Goal: Find specific page/section: Find specific page/section

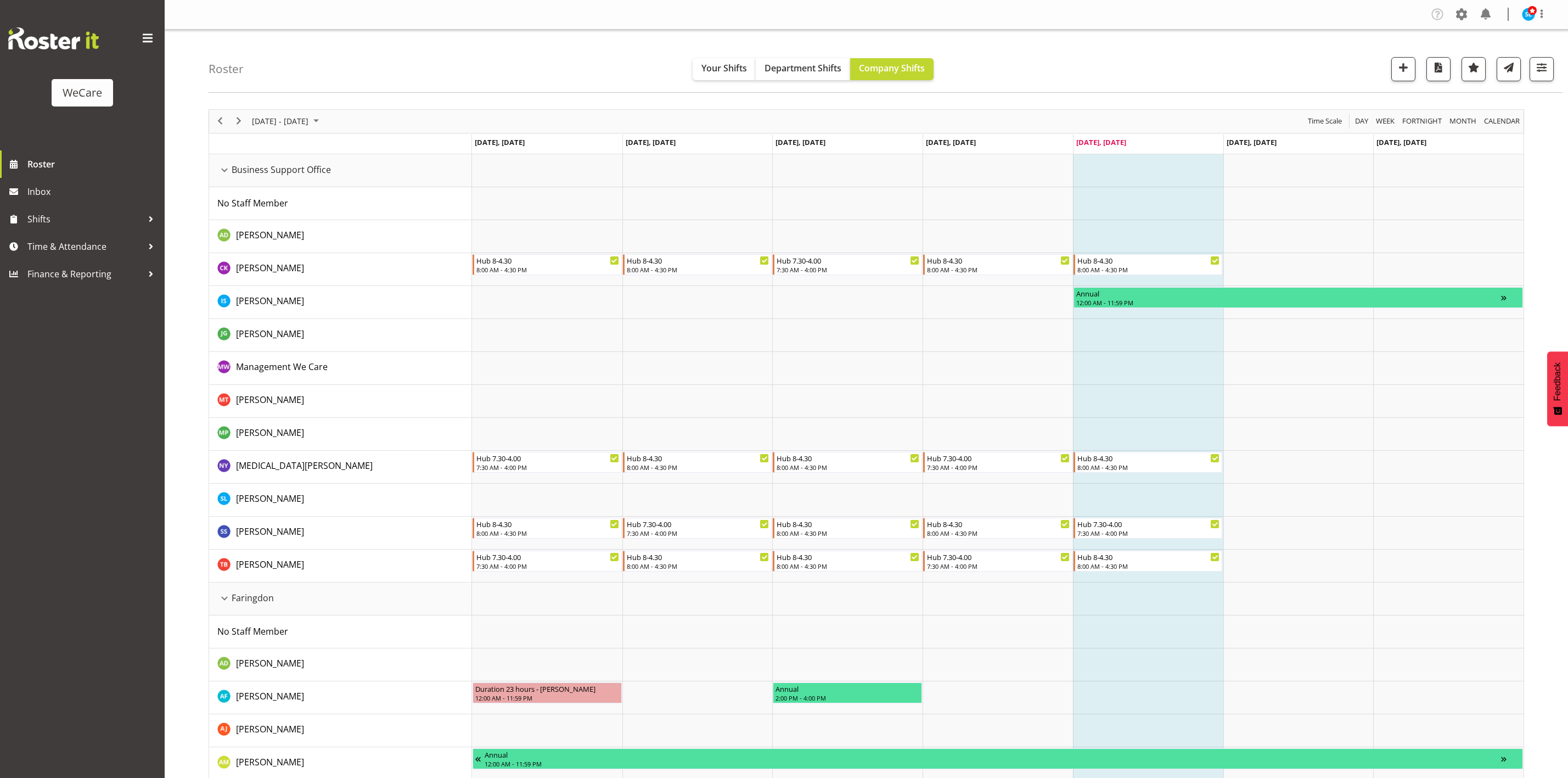
select select "location"
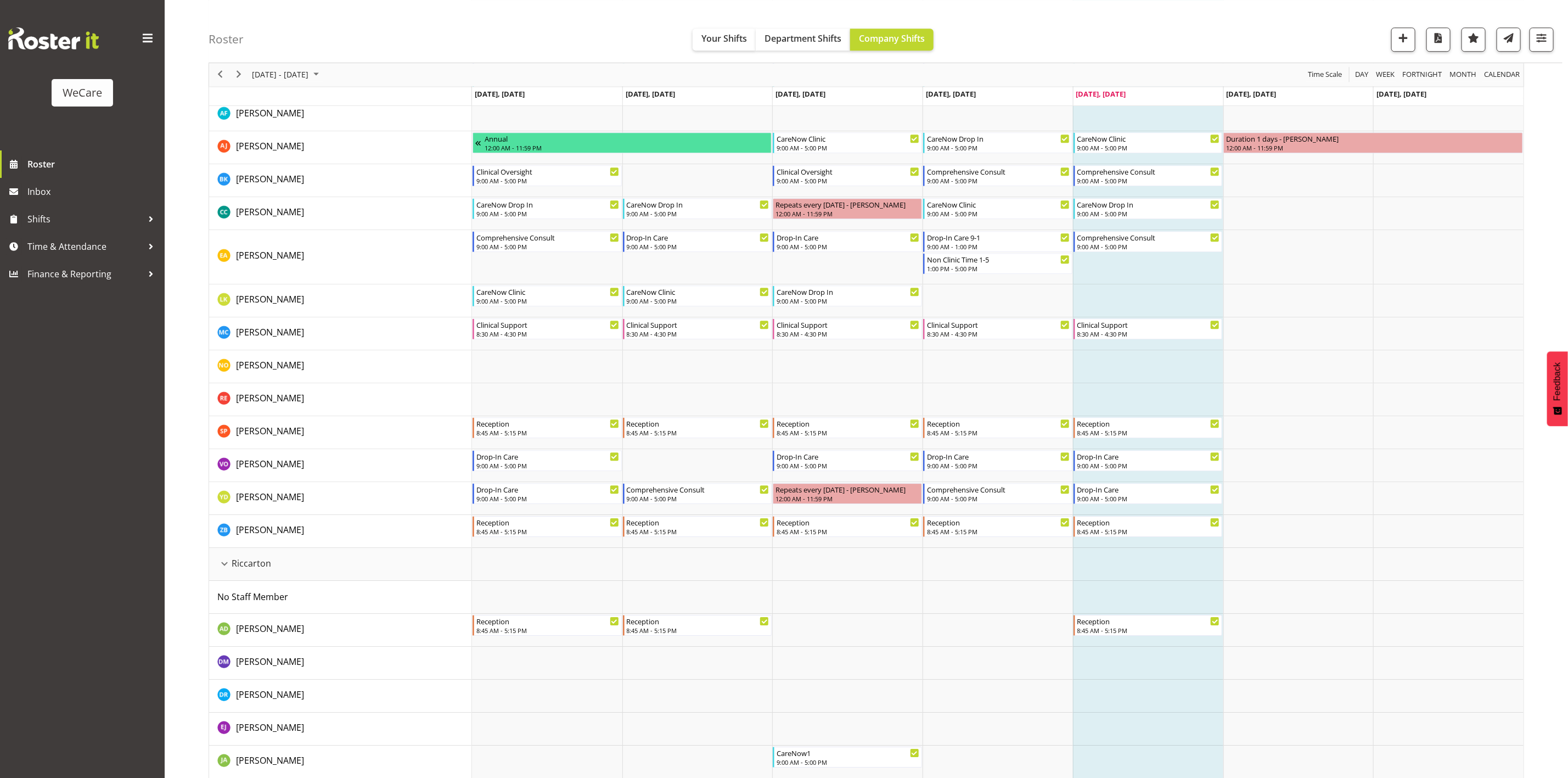
scroll to position [2250, 0]
click at [1544, 38] on span "button" at bounding box center [1542, 37] width 15 height 15
click at [1479, 108] on span "All Departments" at bounding box center [1472, 106] width 77 height 13
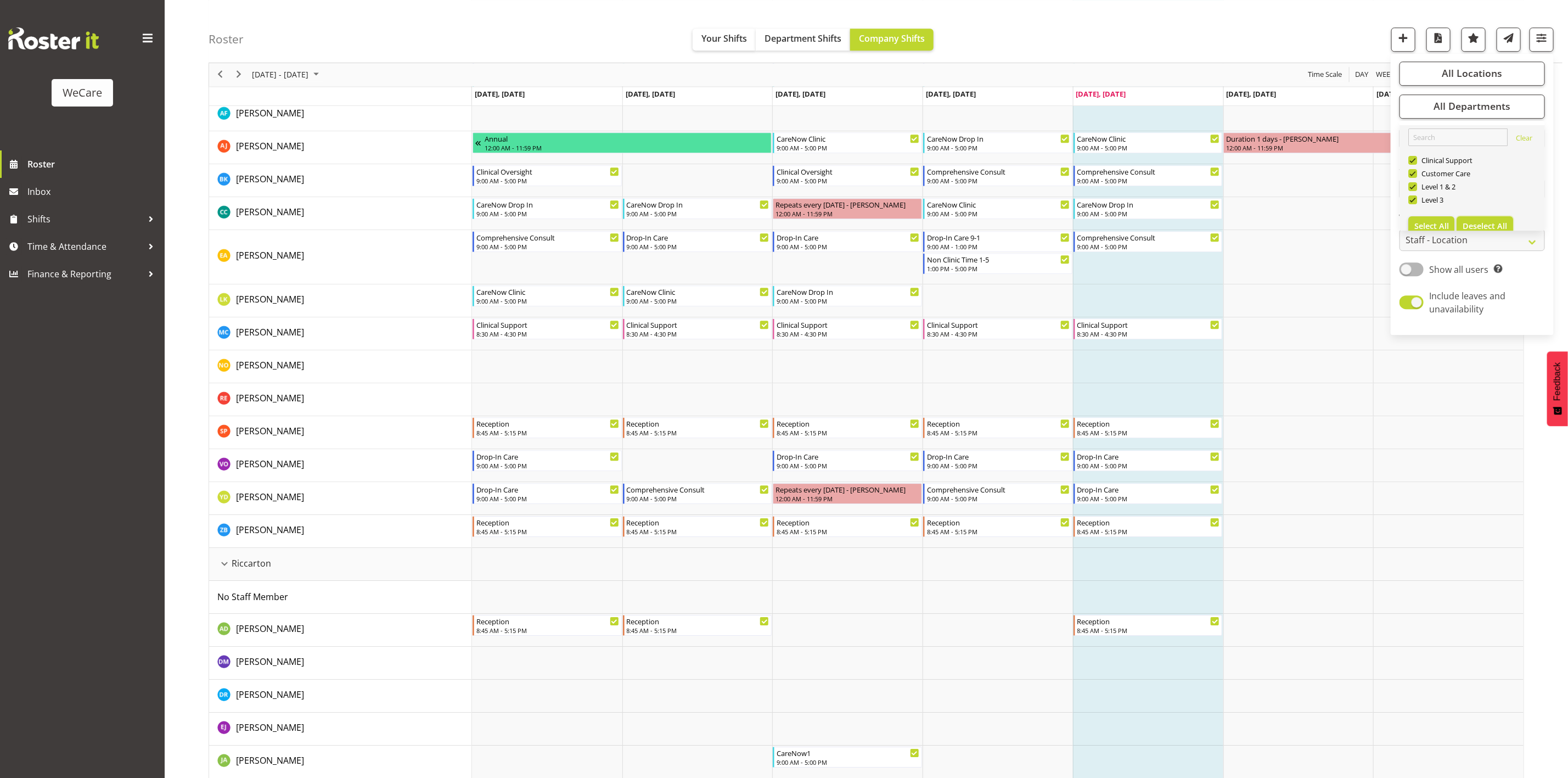
click at [1502, 226] on span "Deselect All" at bounding box center [1485, 226] width 44 height 11
checkbox input "false"
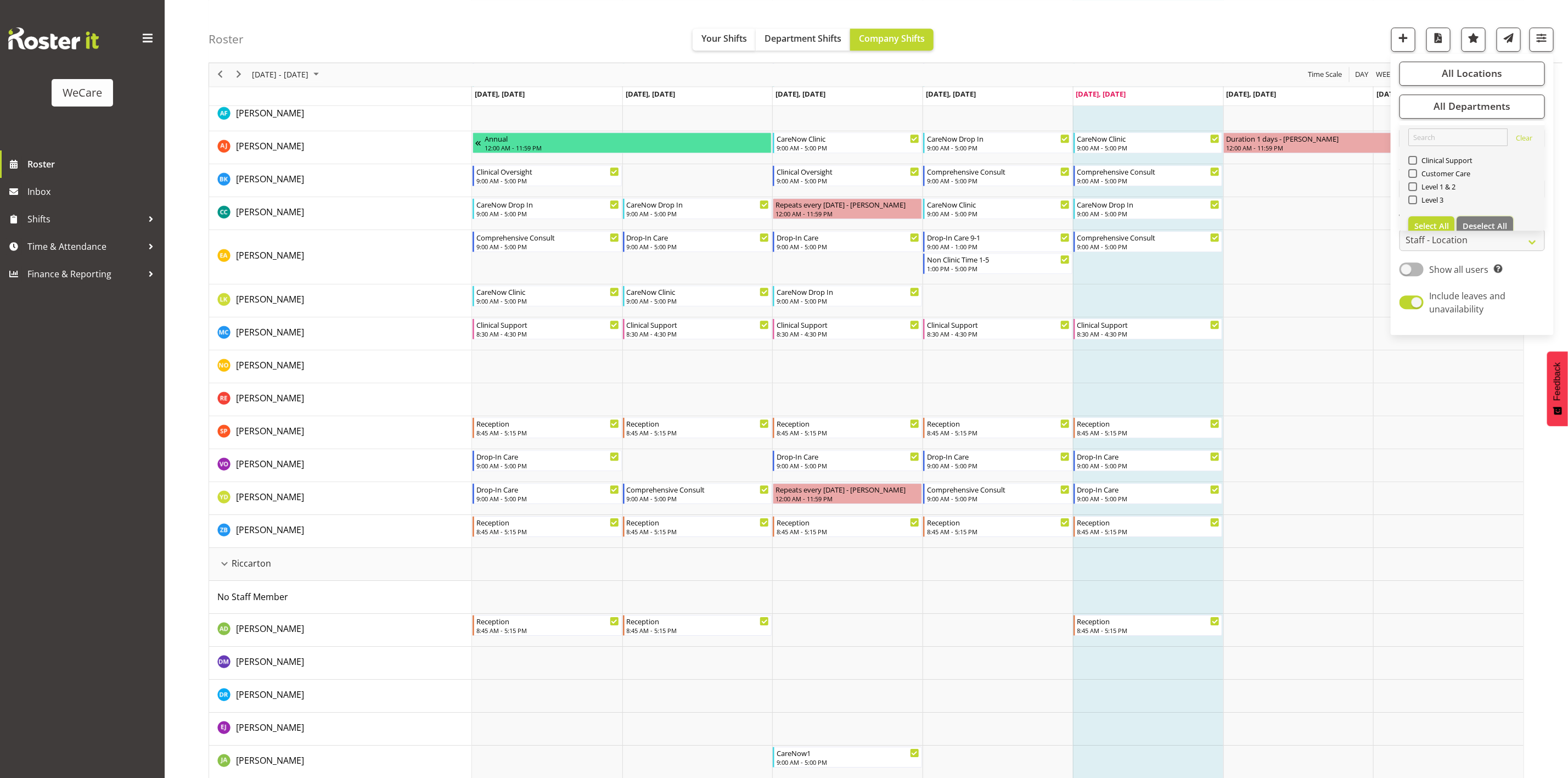
scroll to position [0, 0]
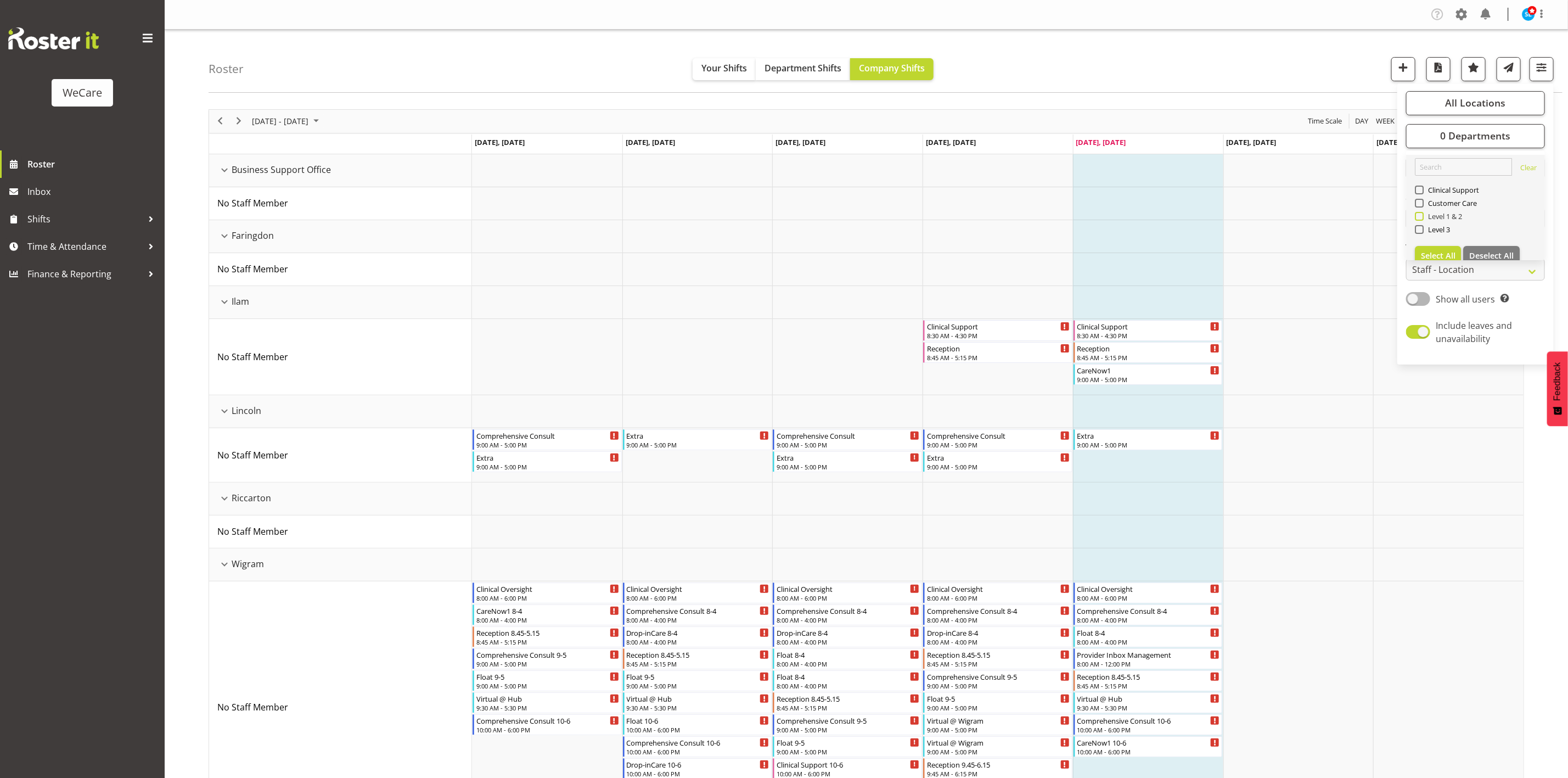
click at [1432, 217] on span "Level 1 & 2" at bounding box center [1444, 216] width 39 height 9
click at [1422, 217] on input "Level 1 & 2" at bounding box center [1418, 215] width 7 height 7
checkbox input "true"
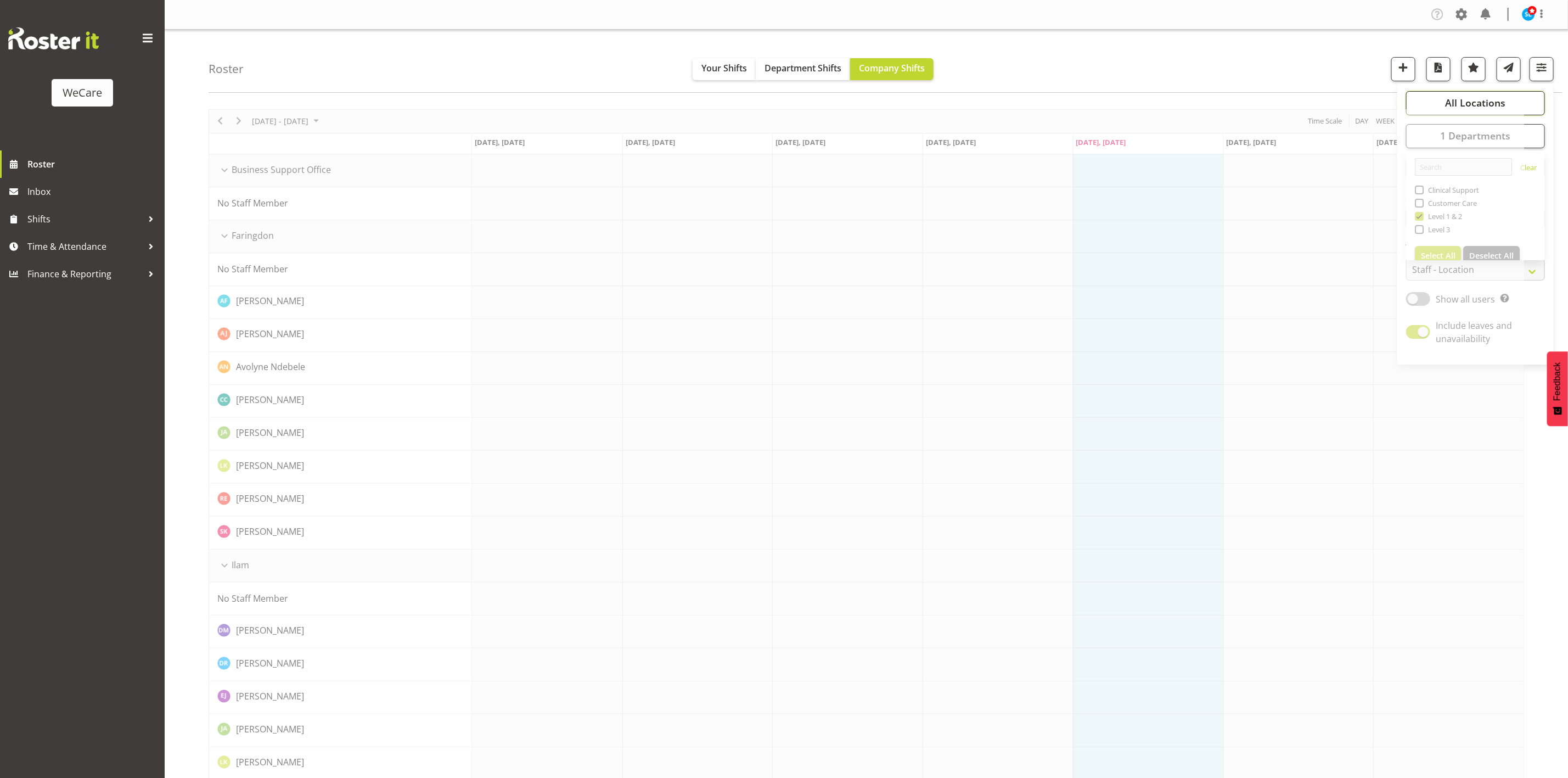
click at [1467, 101] on span "All Locations" at bounding box center [1476, 102] width 61 height 13
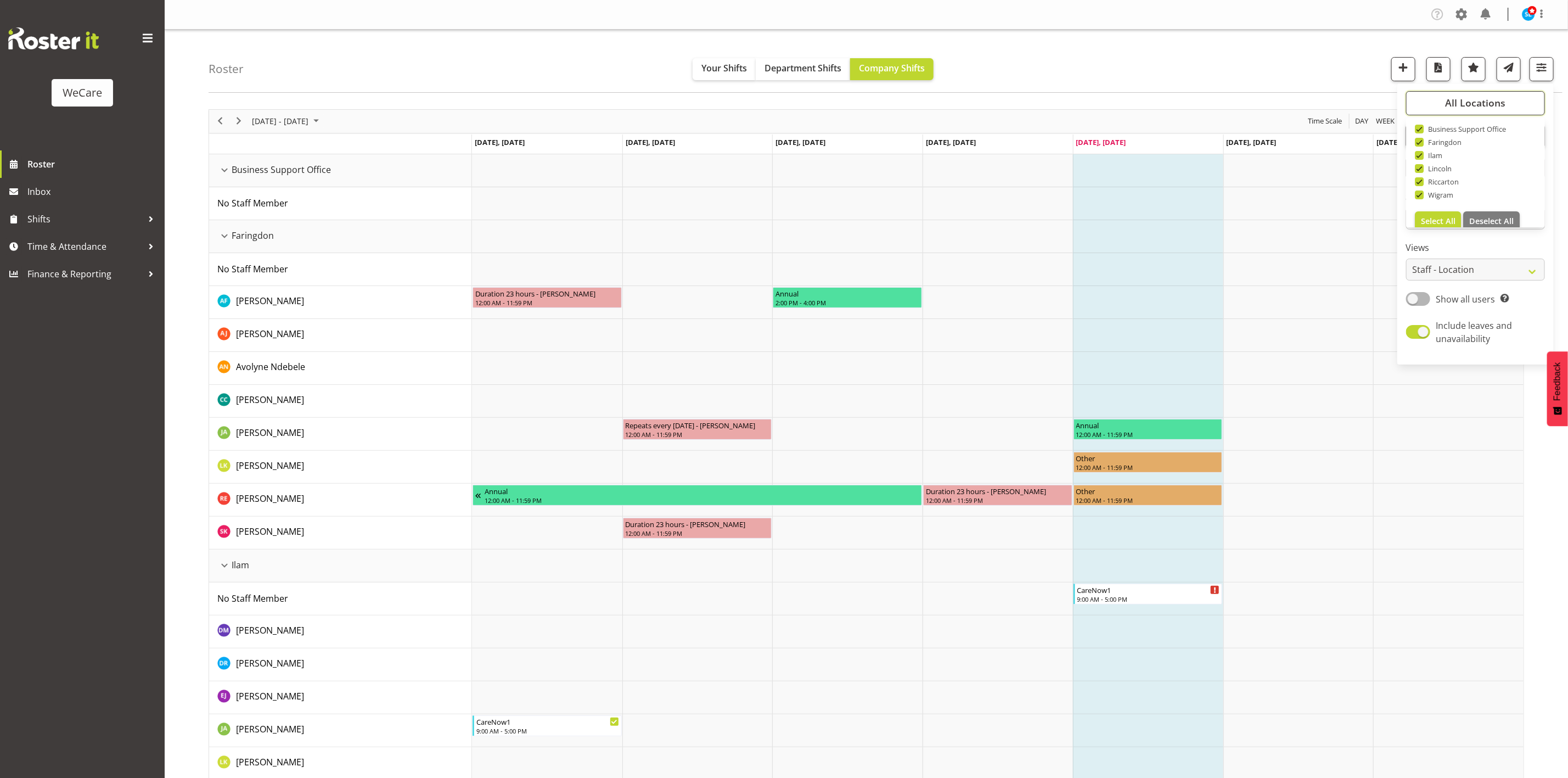
scroll to position [39, 0]
drag, startPoint x: 1499, startPoint y: 204, endPoint x: 1466, endPoint y: 199, distance: 33.4
click at [1499, 204] on span "Deselect All" at bounding box center [1491, 209] width 44 height 11
checkbox input "false"
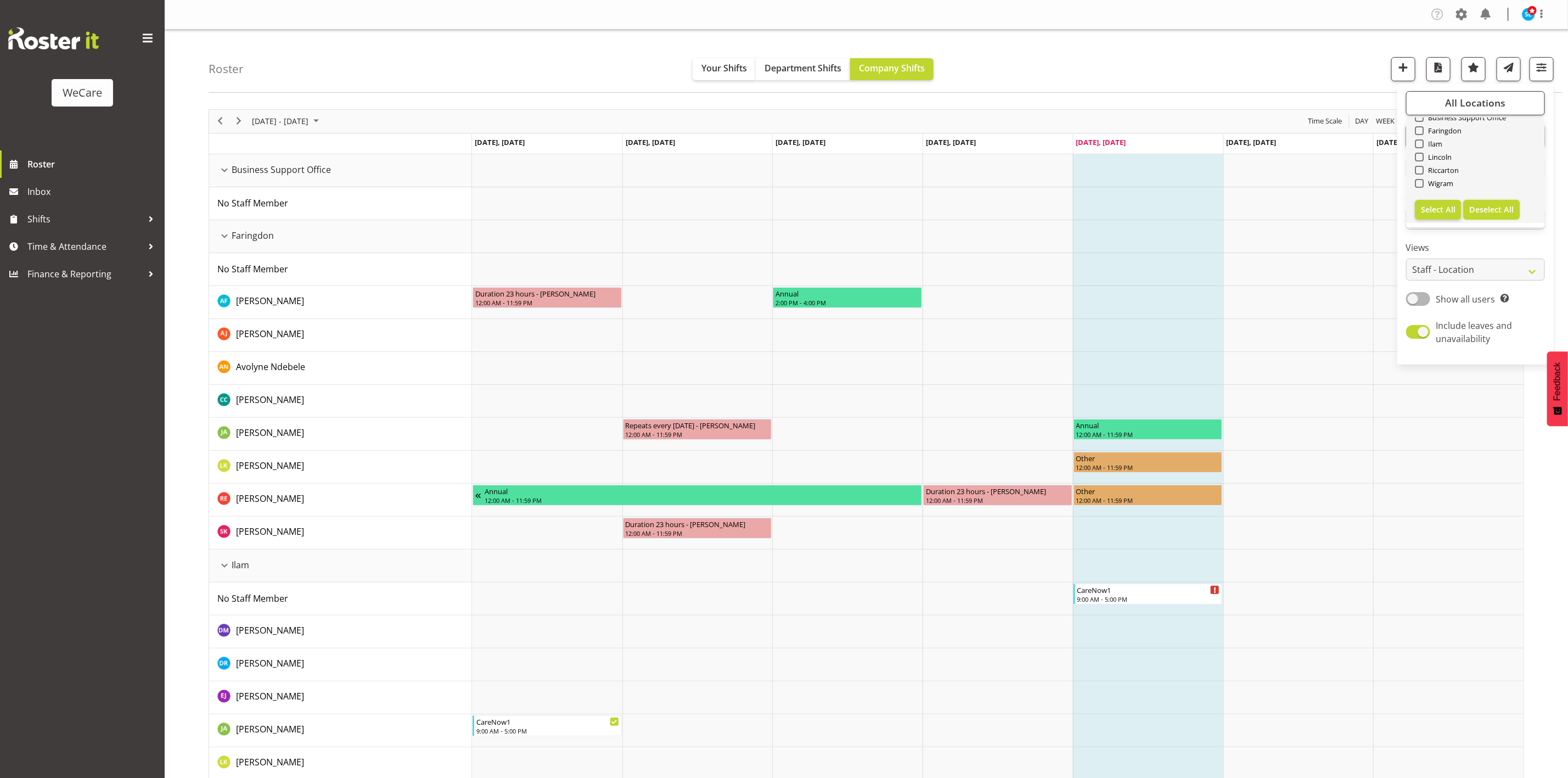
checkbox input "false"
click at [1418, 158] on span at bounding box center [1419, 156] width 9 height 9
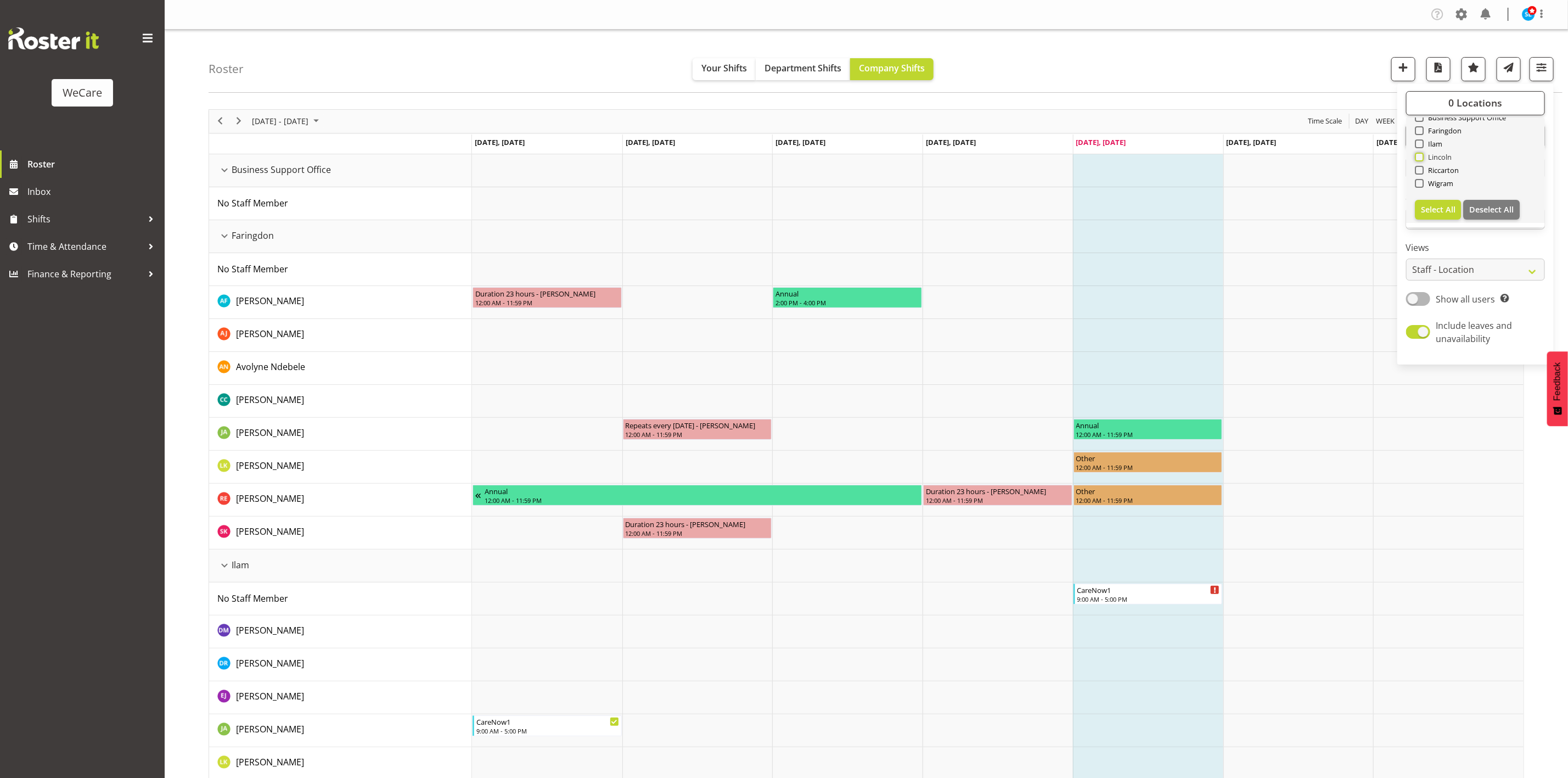
click at [1418, 158] on input "Lincoln" at bounding box center [1418, 156] width 7 height 7
checkbox input "true"
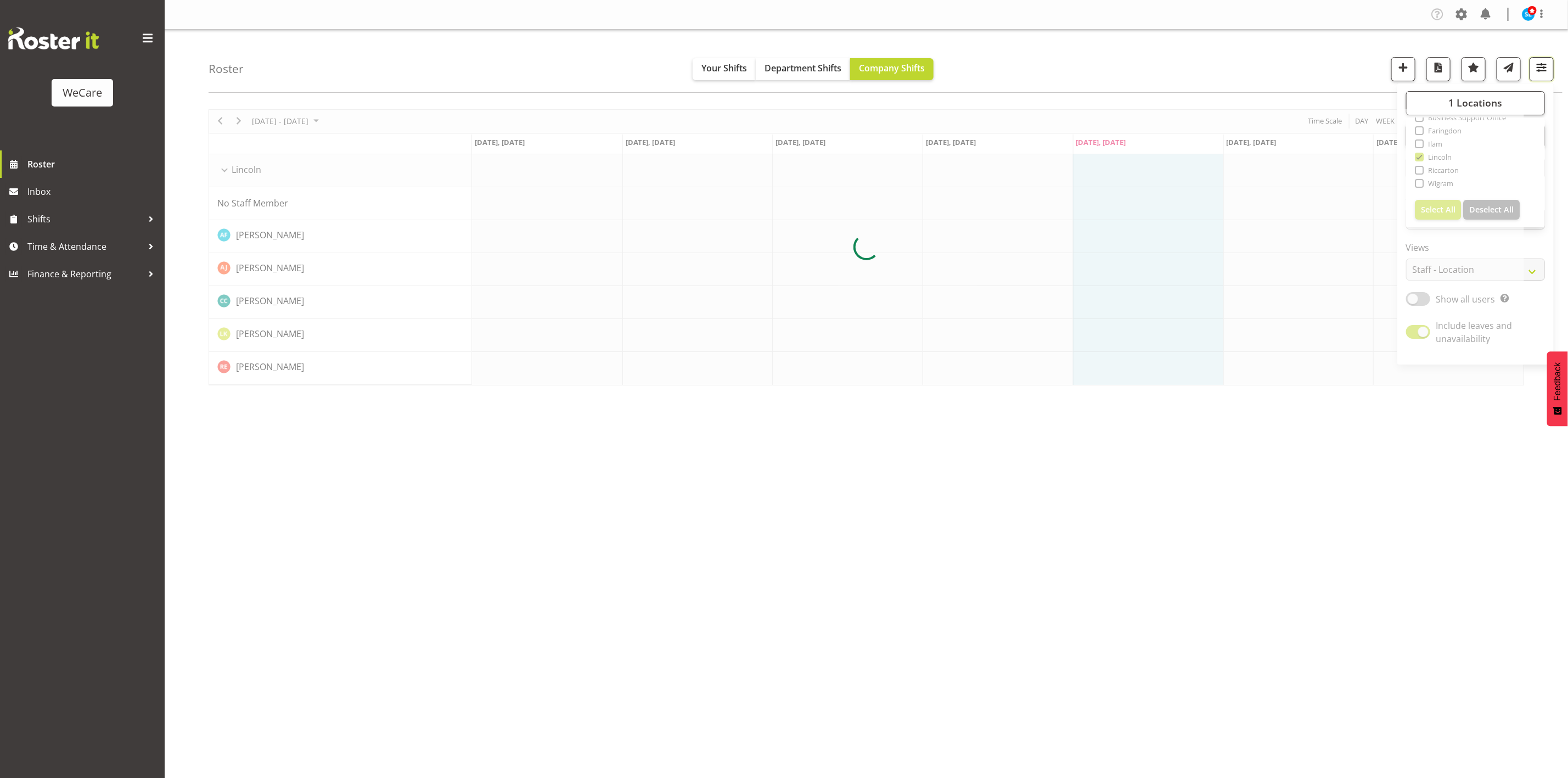
click at [1544, 69] on span "button" at bounding box center [1542, 67] width 15 height 15
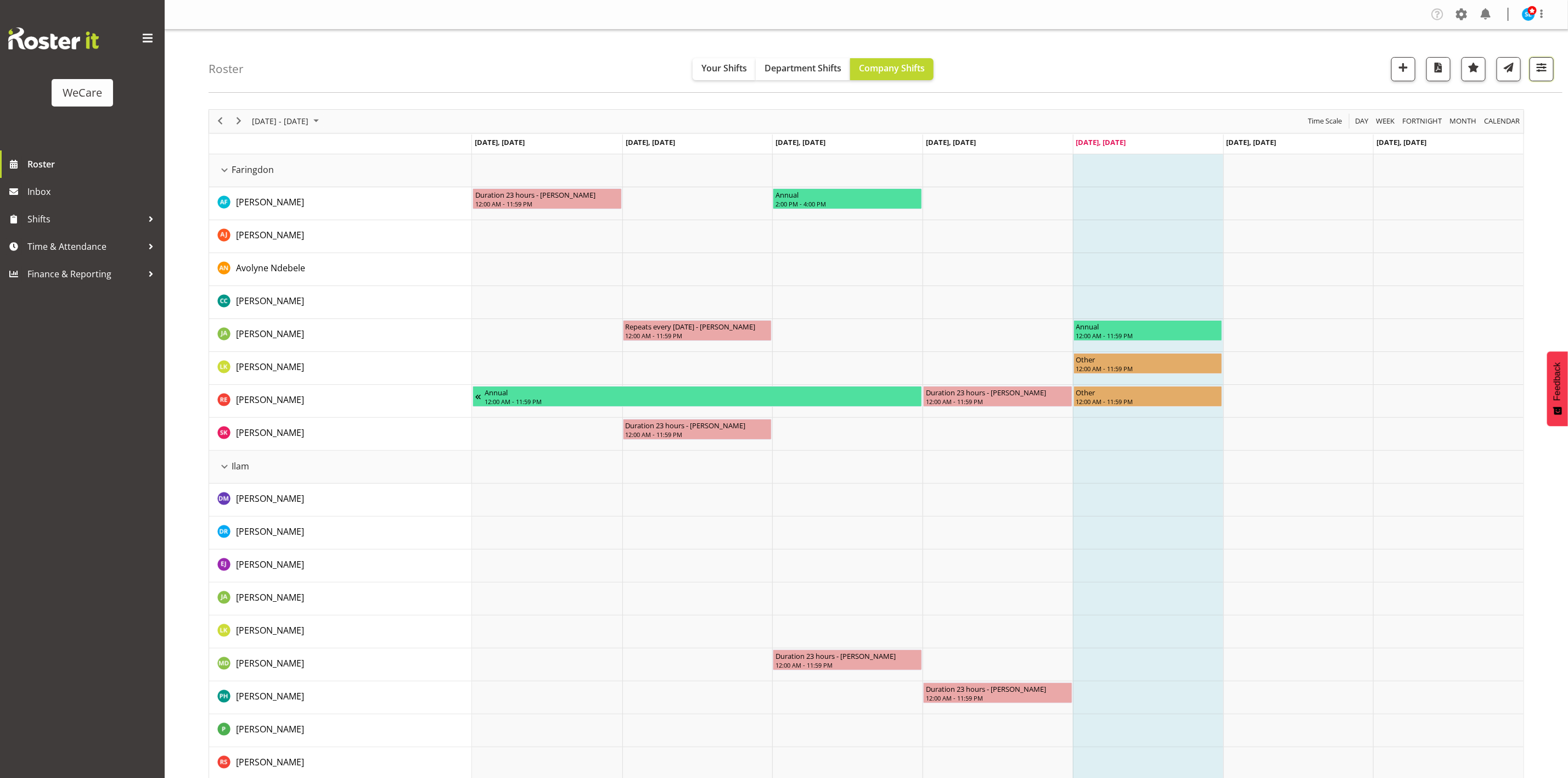
click at [1546, 74] on span "button" at bounding box center [1542, 67] width 15 height 15
click at [1472, 109] on button "1 Locations" at bounding box center [1476, 103] width 139 height 24
click at [1273, 53] on div "Roster Your Shifts Department Shifts Company Shifts 1 Locations Clear Business …" at bounding box center [885, 61] width 1354 height 64
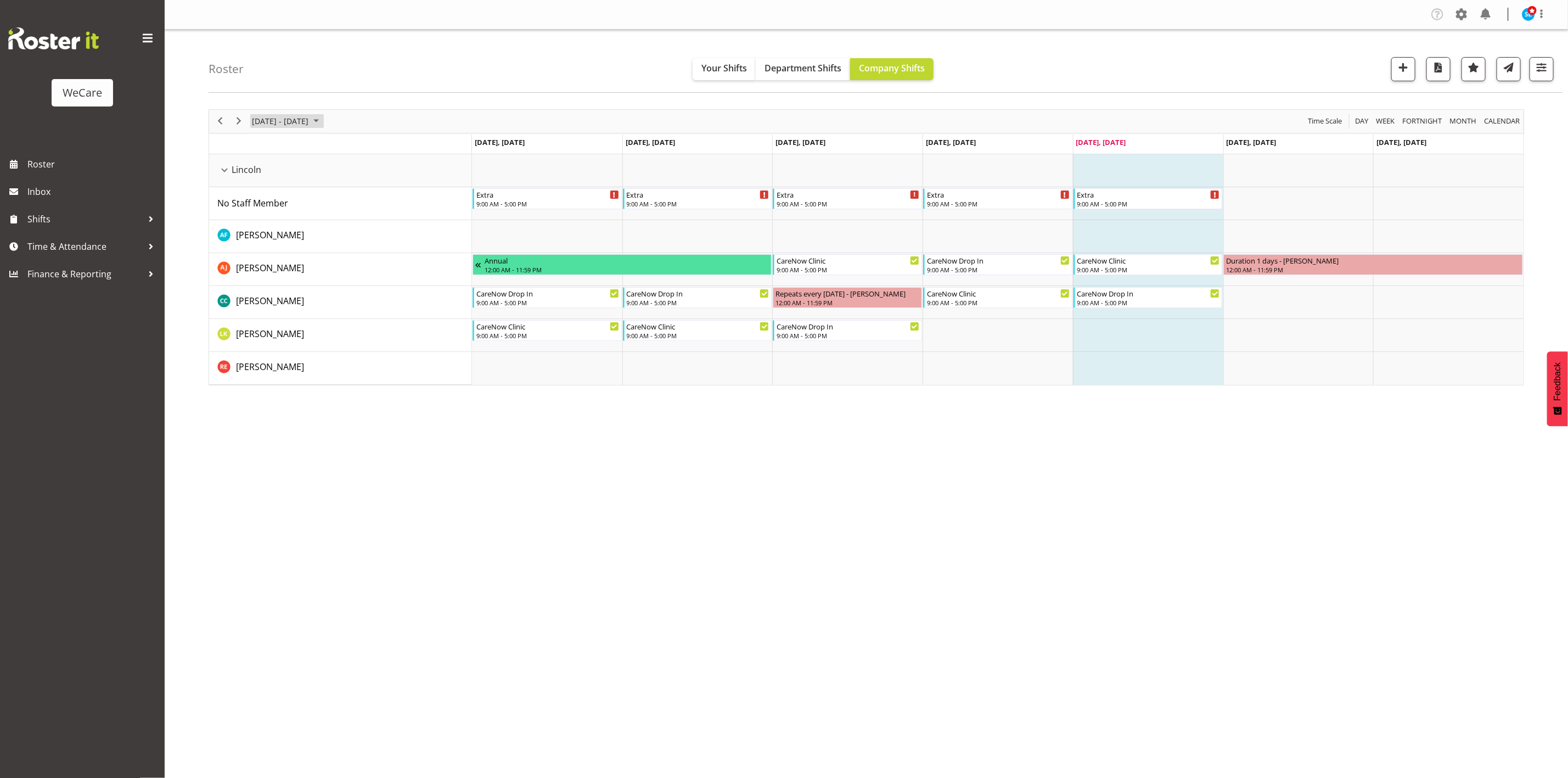
click at [291, 122] on span "August 18 - 24, 2025" at bounding box center [281, 121] width 59 height 14
click at [372, 144] on span "next month" at bounding box center [368, 149] width 20 height 20
click at [266, 192] on span "1" at bounding box center [263, 187] width 17 height 17
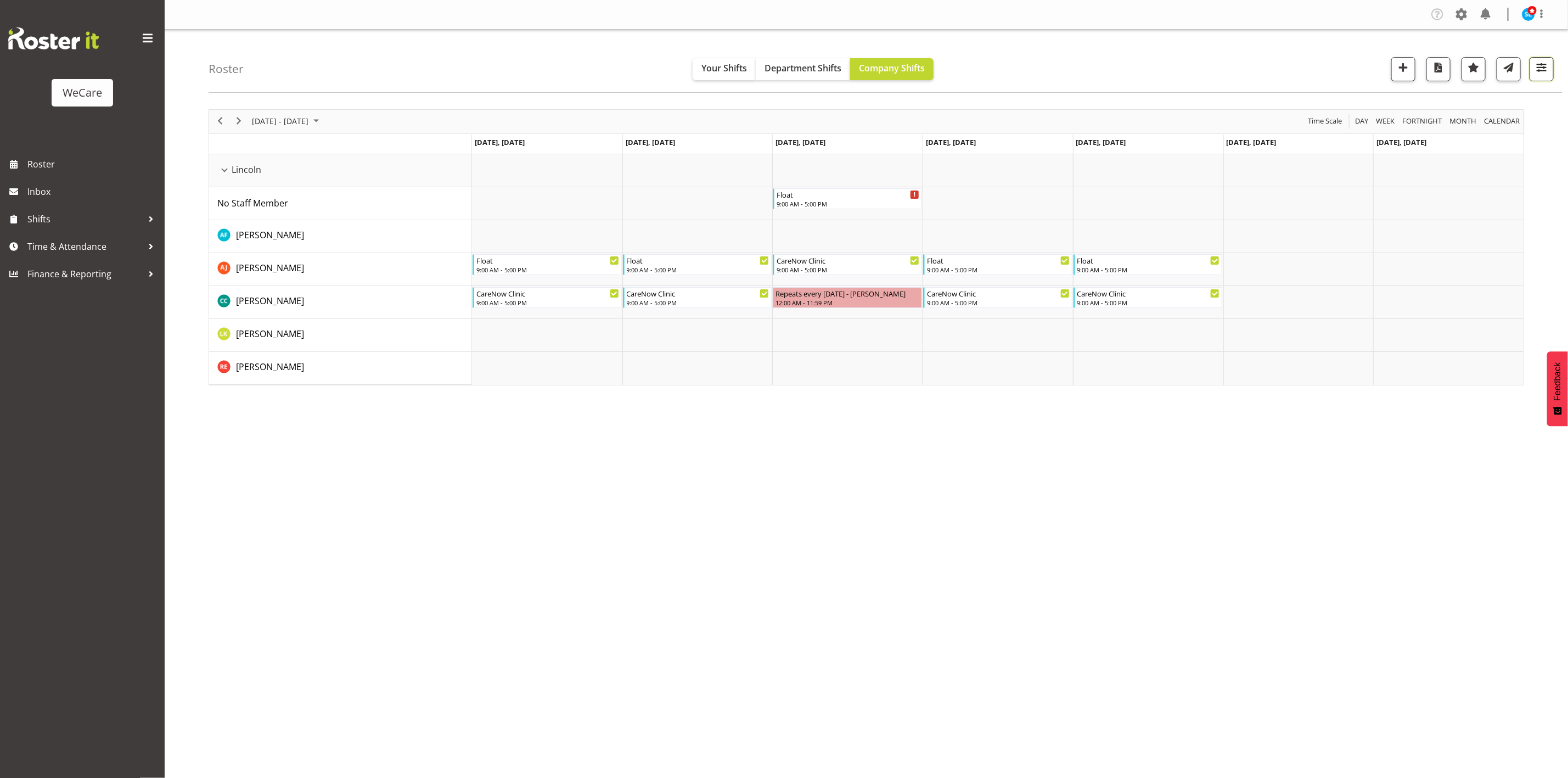
click at [1551, 69] on button "button" at bounding box center [1542, 68] width 24 height 24
click at [1486, 108] on span "1 Locations" at bounding box center [1475, 102] width 54 height 13
click at [1508, 103] on button "1 Locations" at bounding box center [1476, 103] width 139 height 24
click at [1491, 140] on span "1 Departments" at bounding box center [1476, 135] width 70 height 13
click at [1416, 213] on span at bounding box center [1419, 216] width 9 height 9
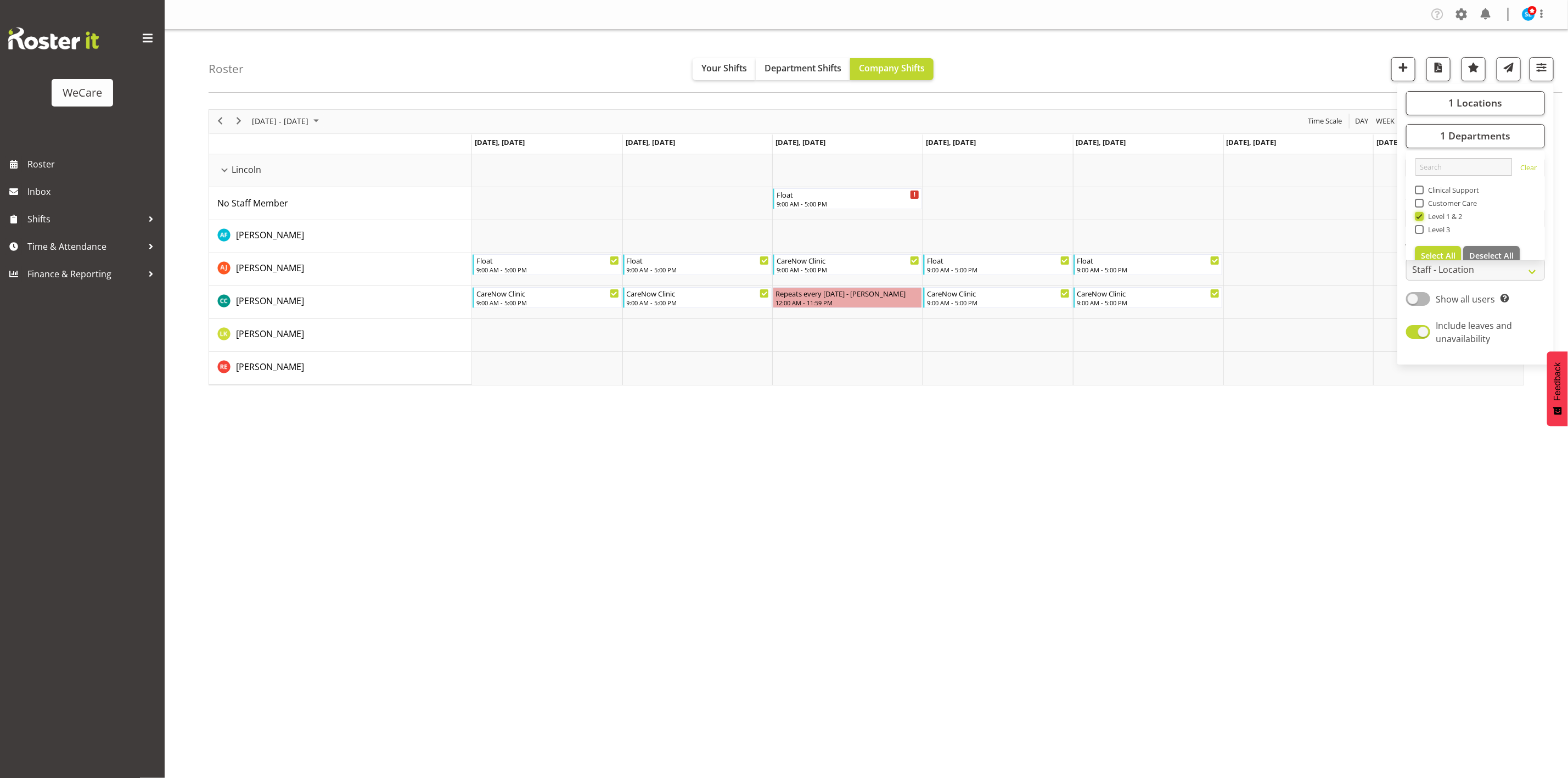
click at [1416, 213] on input "Level 1 & 2" at bounding box center [1418, 215] width 7 height 7
checkbox input "false"
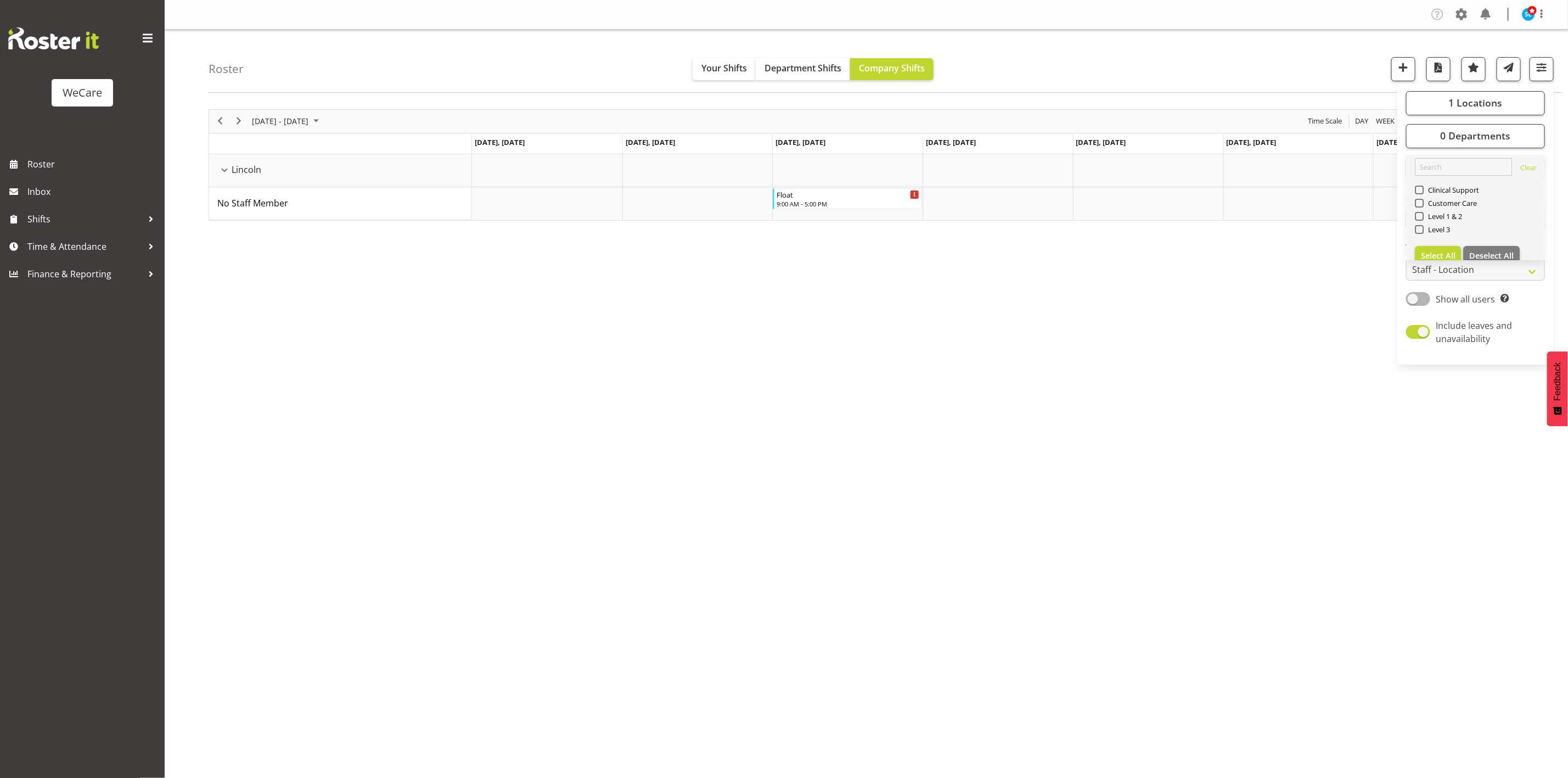
click at [1421, 236] on div "Level 3" at bounding box center [1476, 230] width 122 height 13
click at [1421, 234] on div "Level 3" at bounding box center [1476, 230] width 122 height 13
click at [1423, 229] on span at bounding box center [1419, 229] width 9 height 9
click at [1422, 229] on input "Level 3" at bounding box center [1418, 229] width 7 height 7
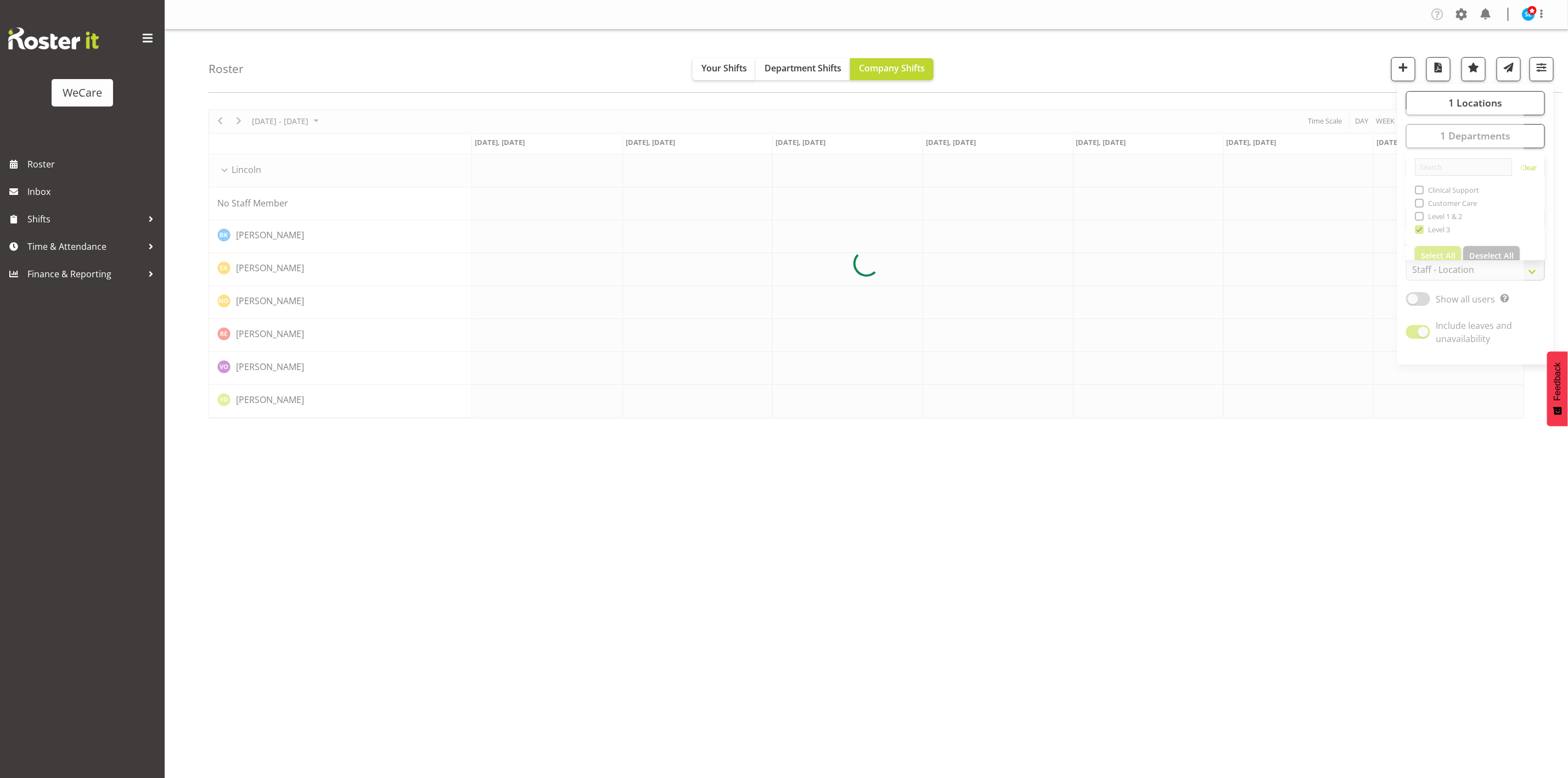
click at [1286, 64] on div "Roster Your Shifts Department Shifts Company Shifts 1 Locations Clear Business …" at bounding box center [885, 61] width 1354 height 64
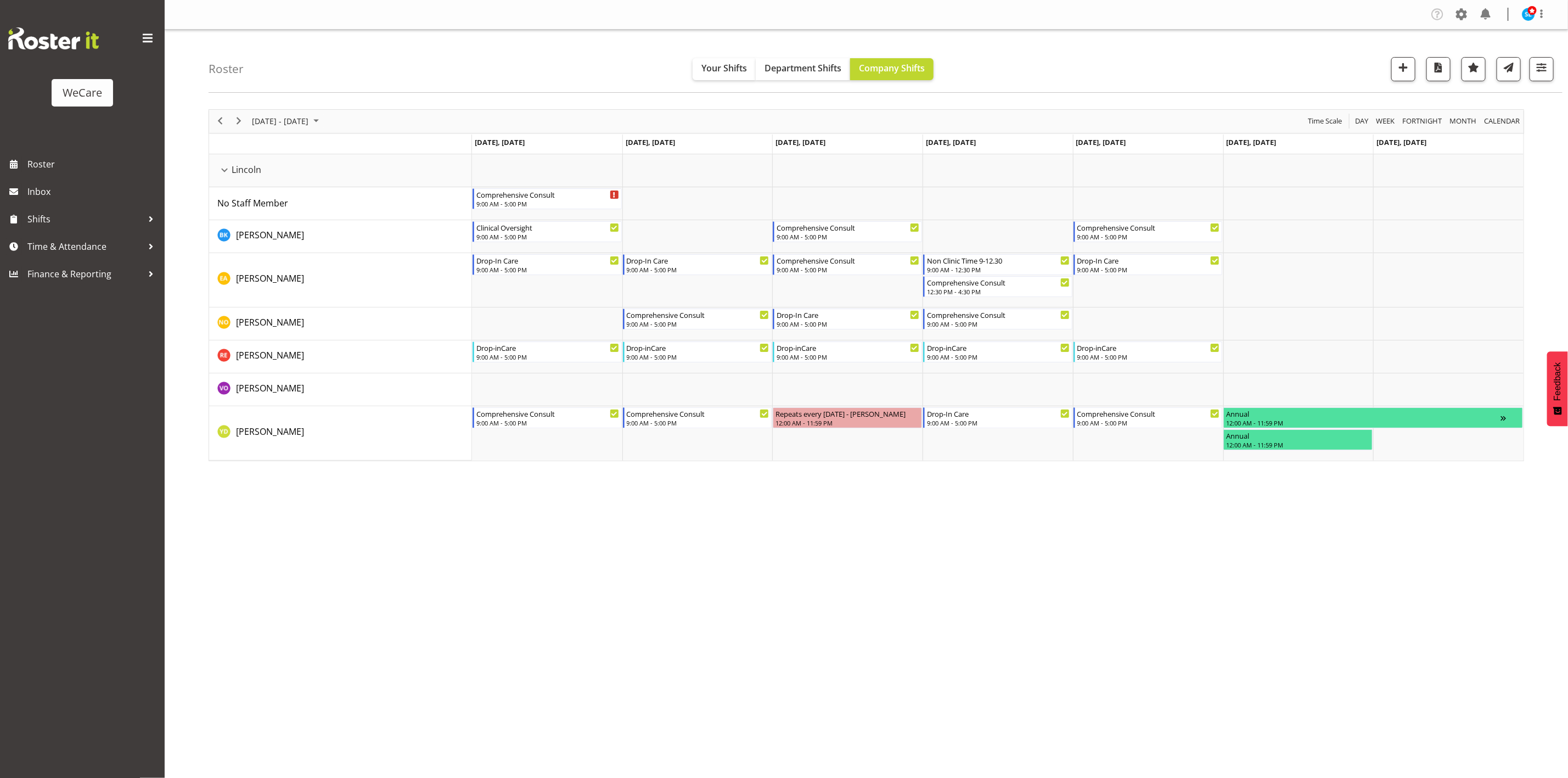
click at [1180, 563] on div "Company Settings Roles & Skills Tasks Jobs Employees Locations & Departments Ac…" at bounding box center [866, 389] width 1404 height 778
drag, startPoint x: 931, startPoint y: 656, endPoint x: 930, endPoint y: 644, distance: 12.0
click at [931, 656] on div "Company Settings Roles & Skills Tasks Jobs Employees Locations & Departments Ac…" at bounding box center [866, 389] width 1404 height 778
click at [1546, 72] on span "button" at bounding box center [1542, 67] width 15 height 15
click at [1515, 132] on button "1 Departments" at bounding box center [1476, 136] width 139 height 24
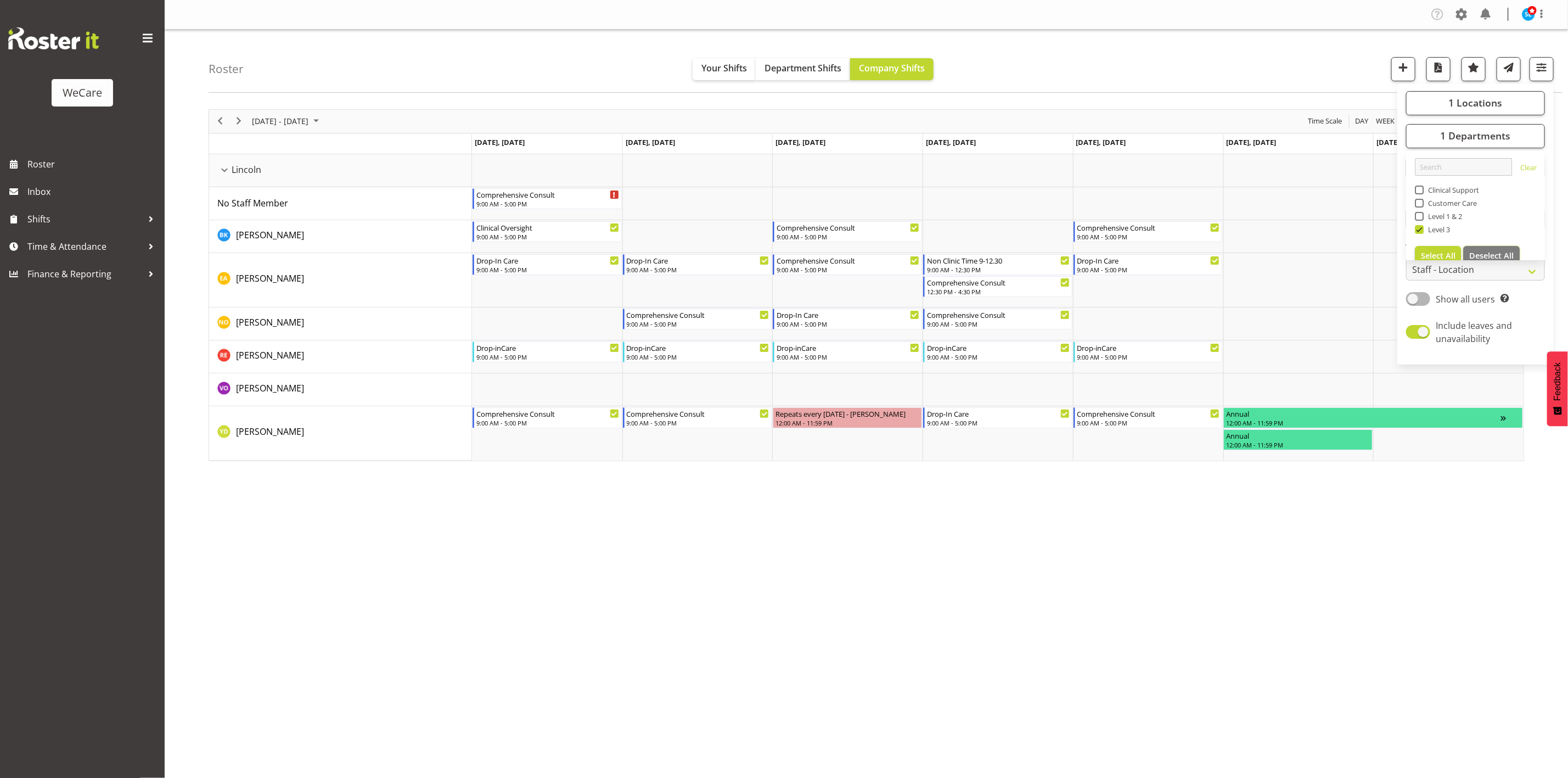
click at [1486, 255] on span "Deselect All" at bounding box center [1491, 255] width 44 height 11
checkbox input "false"
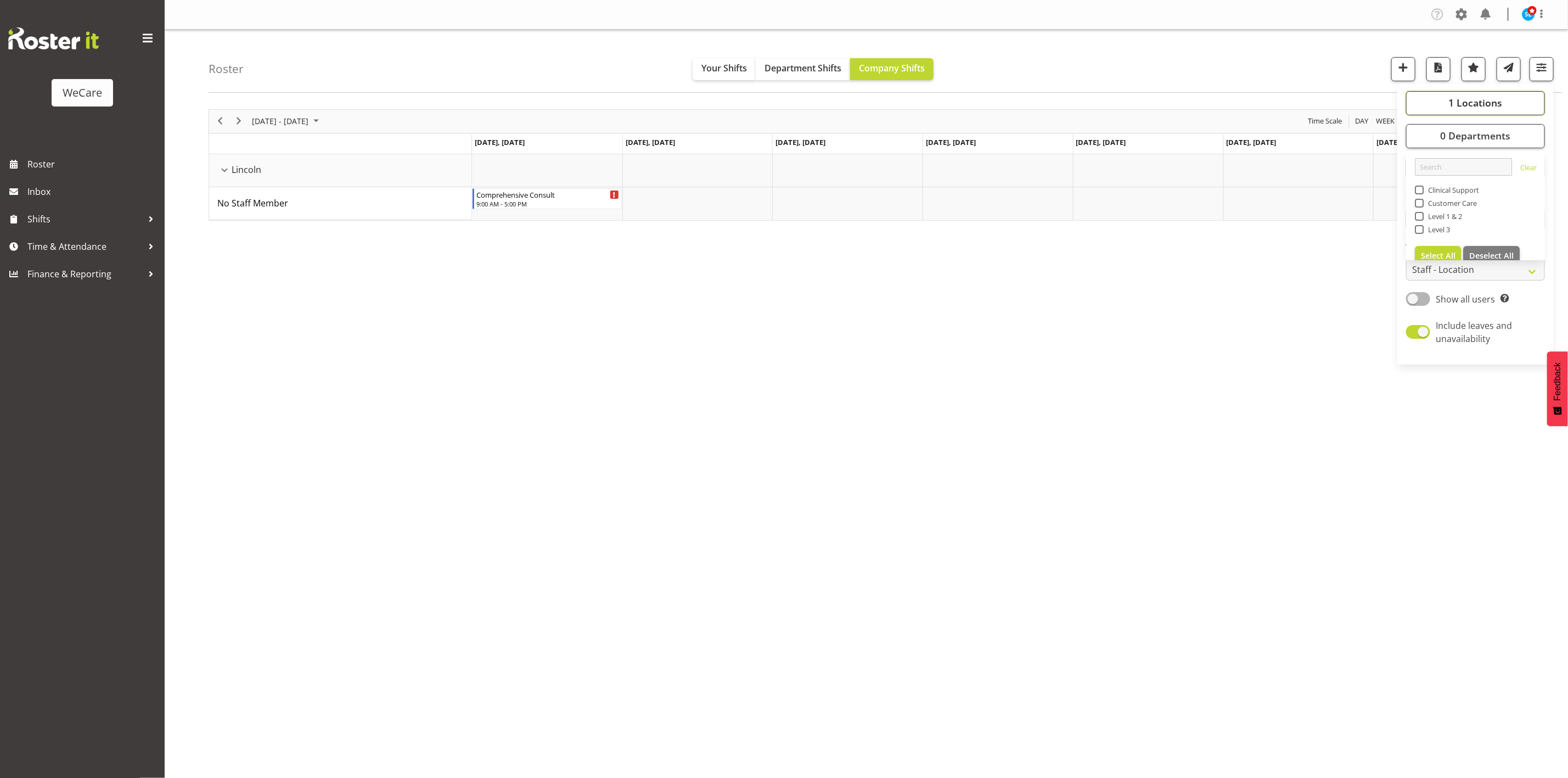
click at [1464, 92] on button "1 Locations" at bounding box center [1476, 103] width 139 height 24
click at [1510, 199] on button "Deselect All" at bounding box center [1492, 209] width 57 height 20
checkbox input "false"
click at [1416, 185] on span at bounding box center [1419, 183] width 9 height 9
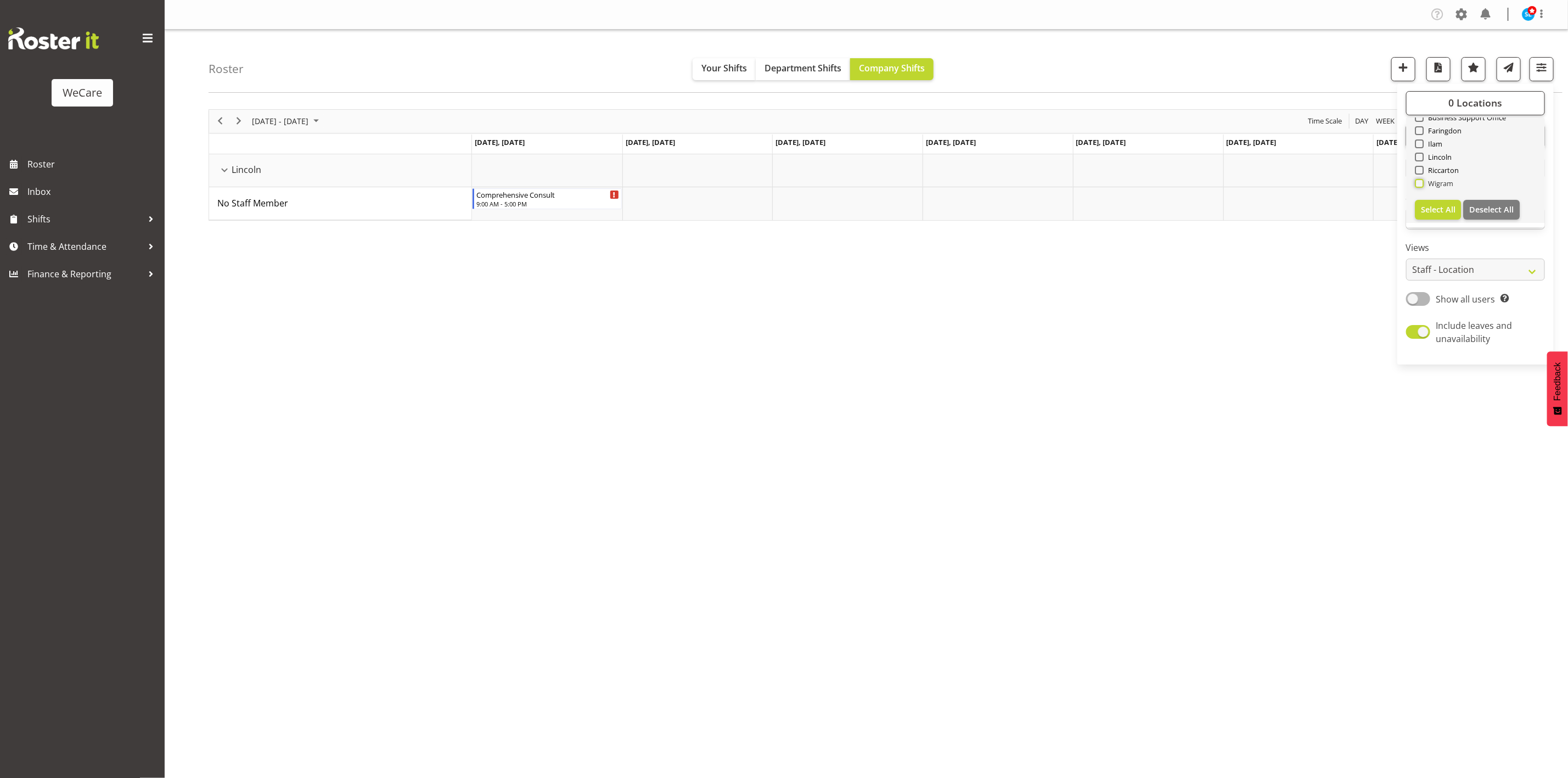
click at [1416, 185] on input "Wigram" at bounding box center [1418, 183] width 7 height 7
checkbox input "true"
click at [1183, 53] on div "Roster Your Shifts Department Shifts Company Shifts 1 Locations Clear Business …" at bounding box center [885, 61] width 1354 height 64
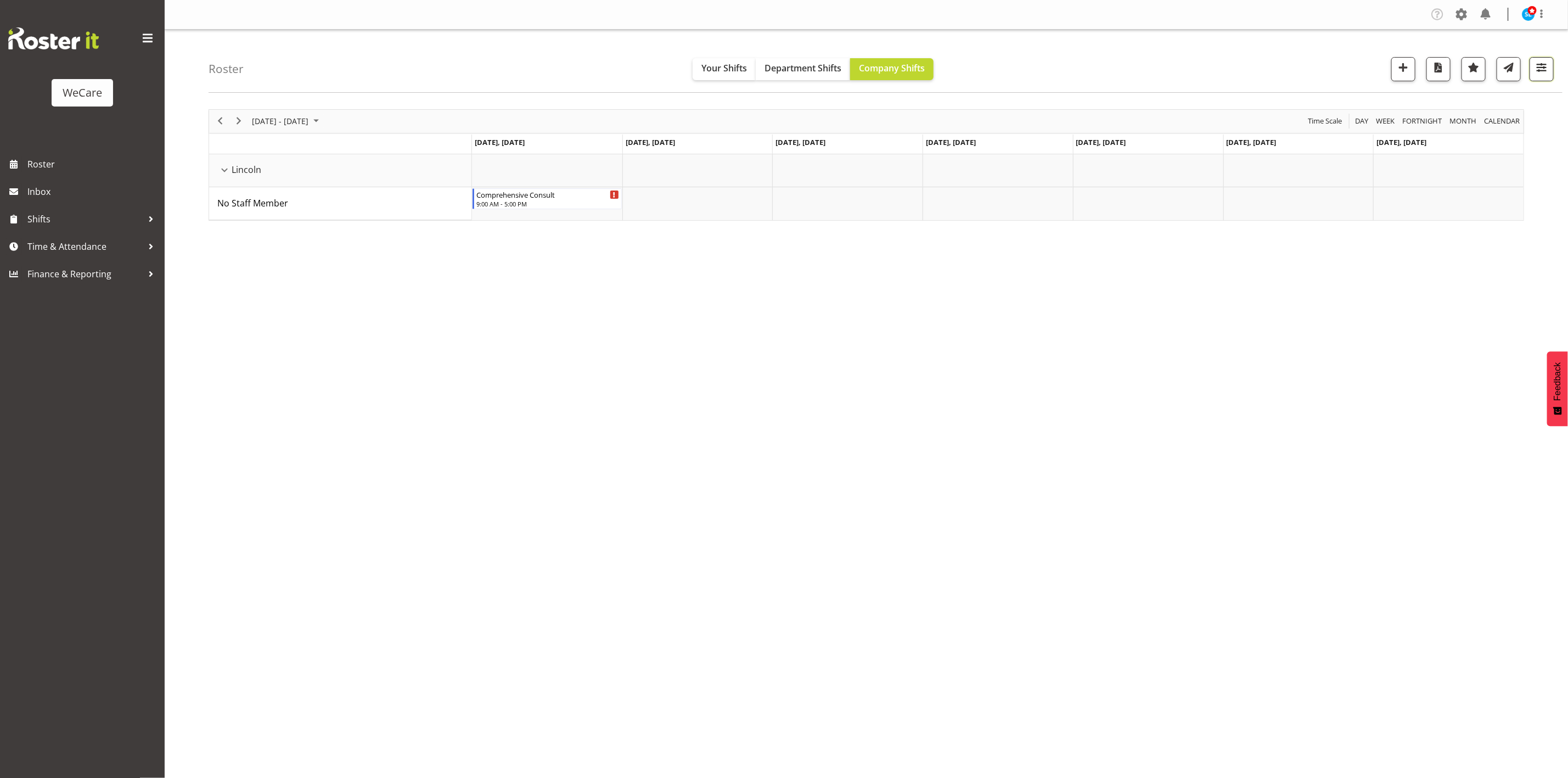
click at [1539, 65] on span "button" at bounding box center [1542, 67] width 15 height 15
click at [1512, 140] on div "Roster Your Shifts Department Shifts Company Shifts 1 Locations Clear Business …" at bounding box center [866, 284] width 1404 height 510
click at [1544, 62] on span "button" at bounding box center [1542, 67] width 15 height 15
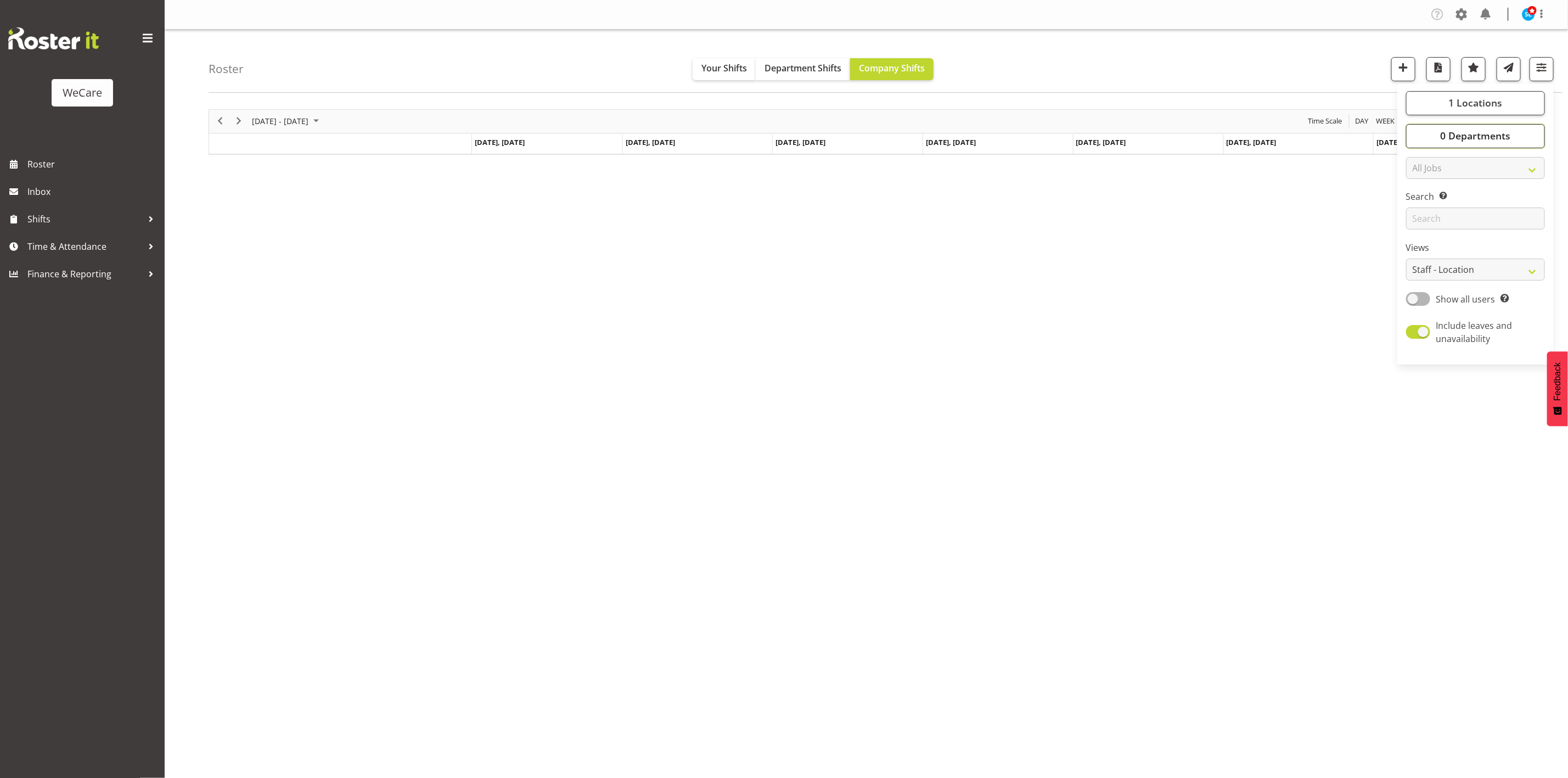
click at [1479, 140] on span "0 Departments" at bounding box center [1476, 135] width 70 height 13
click at [1420, 226] on span at bounding box center [1419, 229] width 9 height 9
click at [1420, 226] on input "Level 3" at bounding box center [1418, 229] width 7 height 7
checkbox input "true"
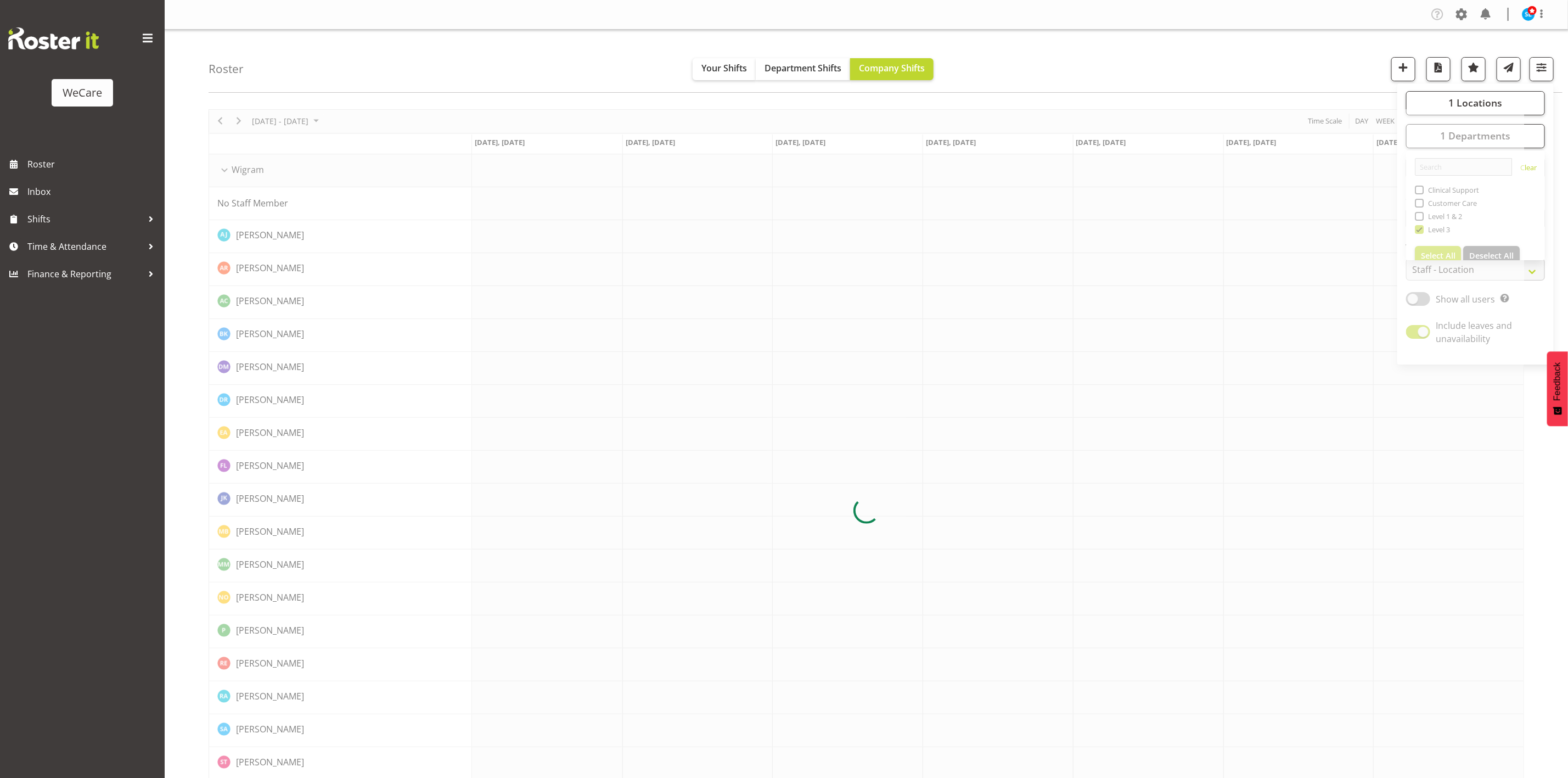
click at [1332, 60] on div "Roster Your Shifts Department Shifts Company Shifts 1 Locations Clear Business …" at bounding box center [885, 61] width 1354 height 64
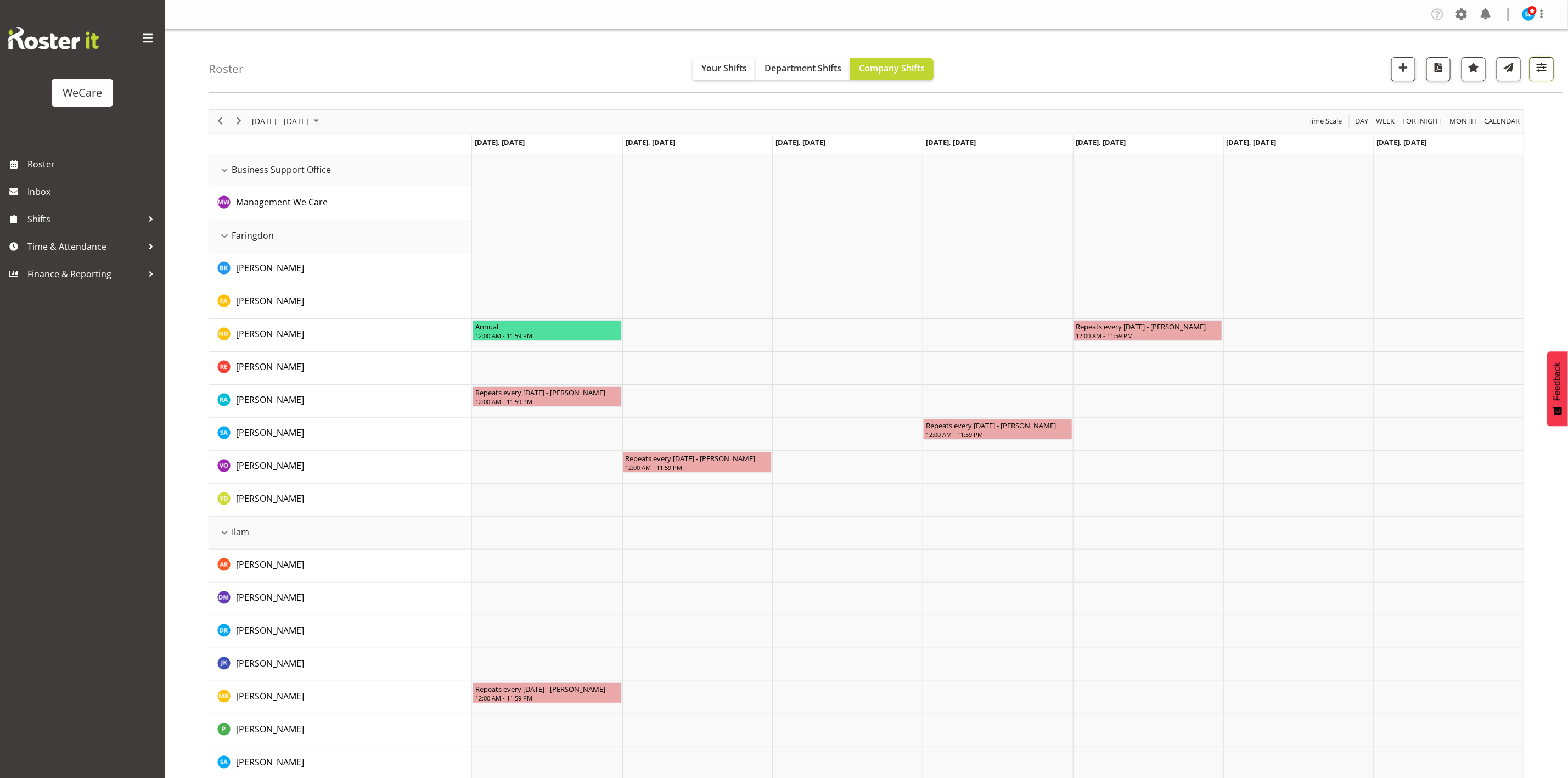
click at [1541, 75] on button "button" at bounding box center [1542, 68] width 24 height 24
click at [1469, 146] on button "1 Departments" at bounding box center [1476, 136] width 139 height 24
click at [1482, 108] on span "1 Locations" at bounding box center [1475, 102] width 54 height 13
click at [1234, 71] on div "Roster Your Shifts Department Shifts Company Shifts 1 Locations Clear Business …" at bounding box center [885, 61] width 1354 height 64
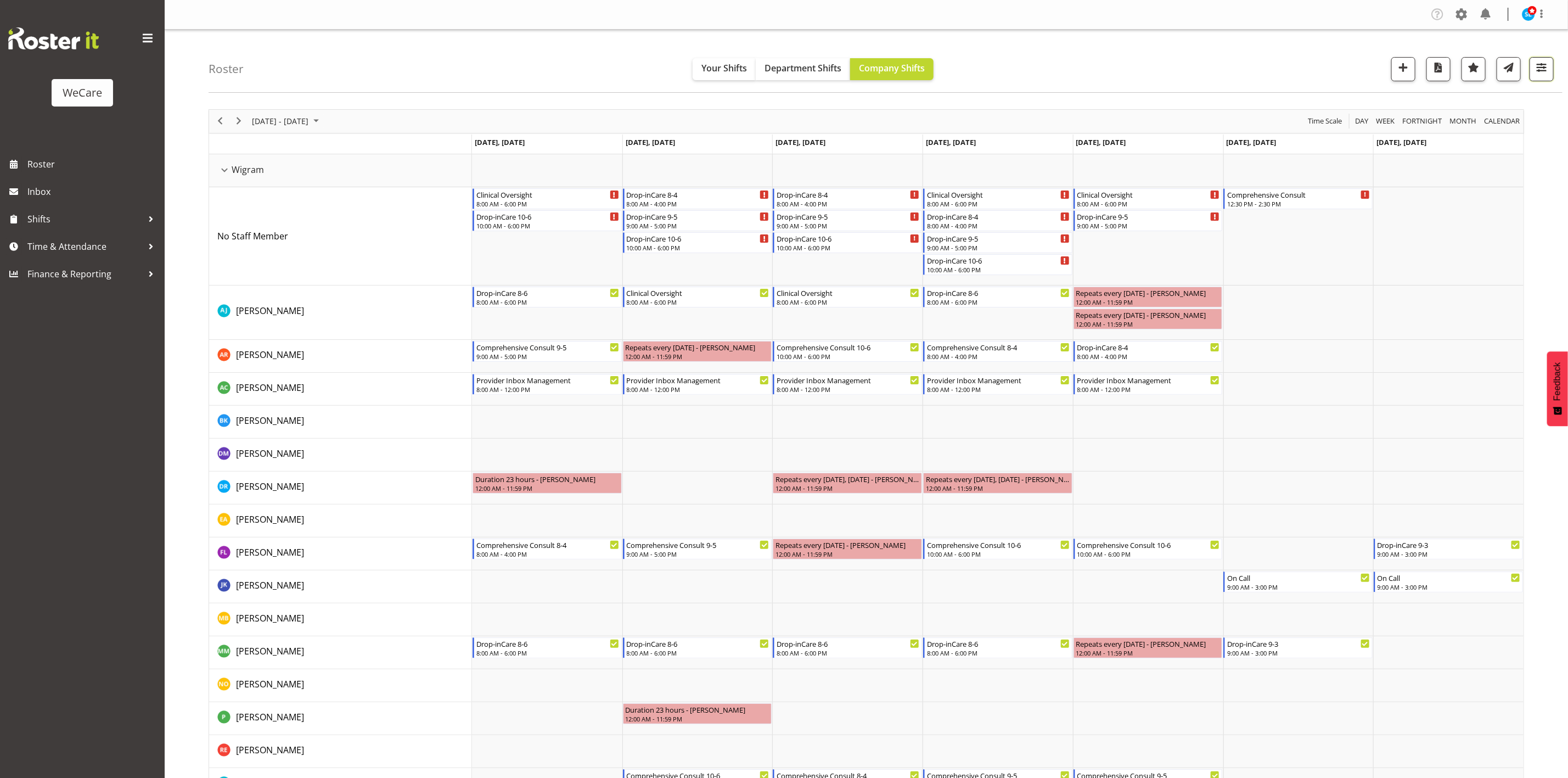
click at [1545, 71] on span "button" at bounding box center [1542, 67] width 15 height 15
click at [1450, 300] on span "Show all users" at bounding box center [1466, 299] width 60 height 12
click at [1414, 300] on input "Show all users Show only rostered employees" at bounding box center [1410, 298] width 7 height 7
checkbox input "true"
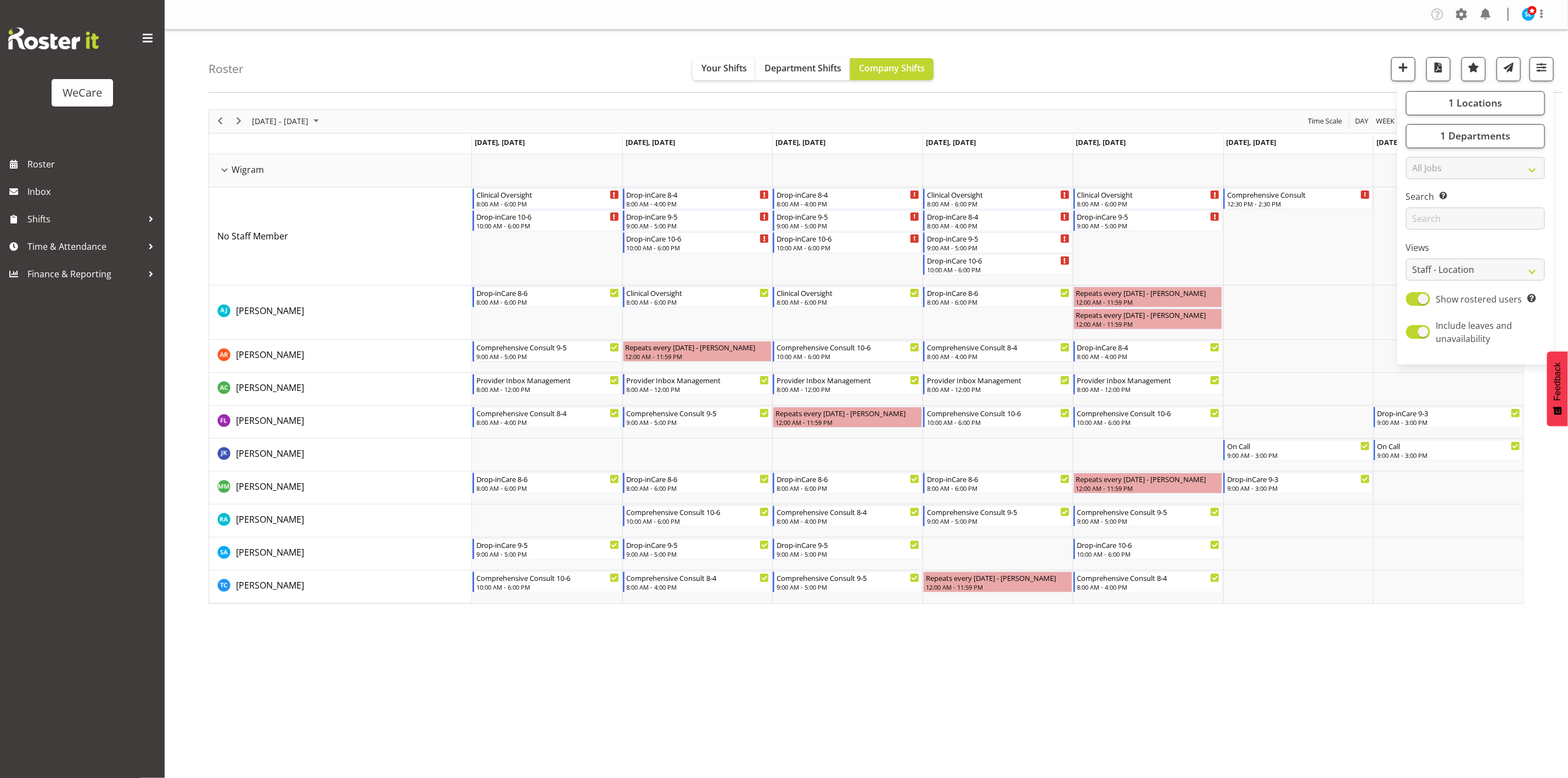
click at [1334, 74] on div "Roster Your Shifts Department Shifts Company Shifts 1 Locations Clear Business …" at bounding box center [885, 61] width 1354 height 64
drag, startPoint x: 283, startPoint y: 683, endPoint x: 296, endPoint y: 573, distance: 110.8
click at [283, 683] on div "Company Settings Roles & Skills Tasks Jobs Employees Locations & Departments Ac…" at bounding box center [866, 389] width 1404 height 778
click at [300, 127] on span "September 01 - 07, 2025" at bounding box center [281, 121] width 59 height 14
click at [345, 151] on span "previous month" at bounding box center [348, 149] width 20 height 20
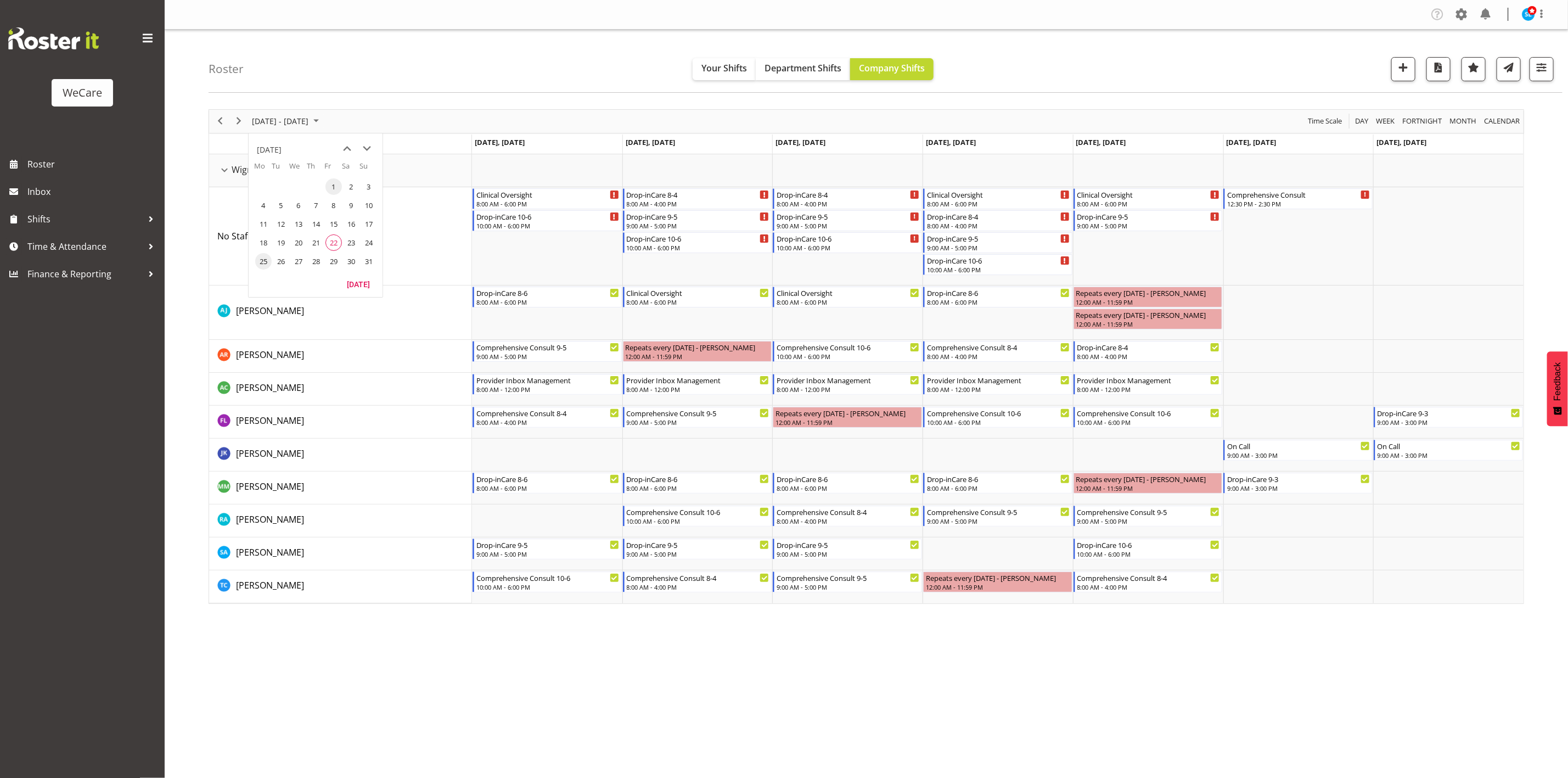
click at [264, 266] on span "25" at bounding box center [263, 261] width 17 height 17
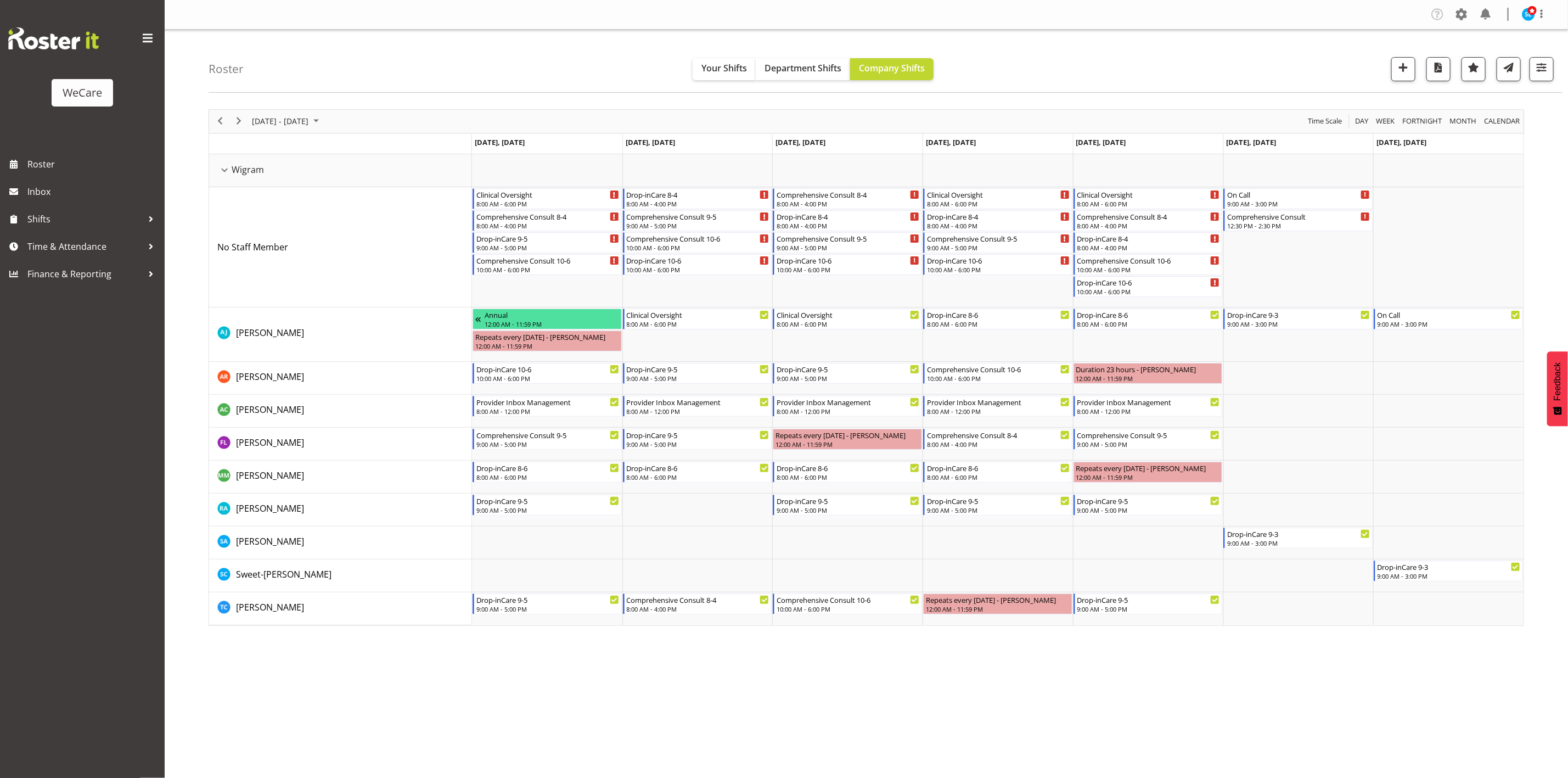
drag, startPoint x: 1385, startPoint y: 687, endPoint x: 1387, endPoint y: 680, distance: 7.3
click at [1385, 687] on div "Company Settings Roles & Skills Tasks Jobs Employees Locations & Departments Ac…" at bounding box center [866, 389] width 1404 height 778
click at [1546, 79] on button "button" at bounding box center [1542, 68] width 24 height 24
click at [1489, 130] on span "1 Departments" at bounding box center [1476, 135] width 70 height 13
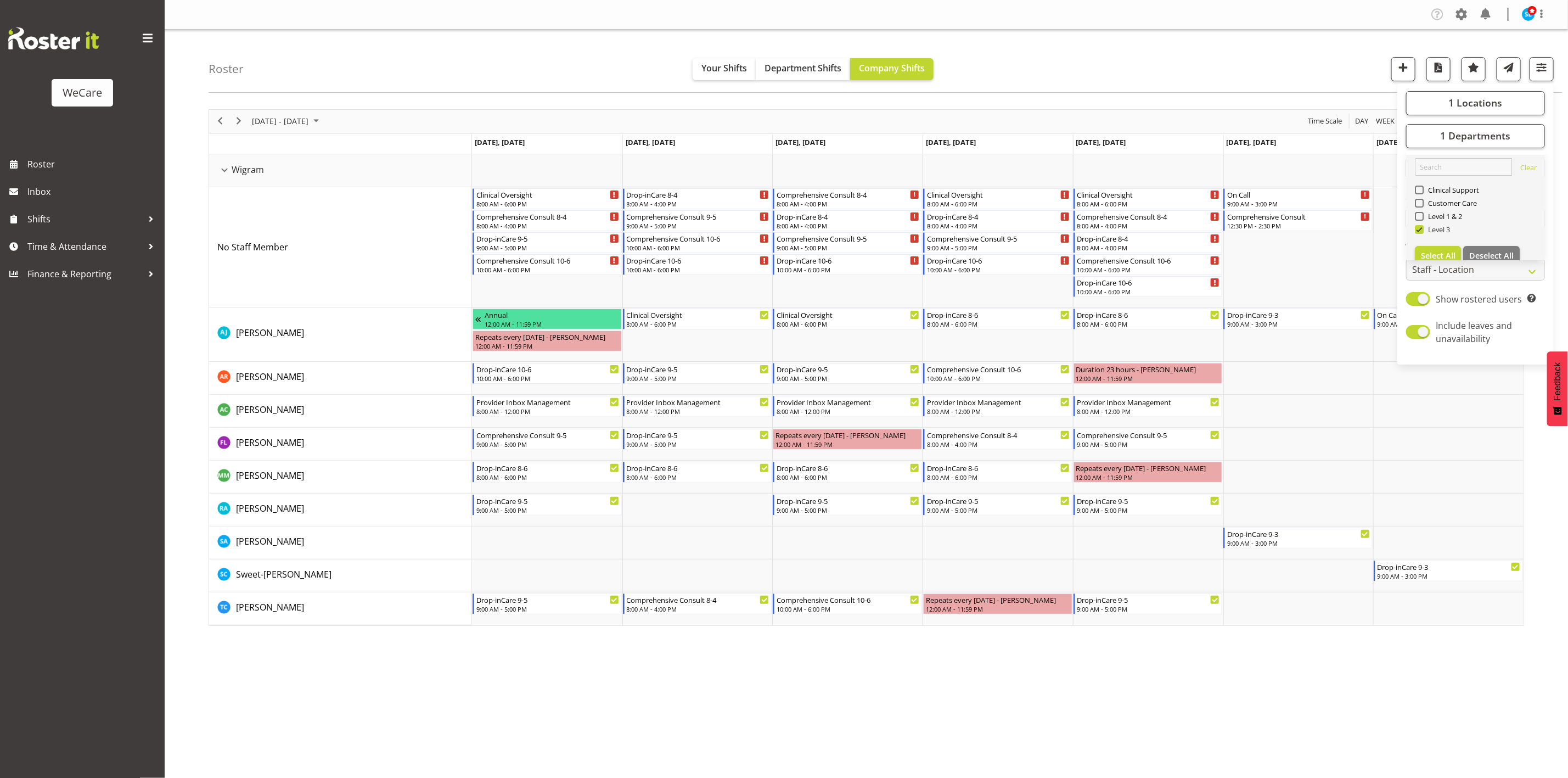
click at [1421, 227] on span at bounding box center [1419, 229] width 9 height 9
click at [1421, 227] on input "Level 3" at bounding box center [1418, 229] width 7 height 7
checkbox input "false"
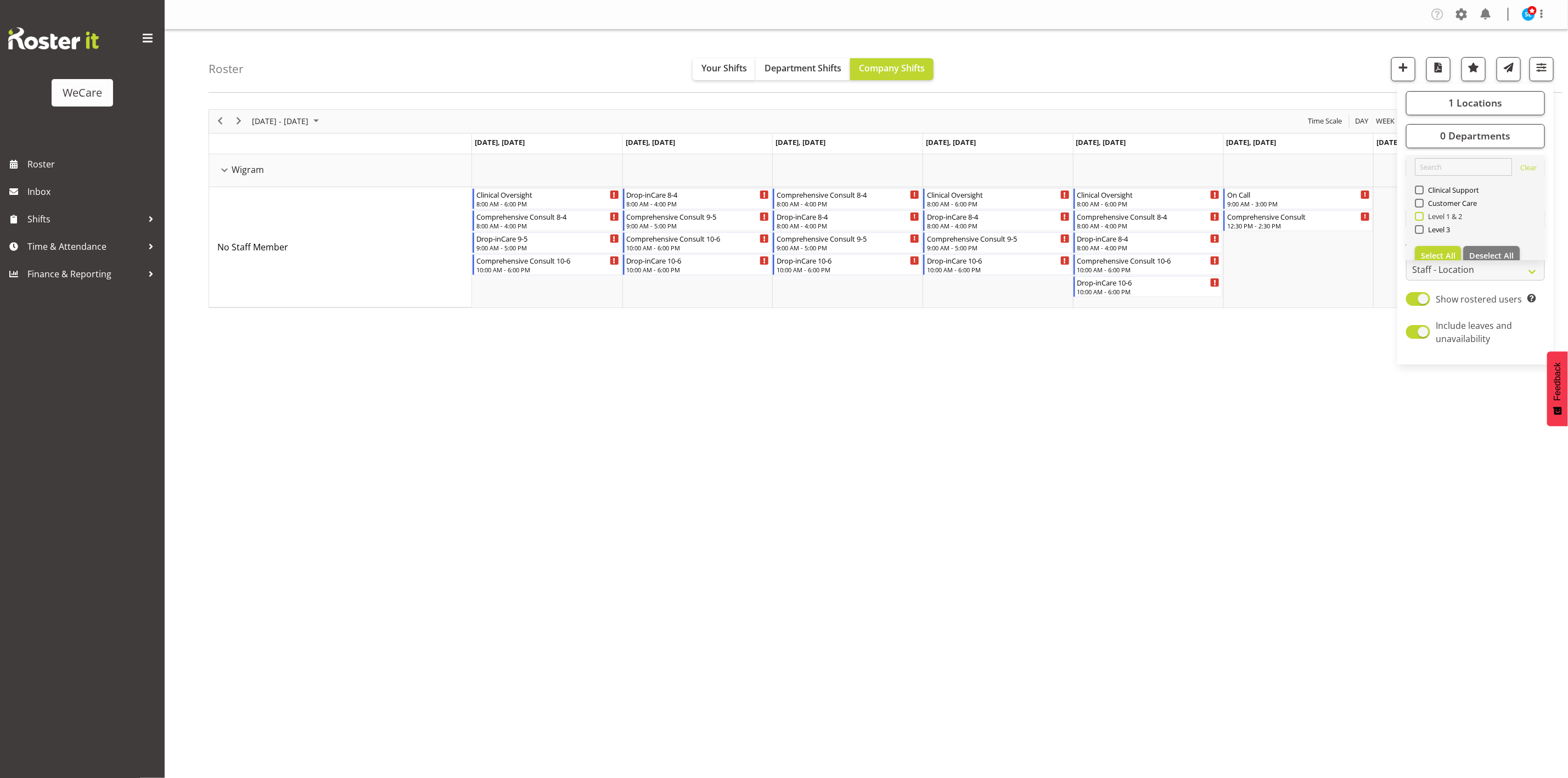
click at [1421, 216] on span at bounding box center [1419, 216] width 9 height 9
click at [1421, 216] on input "Level 1 & 2" at bounding box center [1418, 215] width 7 height 7
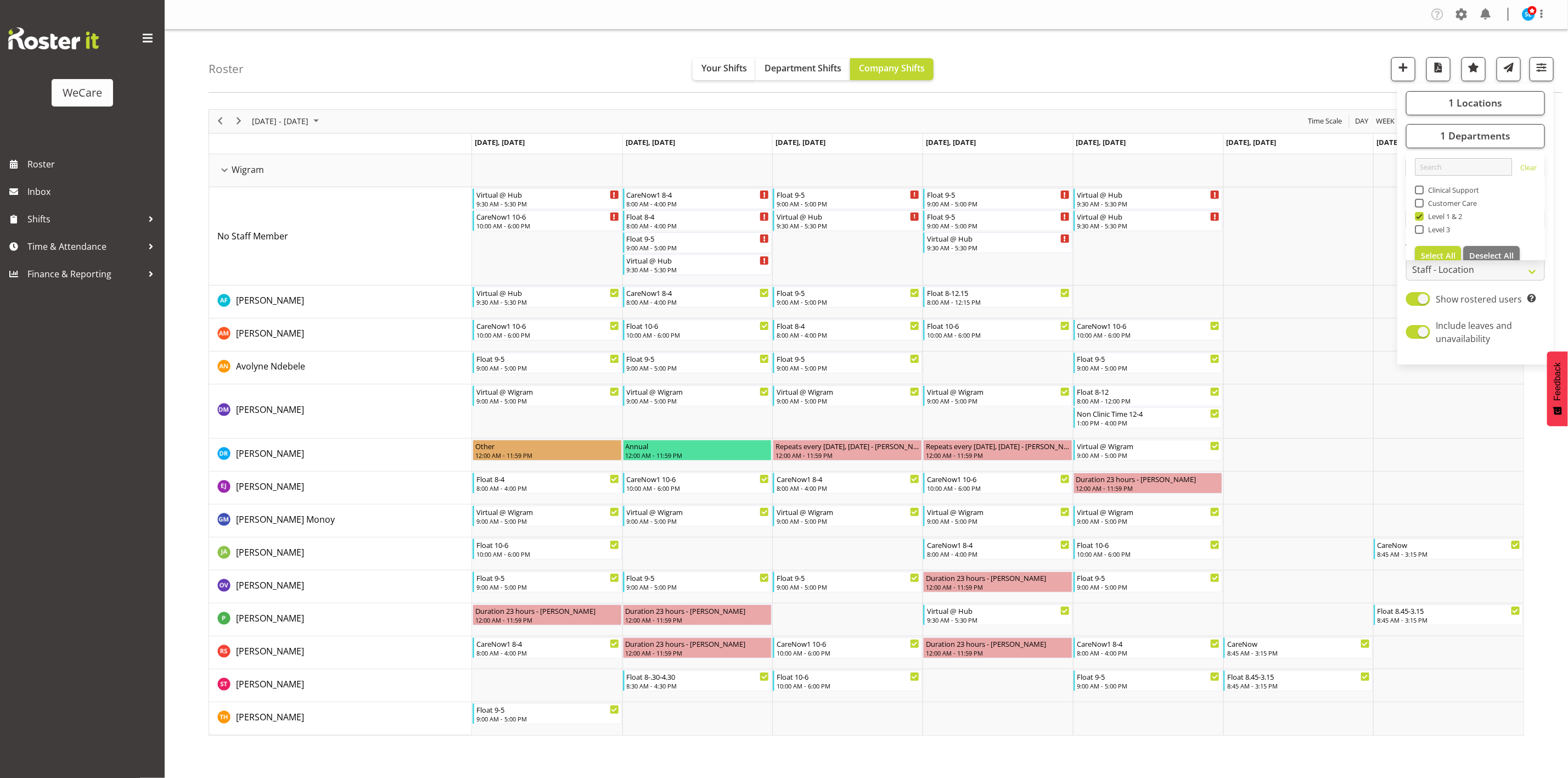
click at [1227, 55] on div "Roster Your Shifts Department Shifts Company Shifts 1 Locations Clear Business …" at bounding box center [885, 61] width 1354 height 64
drag, startPoint x: 1562, startPoint y: 225, endPoint x: 1563, endPoint y: 189, distance: 36.0
click at [1562, 224] on div "August 25 - 31, 2025 Today Day Week Fortnight Month calendar Month Agenda Time …" at bounding box center [888, 422] width 1360 height 643
click at [1536, 86] on div "Roster Your Shifts Department Shifts Company Shifts 1 Locations Clear Business …" at bounding box center [885, 61] width 1354 height 64
click at [1535, 65] on span "button" at bounding box center [1542, 67] width 15 height 15
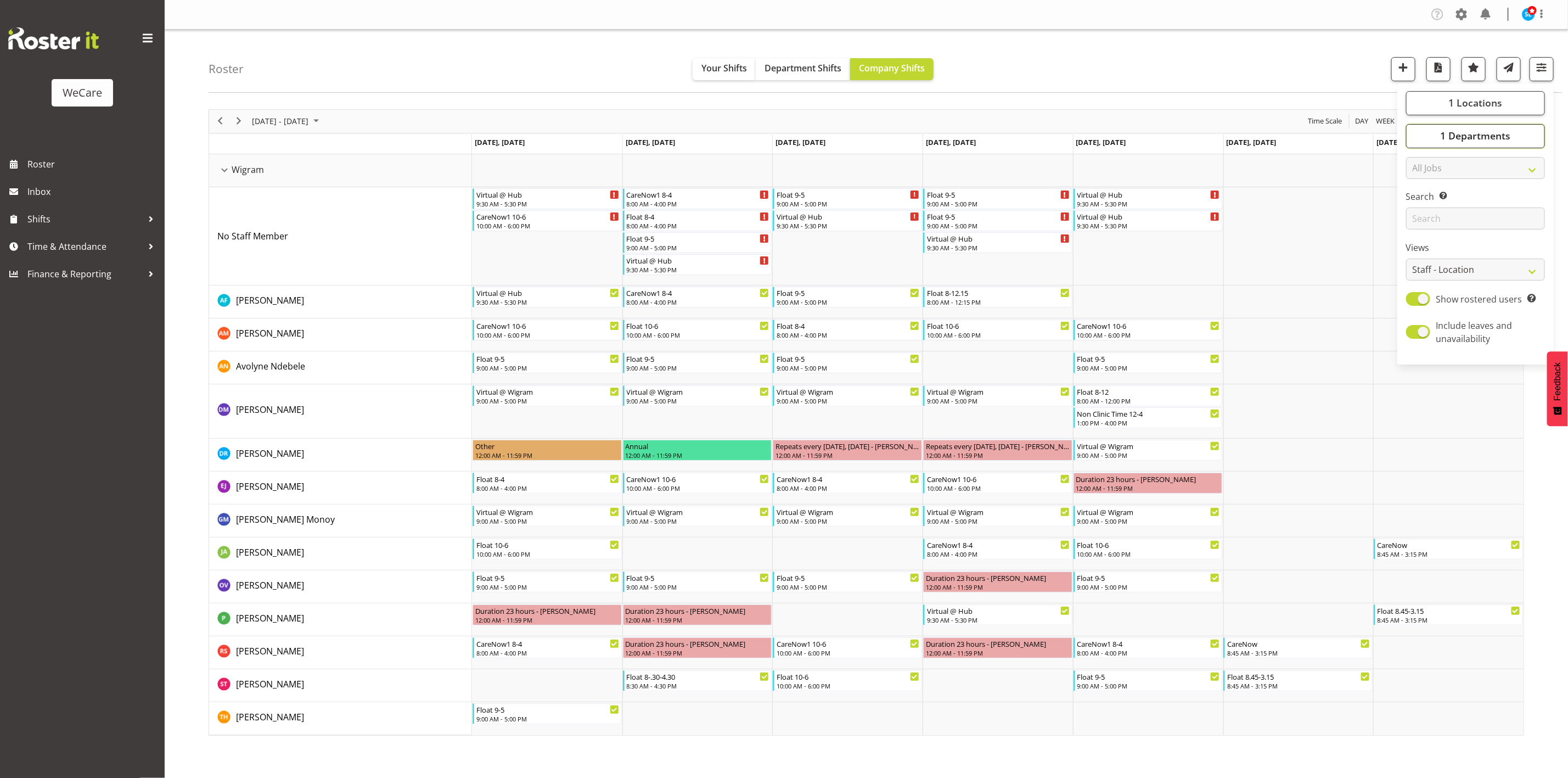
click at [1443, 136] on span "1 Departments" at bounding box center [1476, 135] width 70 height 13
click at [1418, 214] on span at bounding box center [1419, 216] width 9 height 9
click at [1418, 214] on input "Level 1 & 2" at bounding box center [1418, 215] width 7 height 7
checkbox input "false"
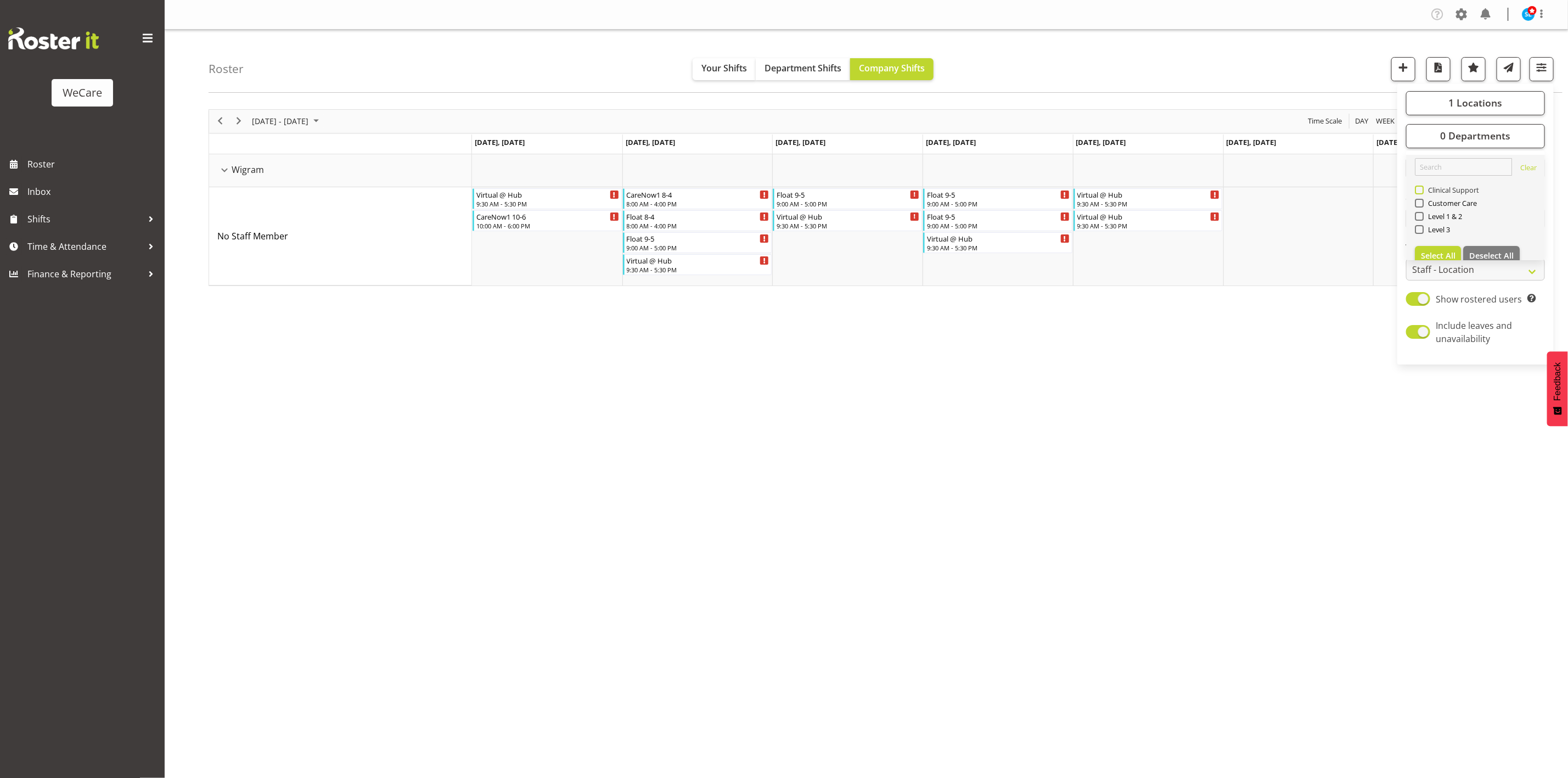
click at [1418, 190] on span at bounding box center [1419, 190] width 9 height 9
click at [1418, 190] on input "Clinical Support" at bounding box center [1418, 189] width 7 height 7
checkbox input "true"
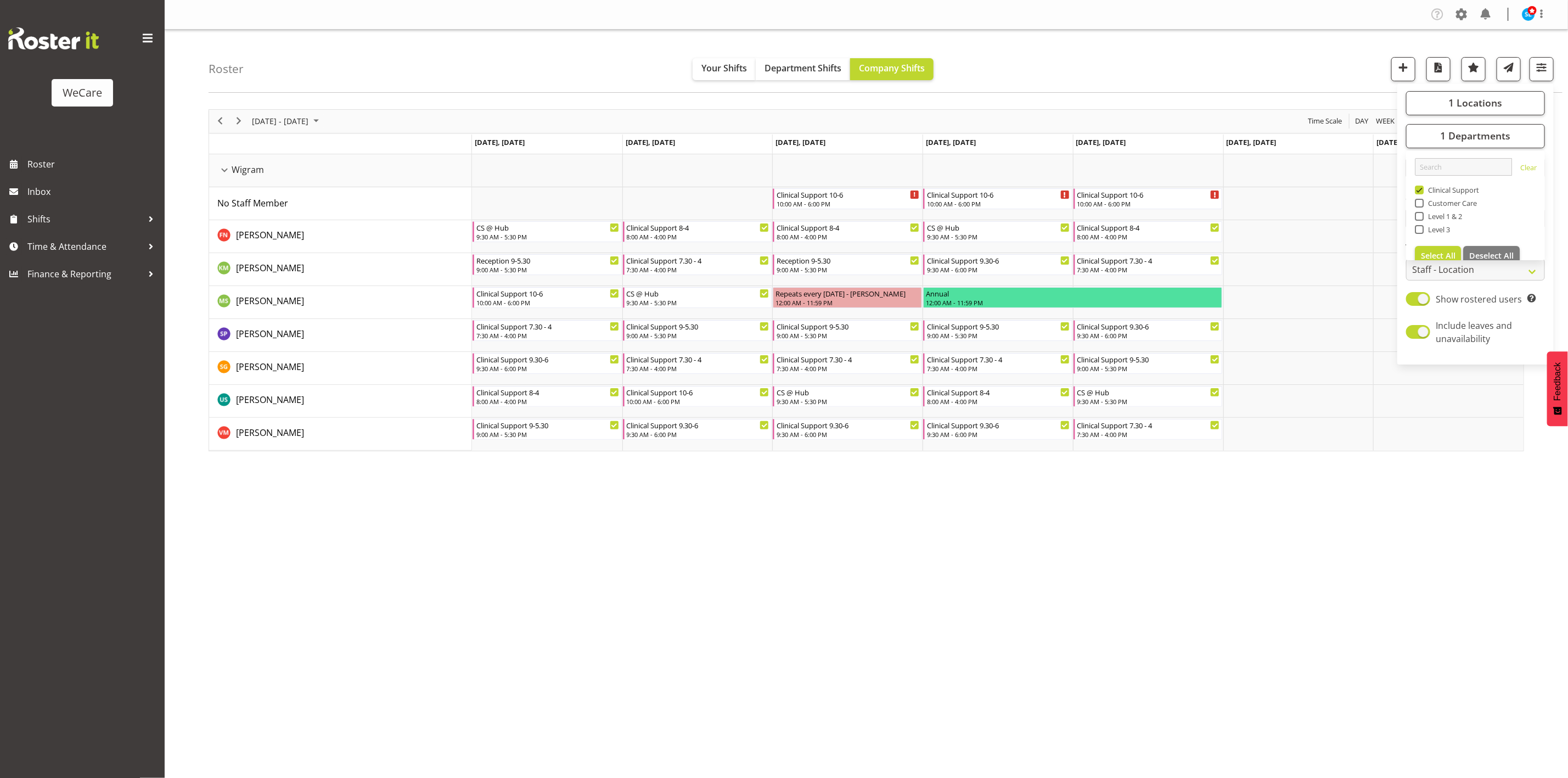
click at [1167, 53] on div "Roster Your Shifts Department Shifts Company Shifts 1 Locations Clear Business …" at bounding box center [885, 61] width 1354 height 64
drag, startPoint x: 1412, startPoint y: 645, endPoint x: 1527, endPoint y: 456, distance: 221.2
click at [1414, 643] on div "Company Settings Roles & Skills Tasks Jobs Employees Locations & Departments Ac…" at bounding box center [866, 389] width 1404 height 778
click at [1541, 74] on span "button" at bounding box center [1542, 67] width 15 height 15
click at [1491, 137] on span "1 Departments" at bounding box center [1476, 135] width 70 height 13
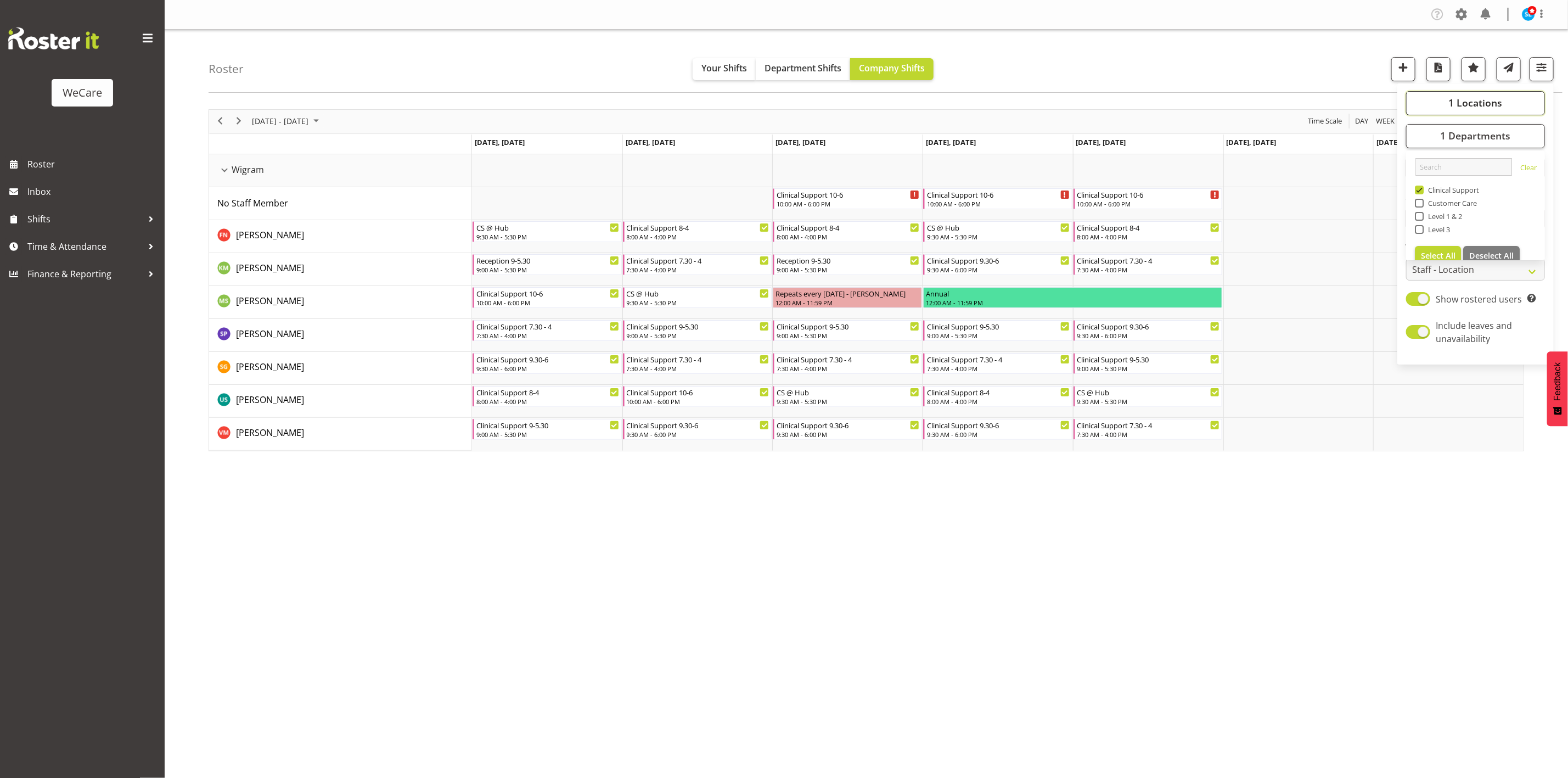
click at [1450, 103] on span "1 Locations" at bounding box center [1475, 102] width 54 height 13
click at [1421, 221] on span at bounding box center [1419, 223] width 9 height 9
click at [1421, 221] on input "Wigram" at bounding box center [1418, 222] width 7 height 7
checkbox input "false"
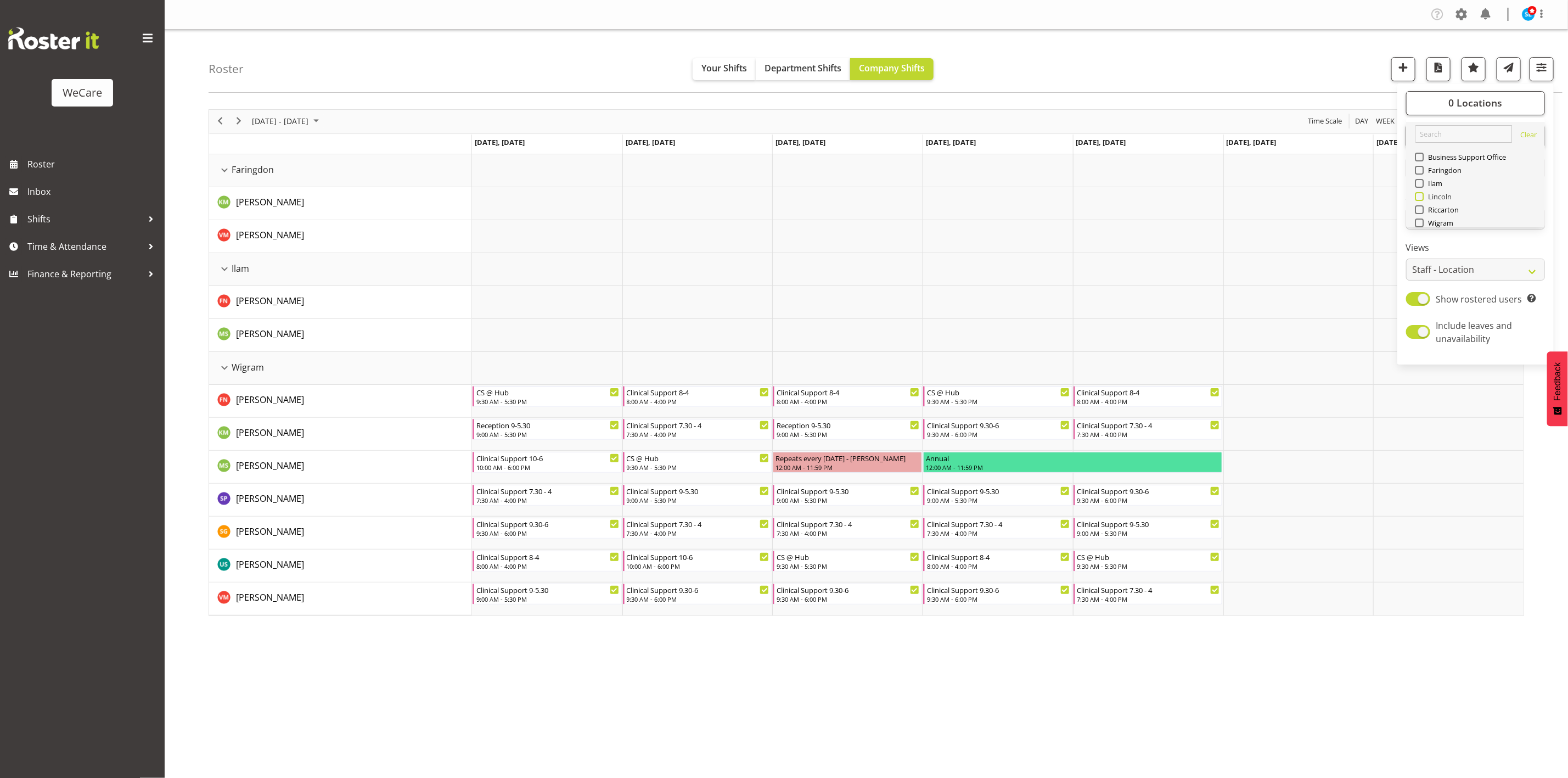
click at [1446, 199] on span "Lincoln" at bounding box center [1438, 196] width 28 height 9
click at [1422, 199] on input "Lincoln" at bounding box center [1418, 195] width 7 height 7
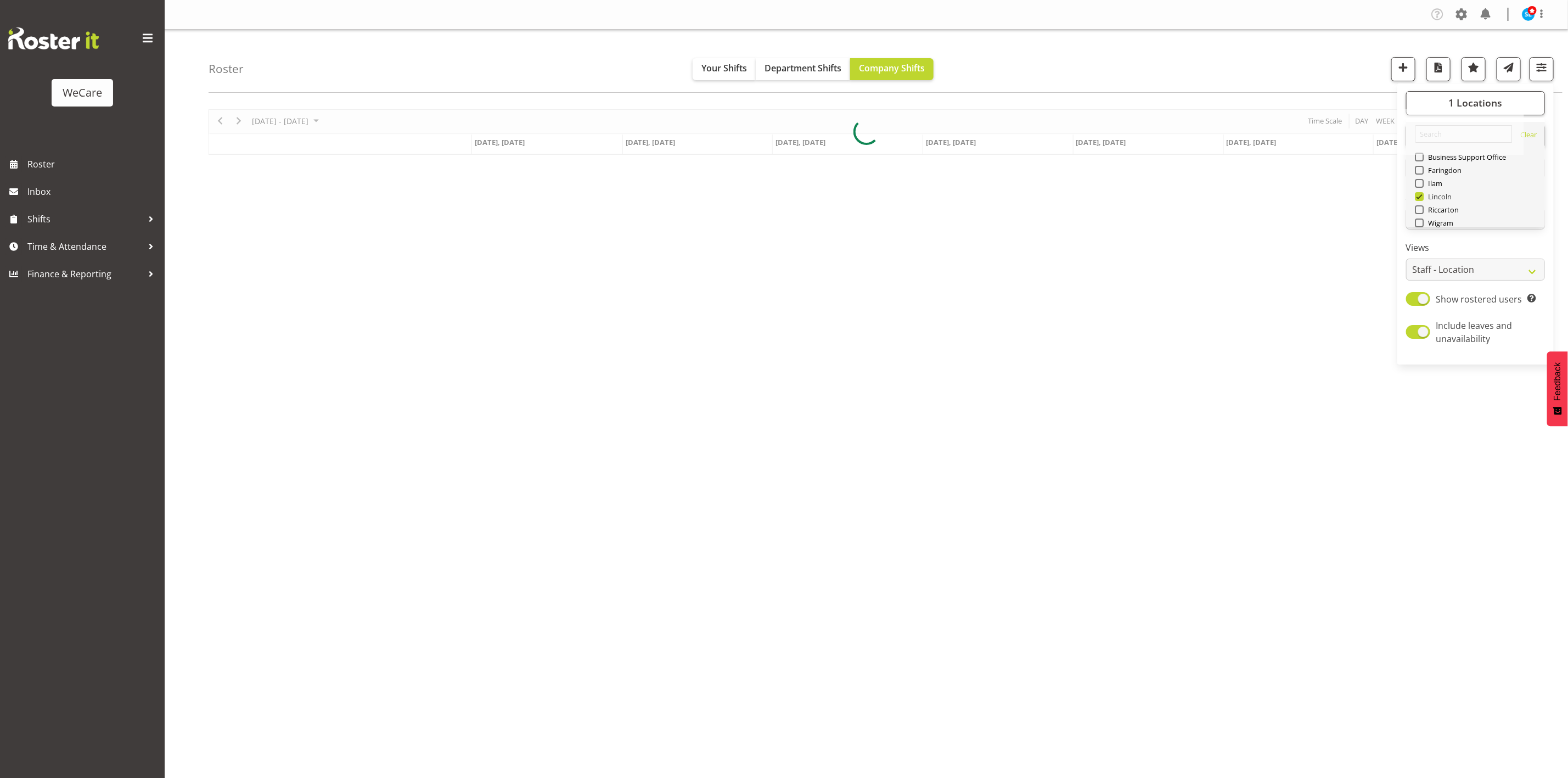
click at [1446, 199] on span "Lincoln" at bounding box center [1438, 196] width 28 height 9
click at [1422, 199] on input "Lincoln" at bounding box center [1418, 195] width 7 height 7
click at [1446, 199] on span "Lincoln" at bounding box center [1438, 196] width 28 height 9
click at [1422, 199] on input "Lincoln" at bounding box center [1418, 195] width 7 height 7
checkbox input "true"
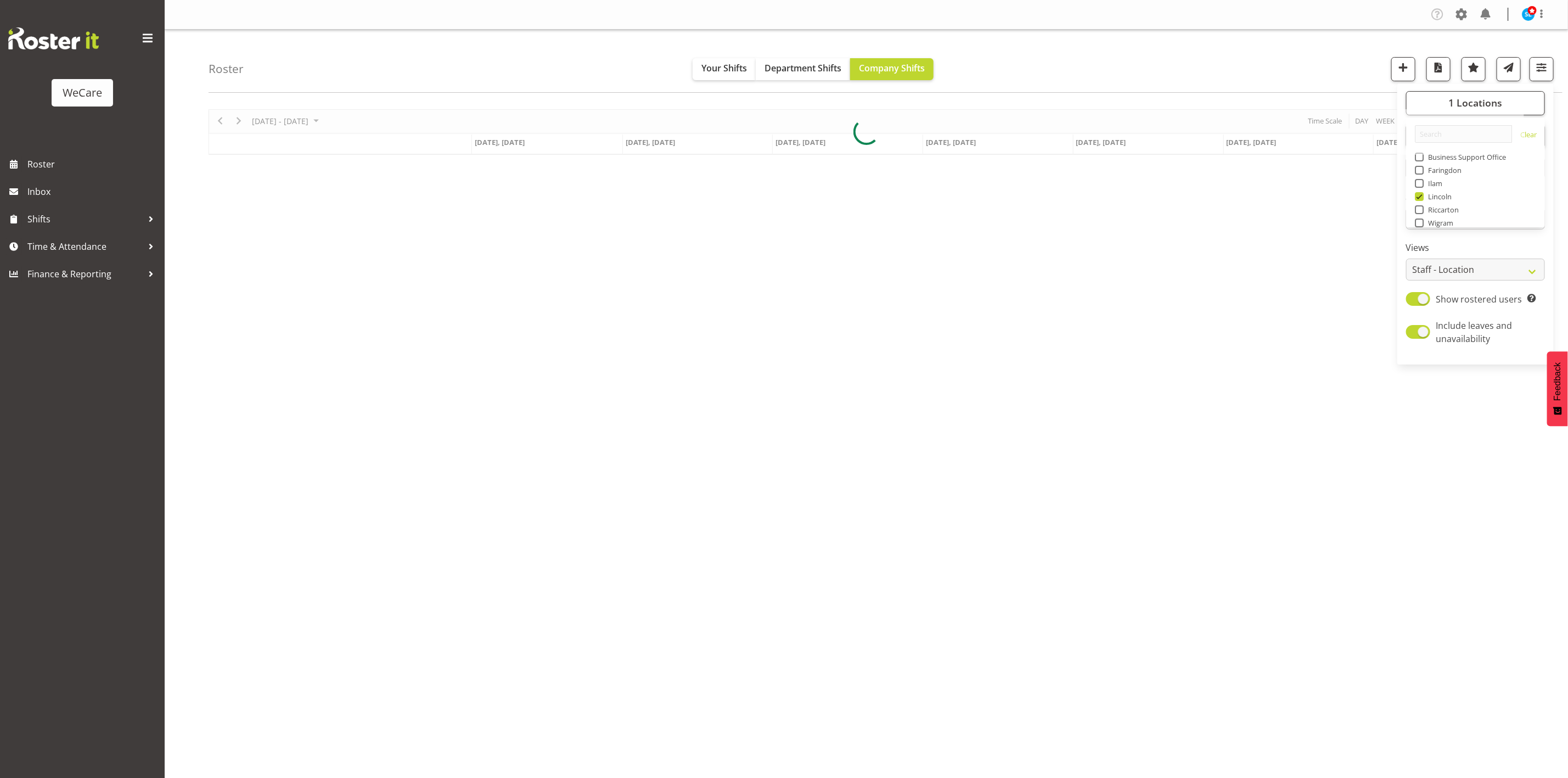
click at [1568, 68] on div "Roster Your Shifts Department Shifts Company Shifts 1 Locations Clear Business …" at bounding box center [866, 284] width 1404 height 510
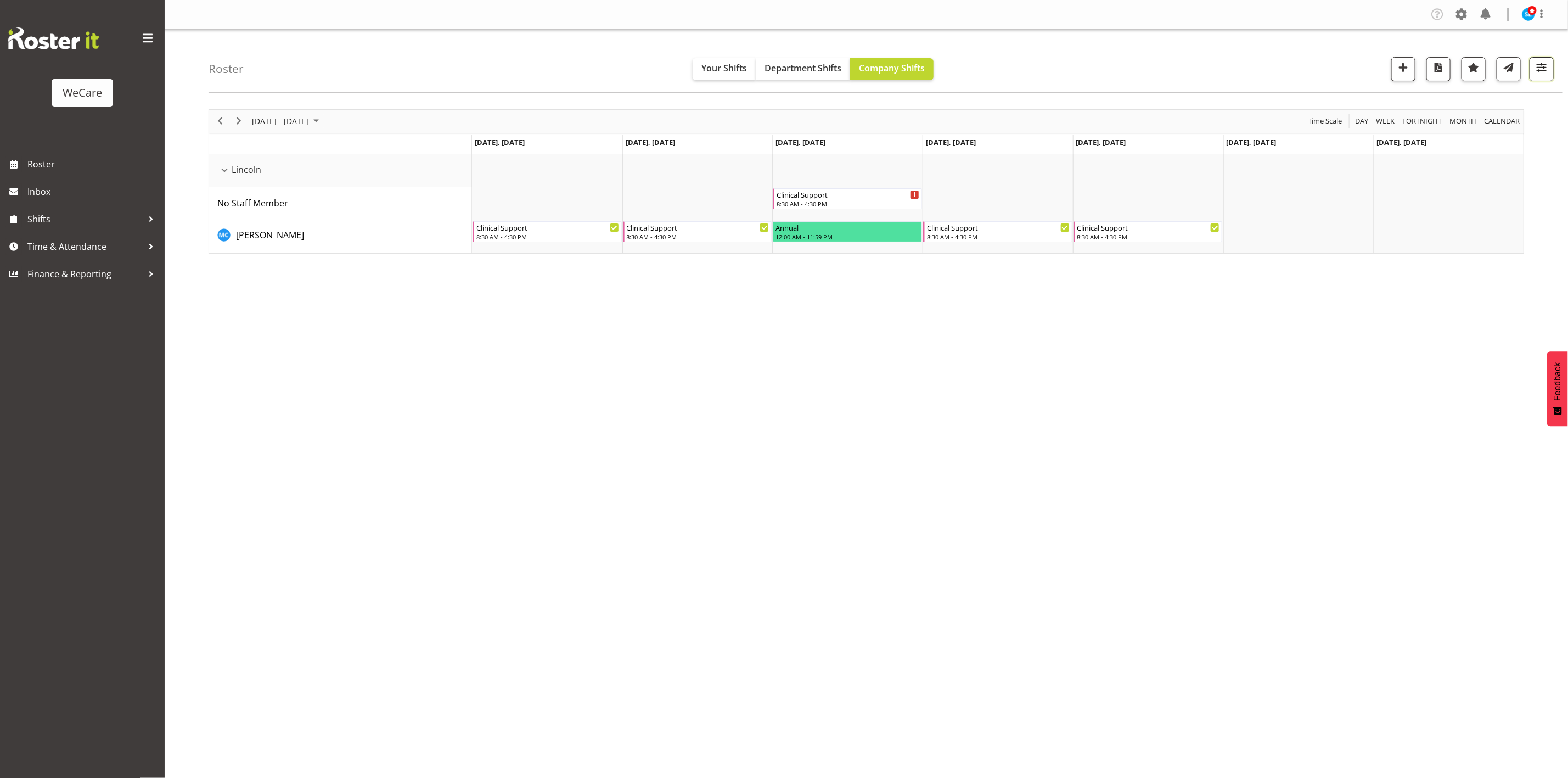
click at [1553, 68] on button "button" at bounding box center [1542, 68] width 24 height 24
click at [1509, 106] on button "1 Locations" at bounding box center [1476, 103] width 139 height 24
click at [1512, 101] on button "1 Locations" at bounding box center [1476, 103] width 139 height 24
click at [1515, 130] on button "1 Departments" at bounding box center [1476, 136] width 139 height 24
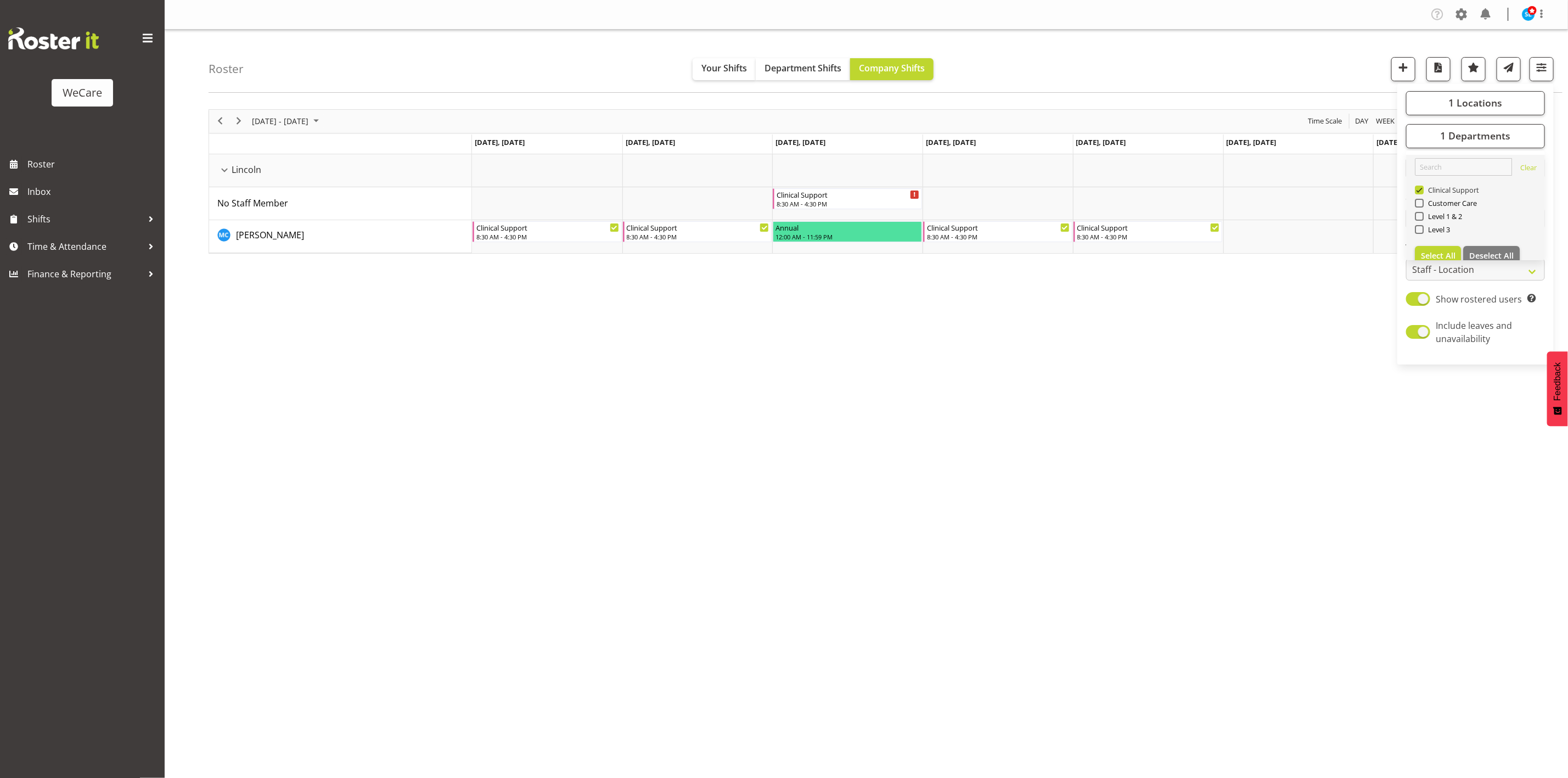
click at [1424, 190] on span "Clinical Support" at bounding box center [1452, 190] width 56 height 9
click at [1422, 190] on input "Clinical Support" at bounding box center [1418, 189] width 7 height 7
checkbox input "false"
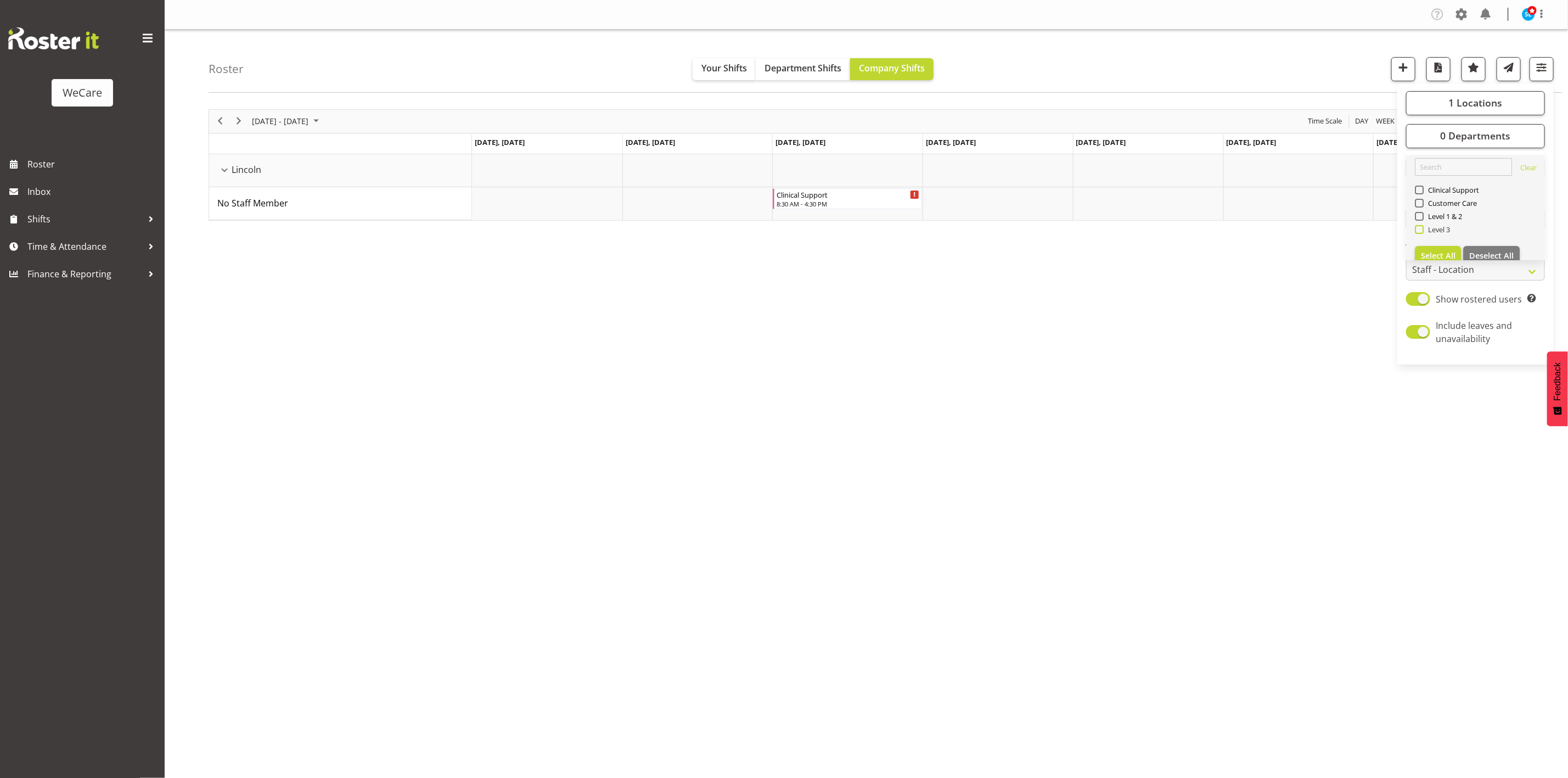
click at [1421, 230] on span at bounding box center [1419, 229] width 9 height 9
click at [1421, 230] on input "Level 3" at bounding box center [1418, 229] width 7 height 7
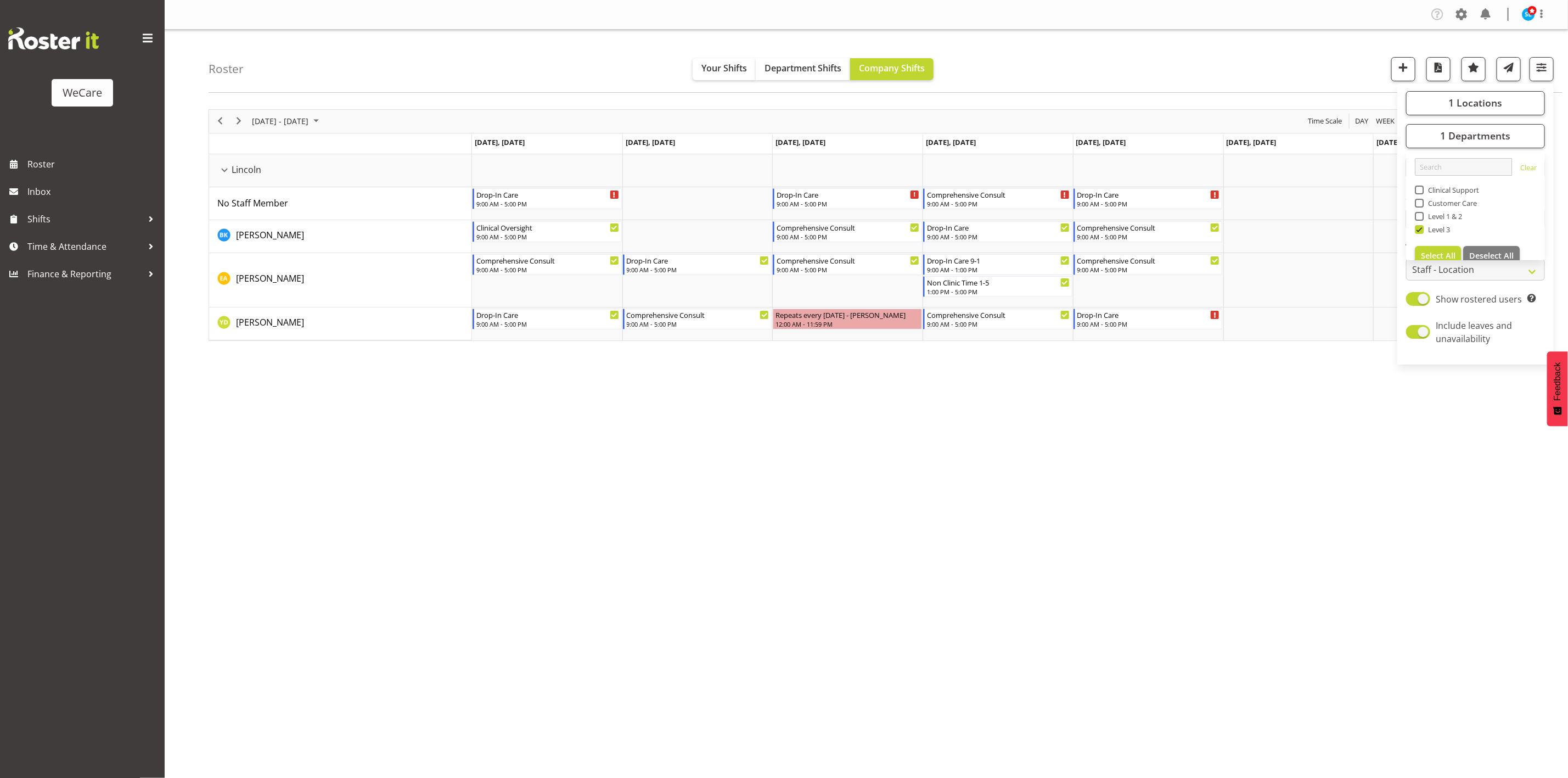
click at [1242, 67] on div "Roster Your Shifts Department Shifts Company Shifts 1 Locations Clear Business …" at bounding box center [885, 61] width 1354 height 64
click at [1408, 485] on div "August 25 - 31, 2025 Today Day Week Fortnight Month calendar Month Agenda Time …" at bounding box center [888, 320] width 1360 height 439
click at [1551, 65] on button "button" at bounding box center [1542, 68] width 24 height 24
click at [1497, 149] on div "1 Locations Clear Business Support Office Faringdon Ilam Lincoln Riccarton Wigr…" at bounding box center [1476, 224] width 156 height 273
click at [1496, 135] on span "1 Departments" at bounding box center [1476, 135] width 70 height 13
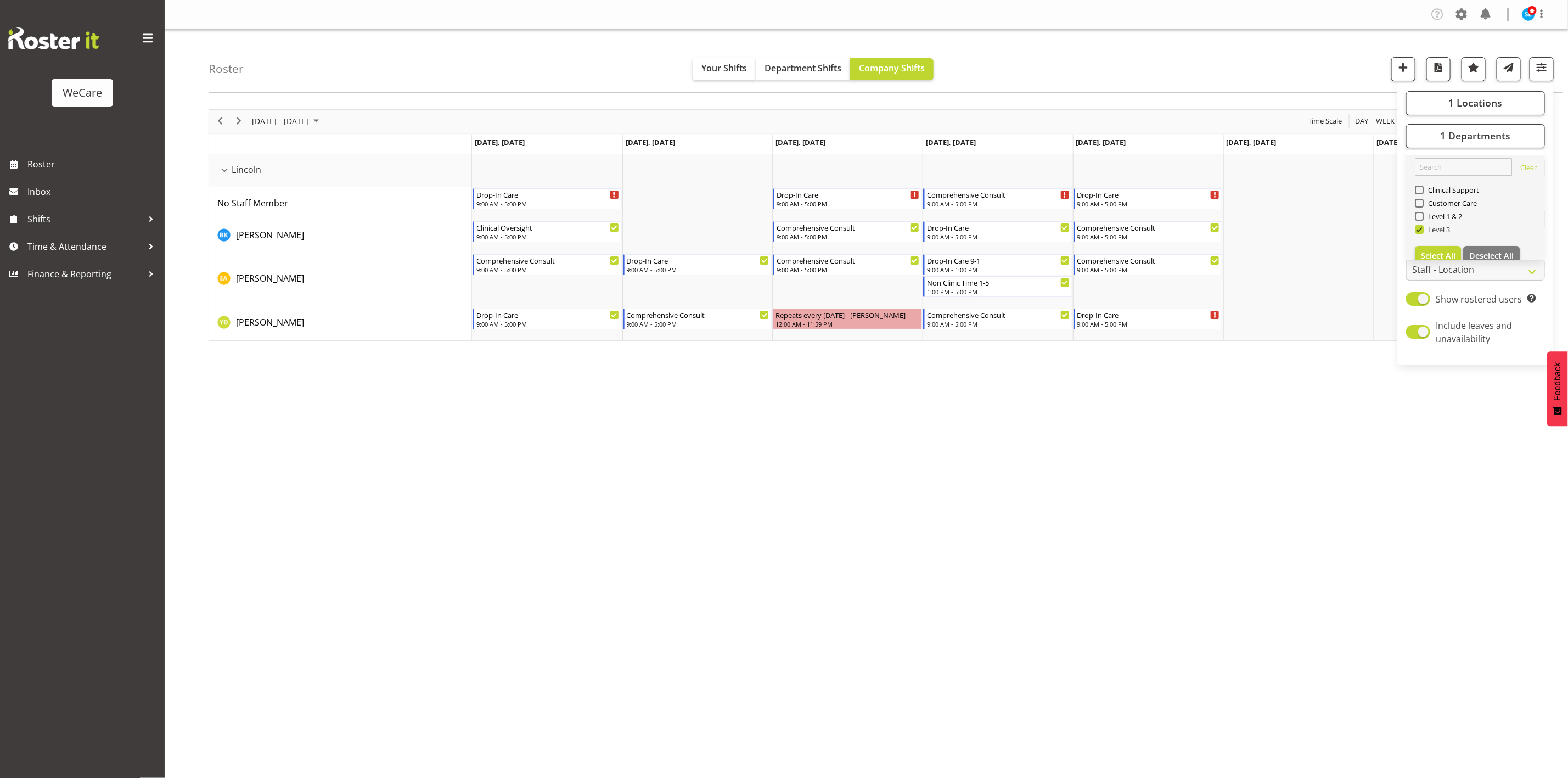
click at [1423, 229] on span at bounding box center [1419, 229] width 9 height 9
click at [1422, 229] on input "Level 3" at bounding box center [1418, 229] width 7 height 7
checkbox input "false"
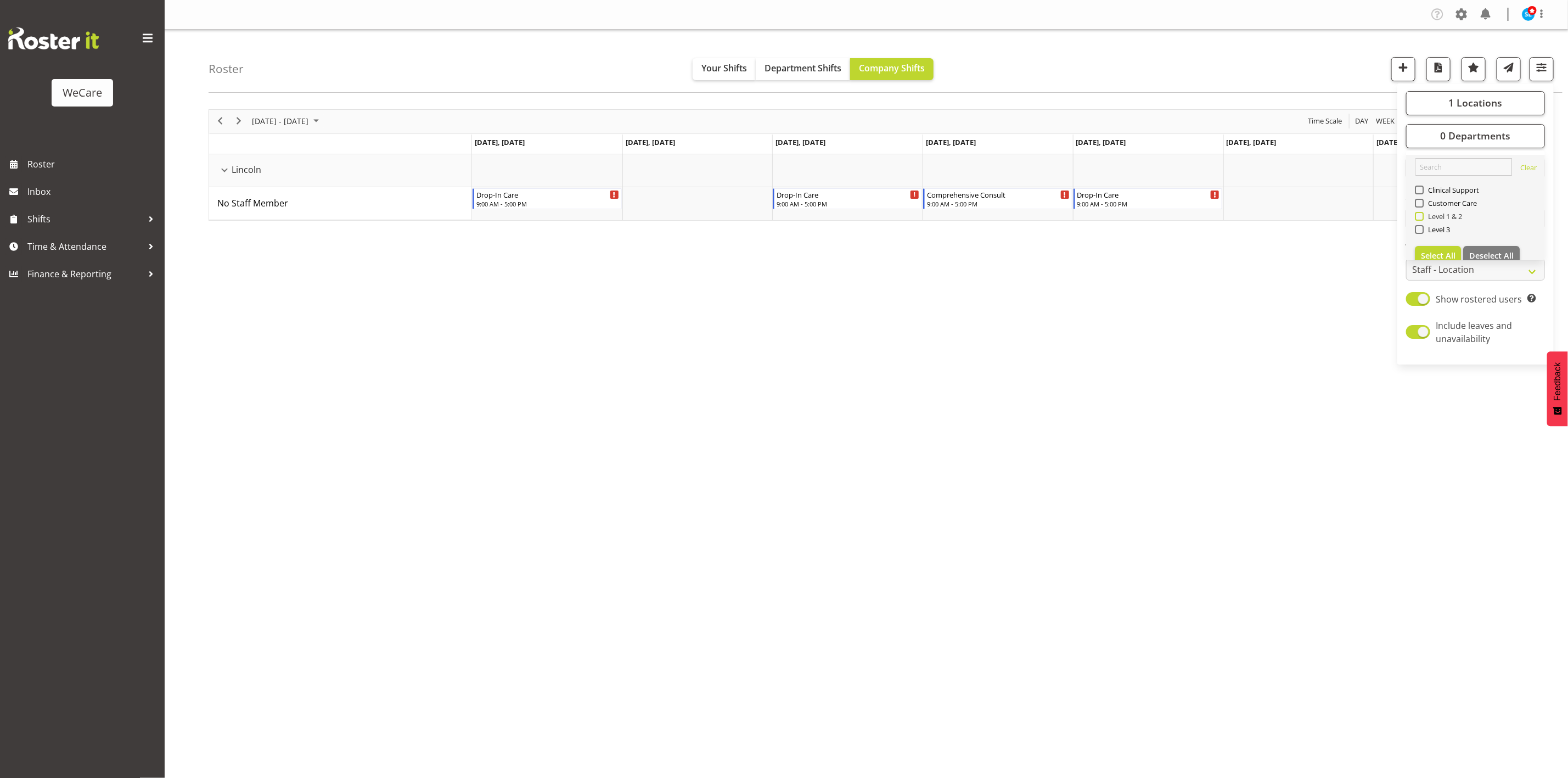
click at [1421, 218] on span at bounding box center [1419, 216] width 9 height 9
click at [1421, 218] on input "Level 1 & 2" at bounding box center [1418, 215] width 7 height 7
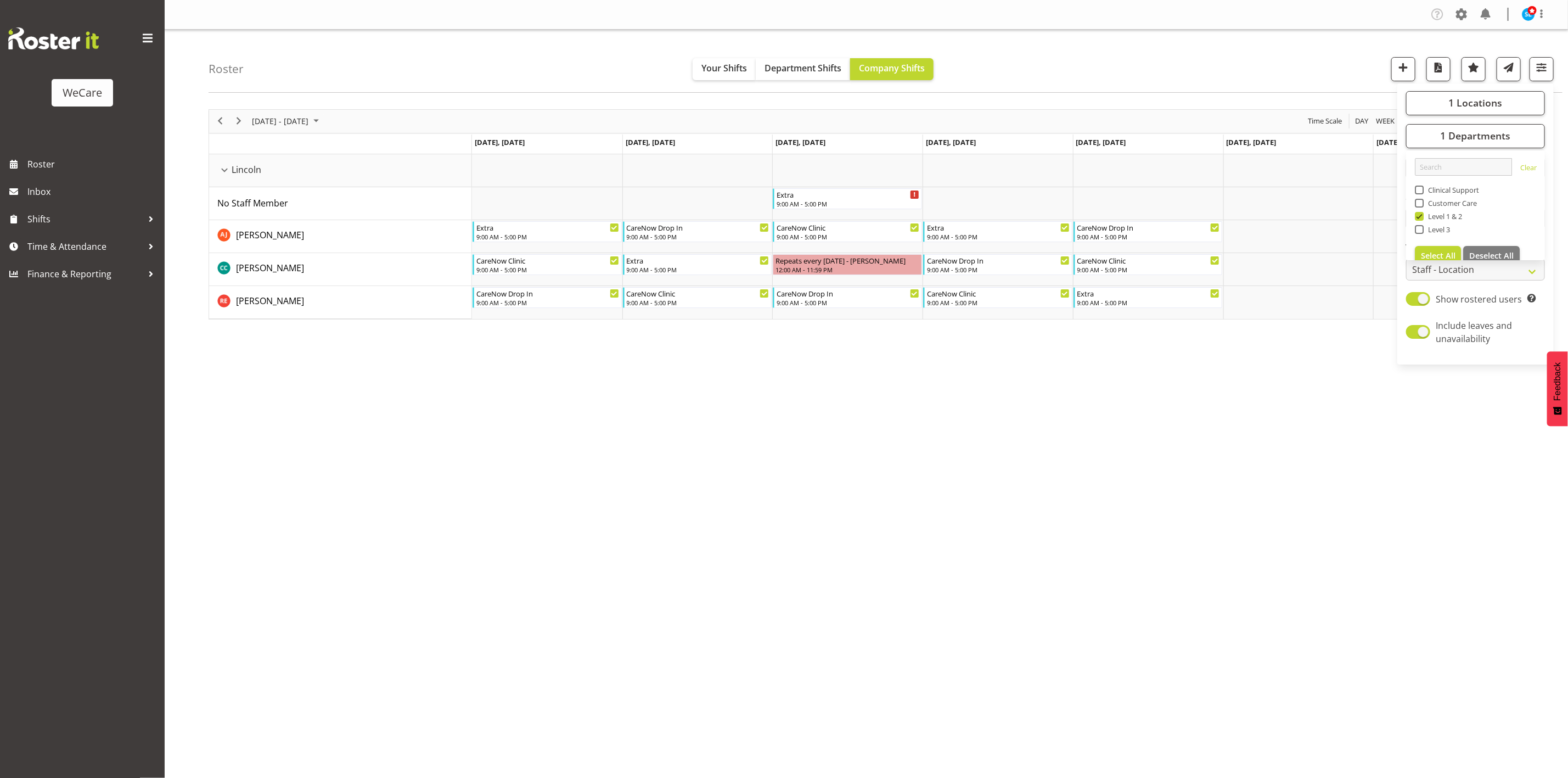
click at [666, 524] on div "August 25 - 31, 2025 Today Day Week Fortnight Month calendar Month Agenda Time …" at bounding box center [888, 320] width 1360 height 439
click at [1448, 507] on div "August 25 - 31, 2025 Today Day Week Fortnight Month calendar Month Agenda Time …" at bounding box center [888, 320] width 1360 height 439
click at [1548, 73] on span "button" at bounding box center [1542, 67] width 15 height 15
click at [1473, 140] on span "1 Departments" at bounding box center [1476, 135] width 70 height 13
click at [1421, 215] on span at bounding box center [1419, 216] width 9 height 9
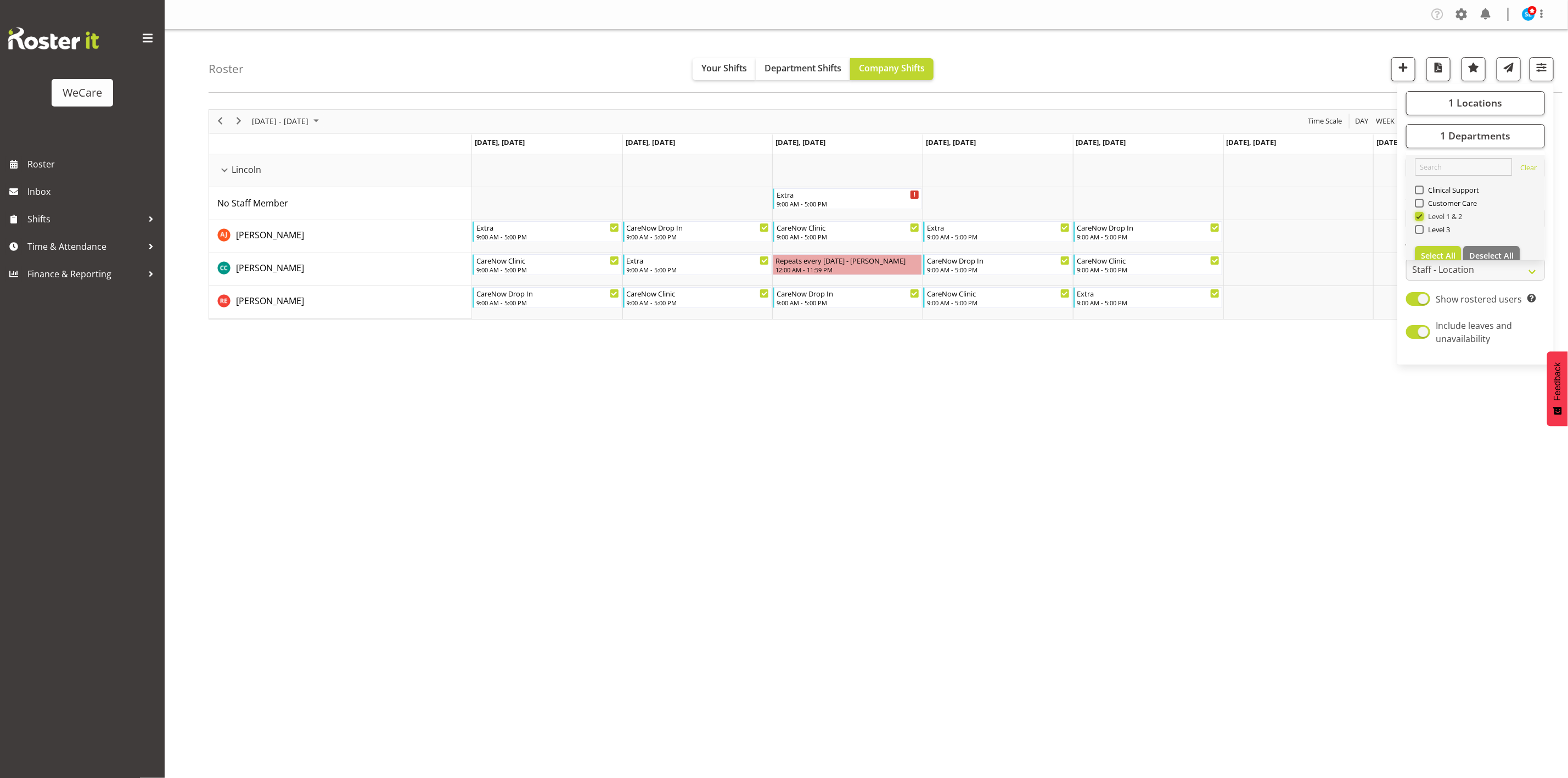
click at [1421, 215] on input "Level 1 & 2" at bounding box center [1418, 215] width 7 height 7
checkbox input "false"
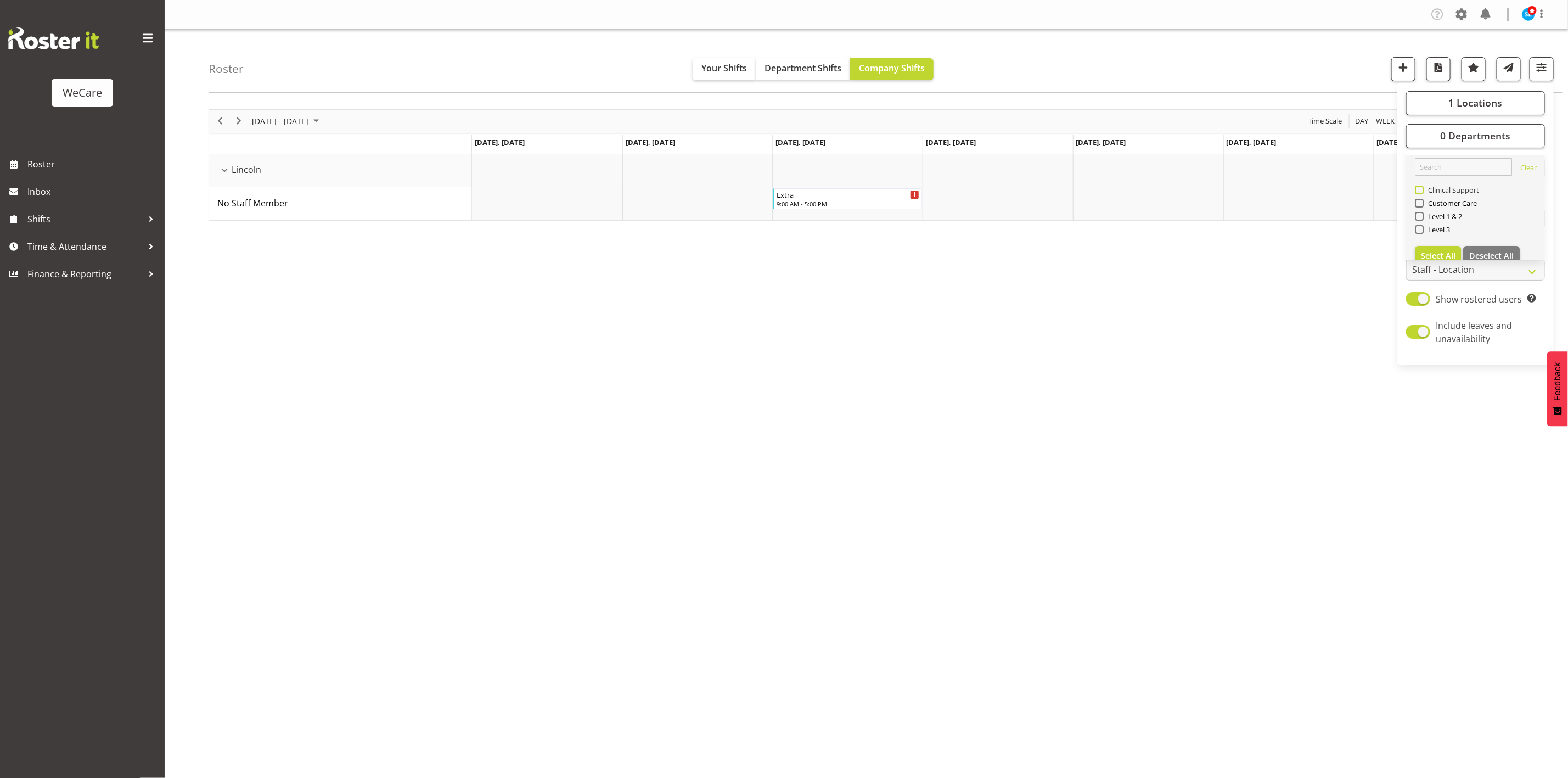
click at [1418, 190] on span at bounding box center [1419, 190] width 9 height 9
click at [1418, 190] on input "Clinical Support" at bounding box center [1418, 189] width 7 height 7
checkbox input "true"
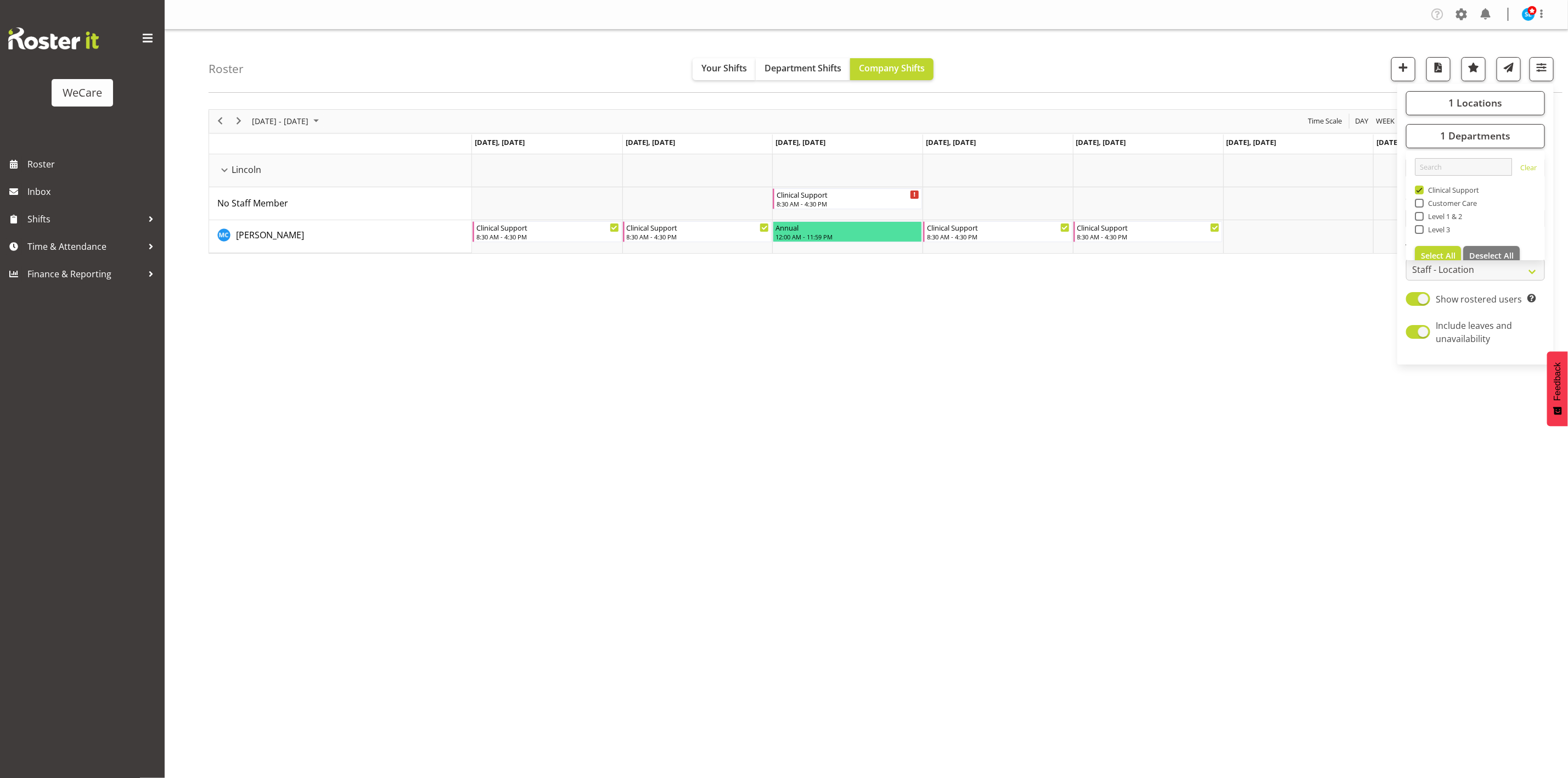
click at [437, 440] on div "August 25 - 31, 2025 Today Day Week Fortnight Month calendar Month Agenda Time …" at bounding box center [888, 320] width 1360 height 439
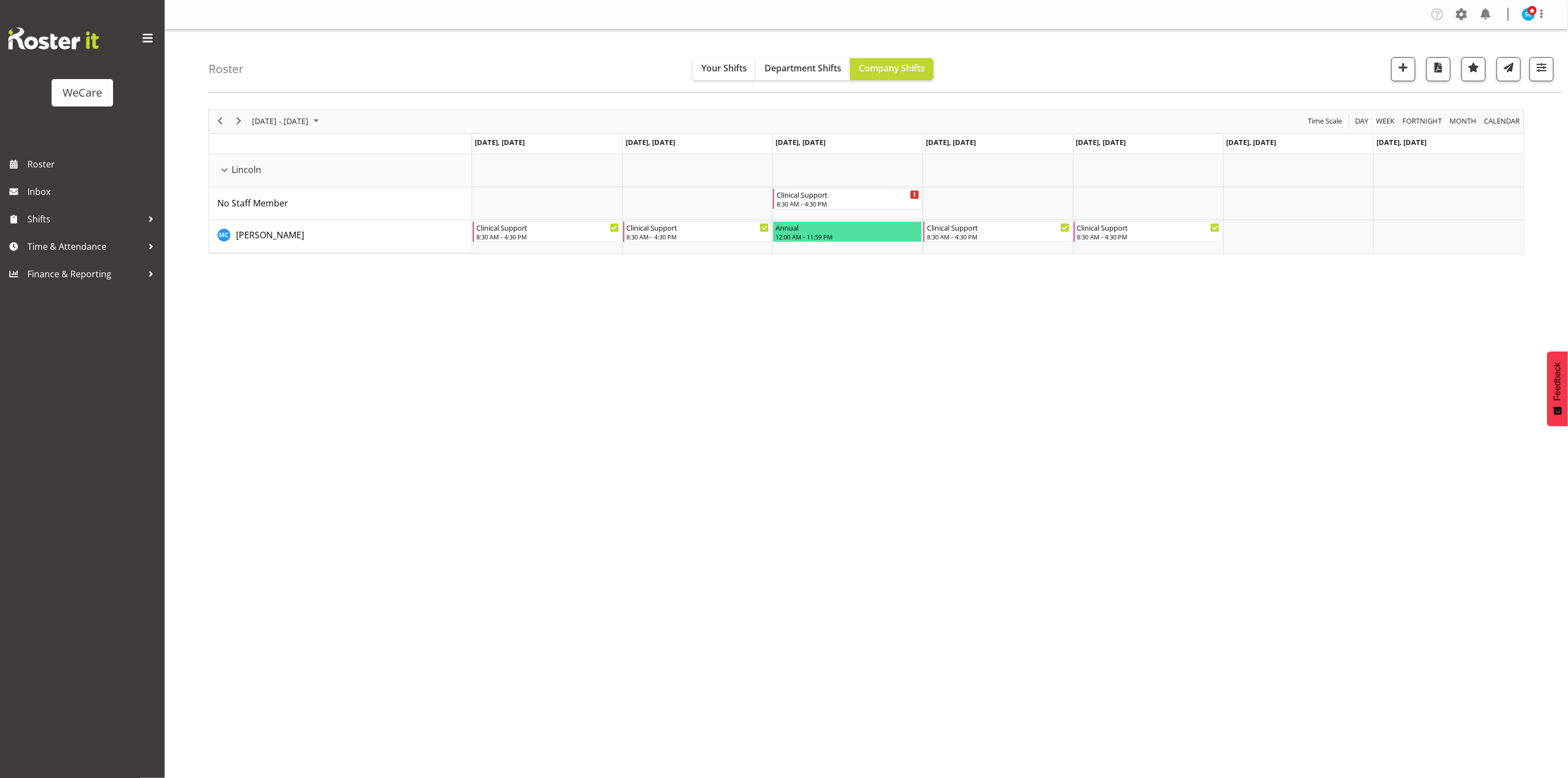
click at [1463, 448] on div "August 25 - 31, 2025 Today Day Week Fortnight Month calendar Month Agenda Time …" at bounding box center [888, 320] width 1360 height 439
click at [1542, 69] on span "button" at bounding box center [1542, 67] width 15 height 15
click at [1482, 130] on span "1 Departments" at bounding box center [1476, 135] width 70 height 13
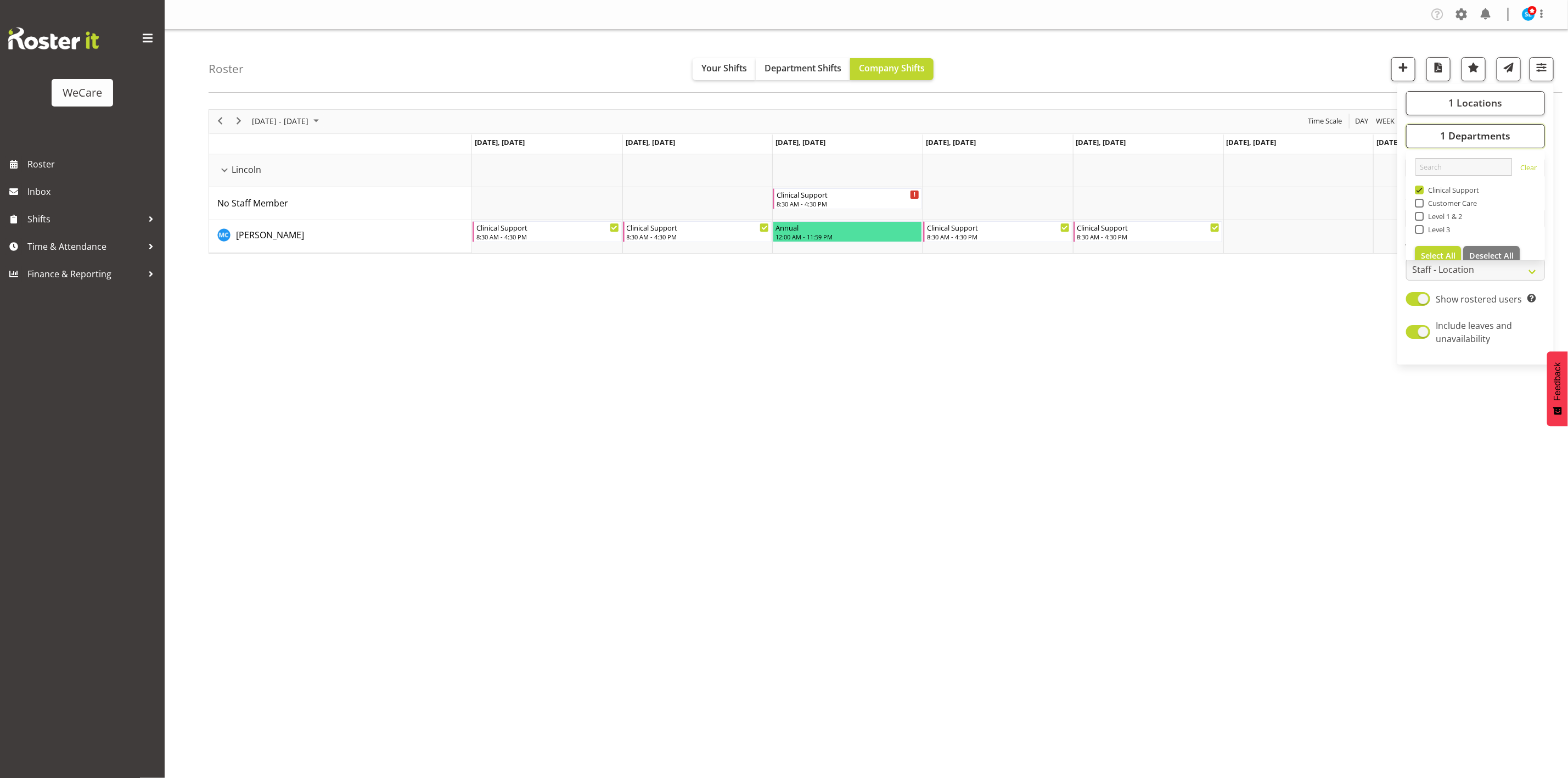
click at [1482, 130] on span "1 Departments" at bounding box center [1476, 135] width 70 height 13
drag, startPoint x: 1456, startPoint y: 137, endPoint x: 1486, endPoint y: 119, distance: 35.0
click at [1468, 132] on button "1 Departments" at bounding box center [1476, 136] width 139 height 24
click at [1479, 139] on span "1 Departments" at bounding box center [1476, 135] width 70 height 13
click at [1465, 104] on span "1 Locations" at bounding box center [1475, 102] width 54 height 13
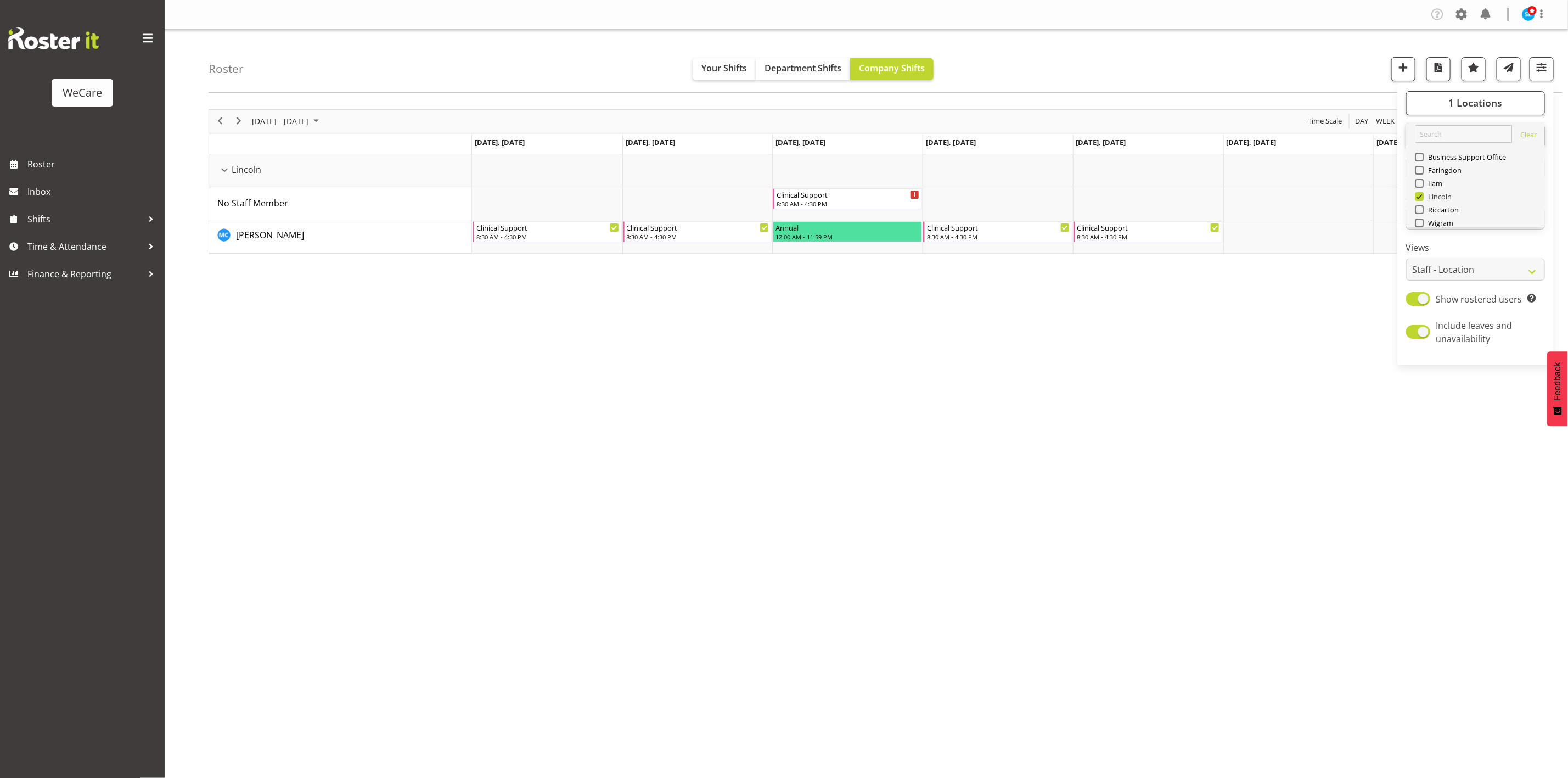
click at [1419, 194] on span at bounding box center [1419, 196] width 9 height 9
click at [1419, 194] on input "Lincoln" at bounding box center [1418, 195] width 7 height 7
checkbox input "false"
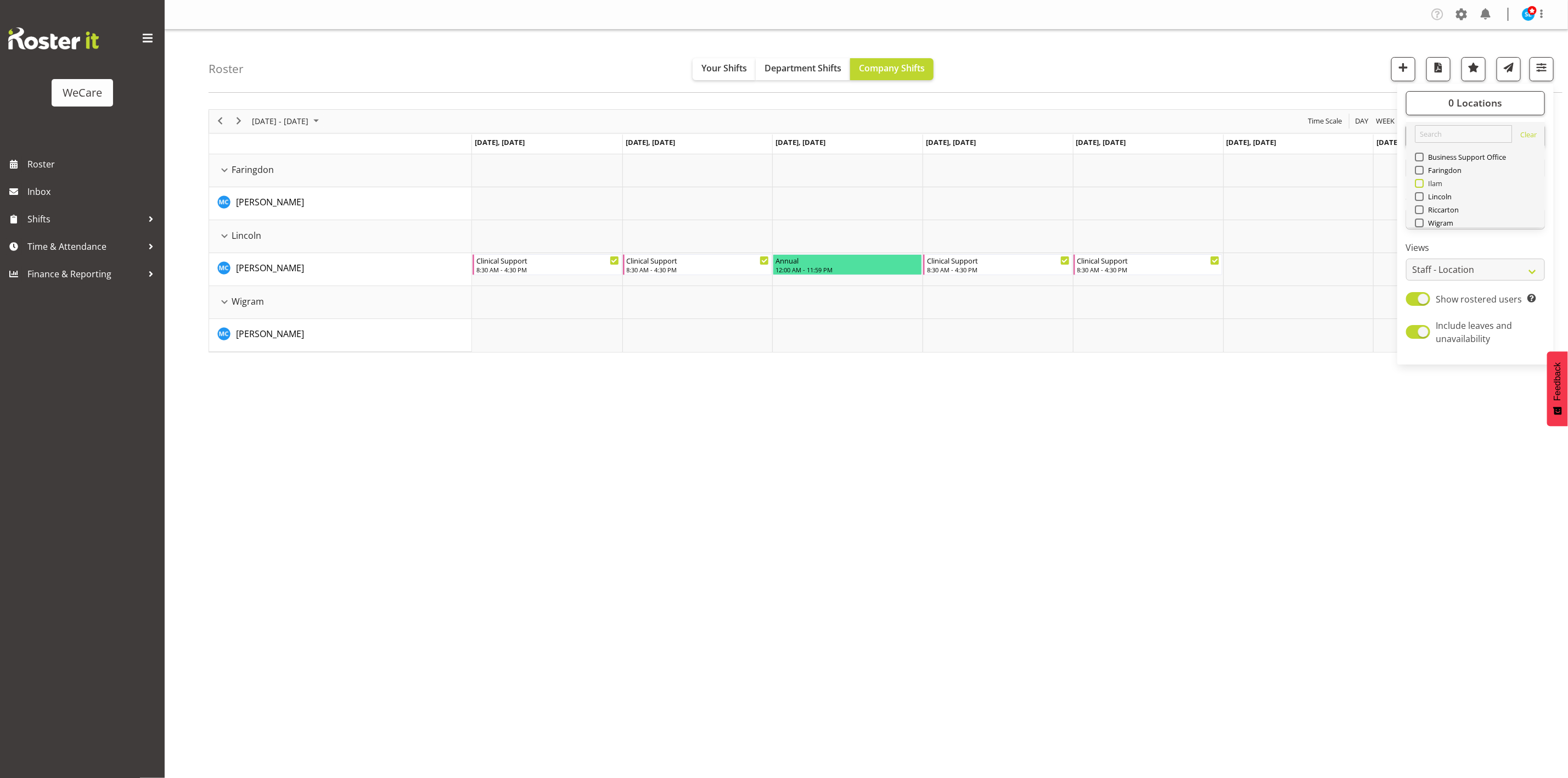
click at [1419, 187] on span at bounding box center [1419, 183] width 9 height 9
click at [1419, 187] on input "Ilam" at bounding box center [1418, 183] width 7 height 7
checkbox input "true"
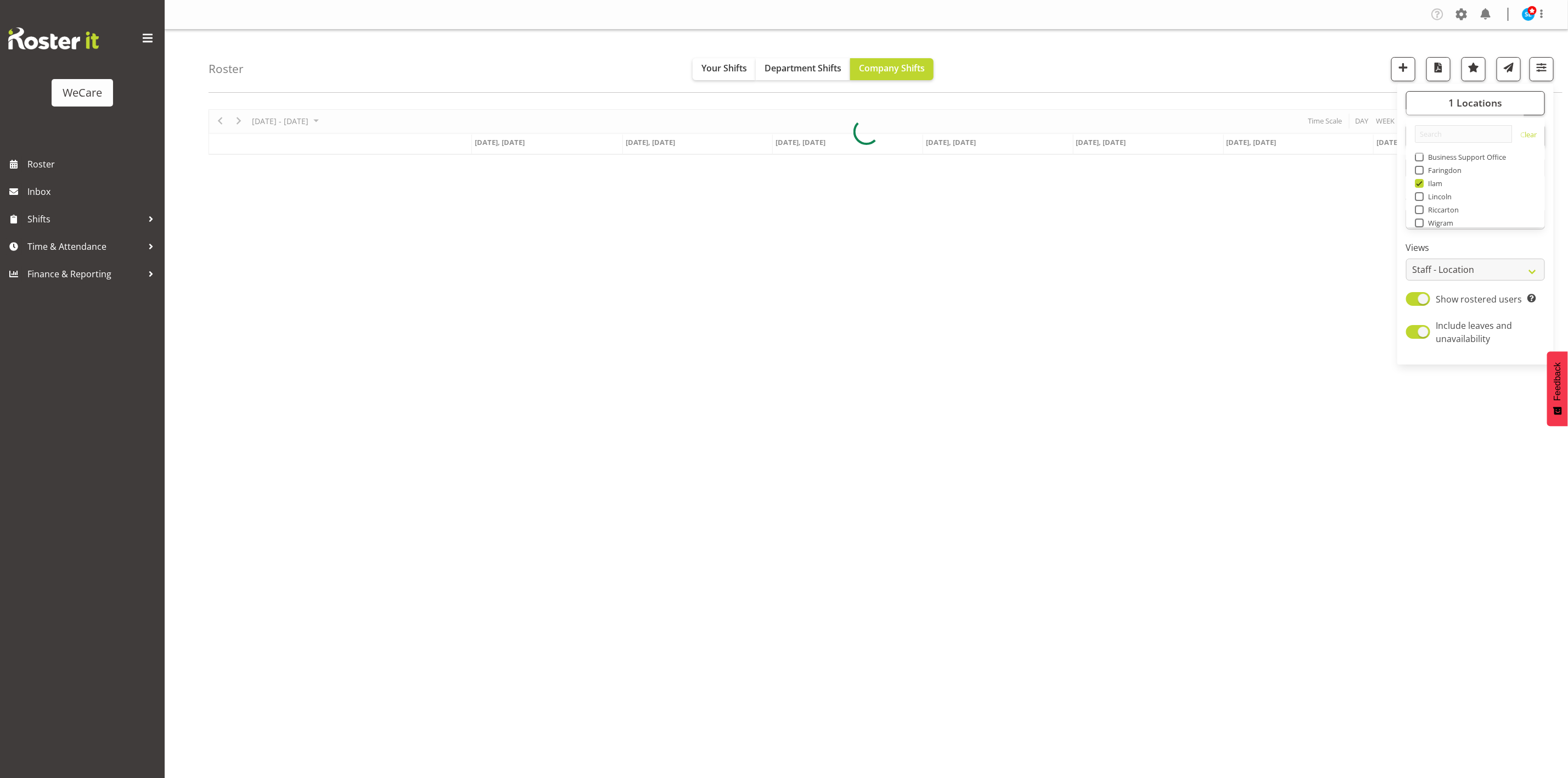
click at [1292, 59] on div "Roster Your Shifts Department Shifts Company Shifts 1 Locations Clear Business …" at bounding box center [885, 61] width 1354 height 64
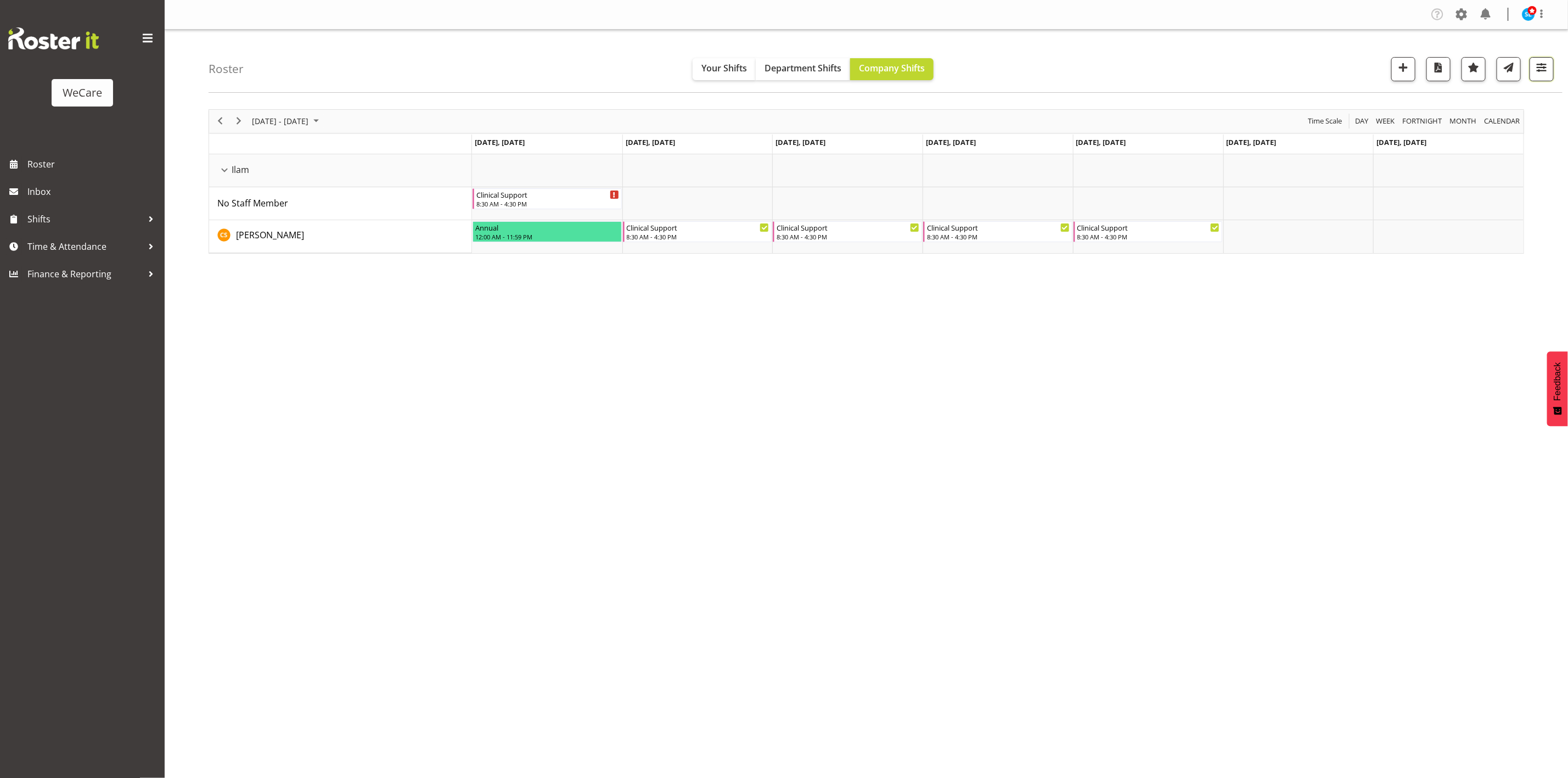
click at [1539, 74] on span "button" at bounding box center [1542, 67] width 15 height 15
click at [1479, 330] on div "August 25 - 31, 2025 Today Day Week Fortnight Month calendar Month Agenda Time …" at bounding box center [888, 320] width 1360 height 439
click at [1546, 67] on span "button" at bounding box center [1542, 67] width 15 height 15
click at [1481, 144] on button "1 Departments" at bounding box center [1476, 136] width 139 height 24
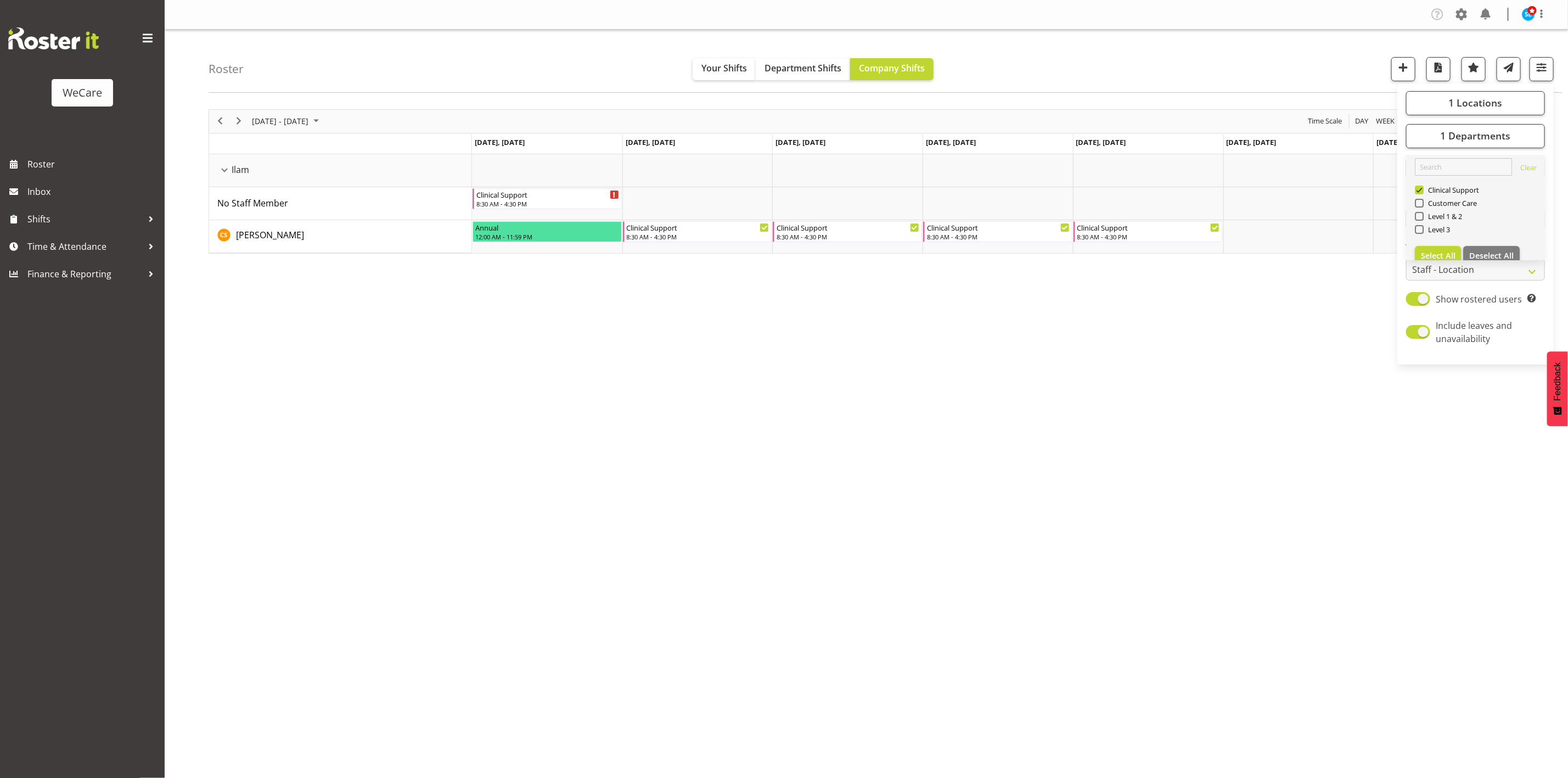
click at [1414, 189] on link "Clear Clinical Support Customer Care Level 1 & 2 Level 3 Select All Deselect All" at bounding box center [1476, 211] width 139 height 114
click at [1416, 189] on span at bounding box center [1419, 190] width 9 height 9
click at [1416, 189] on input "Clinical Support" at bounding box center [1418, 189] width 7 height 7
checkbox input "false"
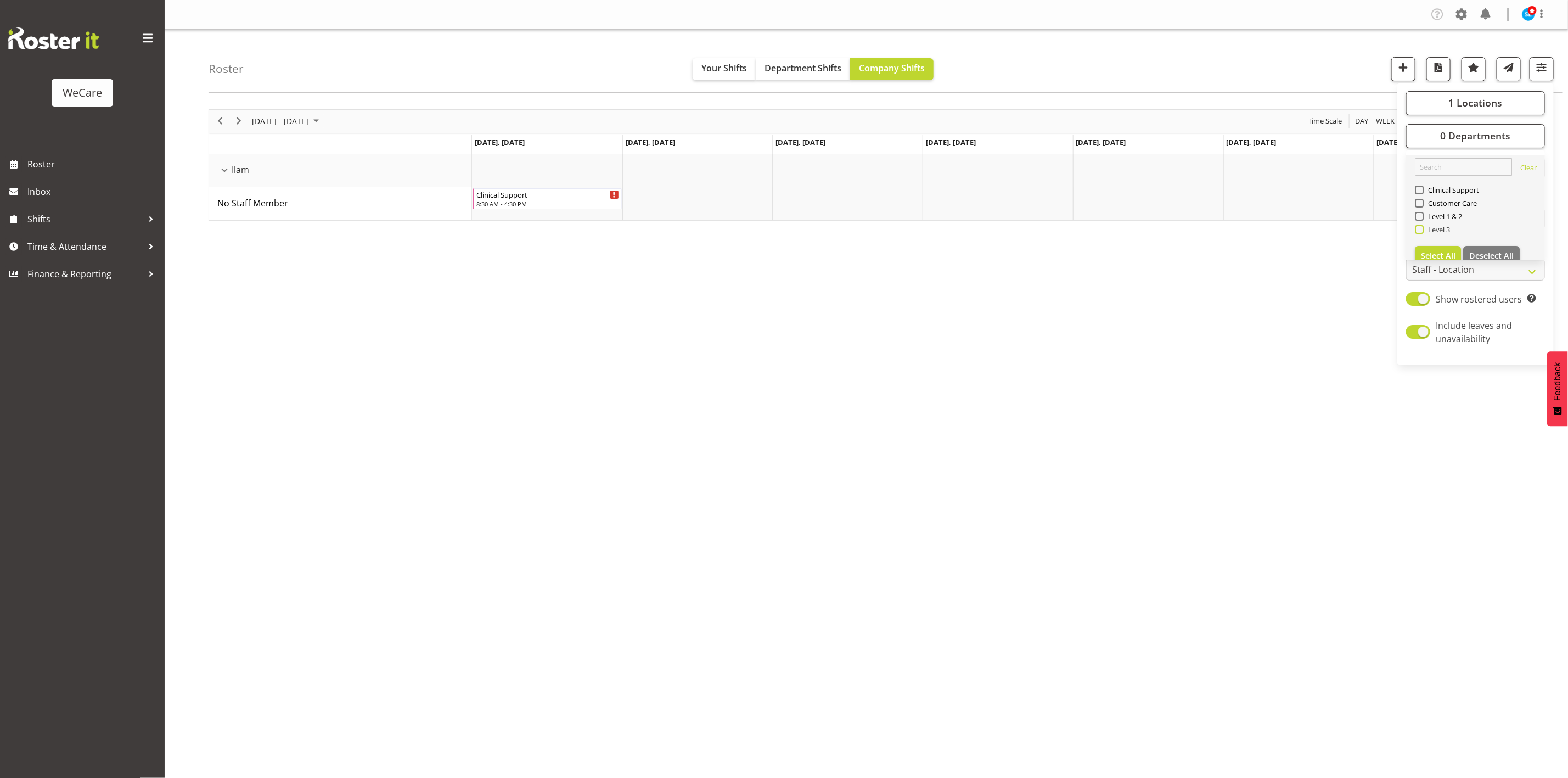
click at [1421, 229] on span at bounding box center [1419, 229] width 9 height 9
click at [1421, 229] on input "Level 3" at bounding box center [1418, 229] width 7 height 7
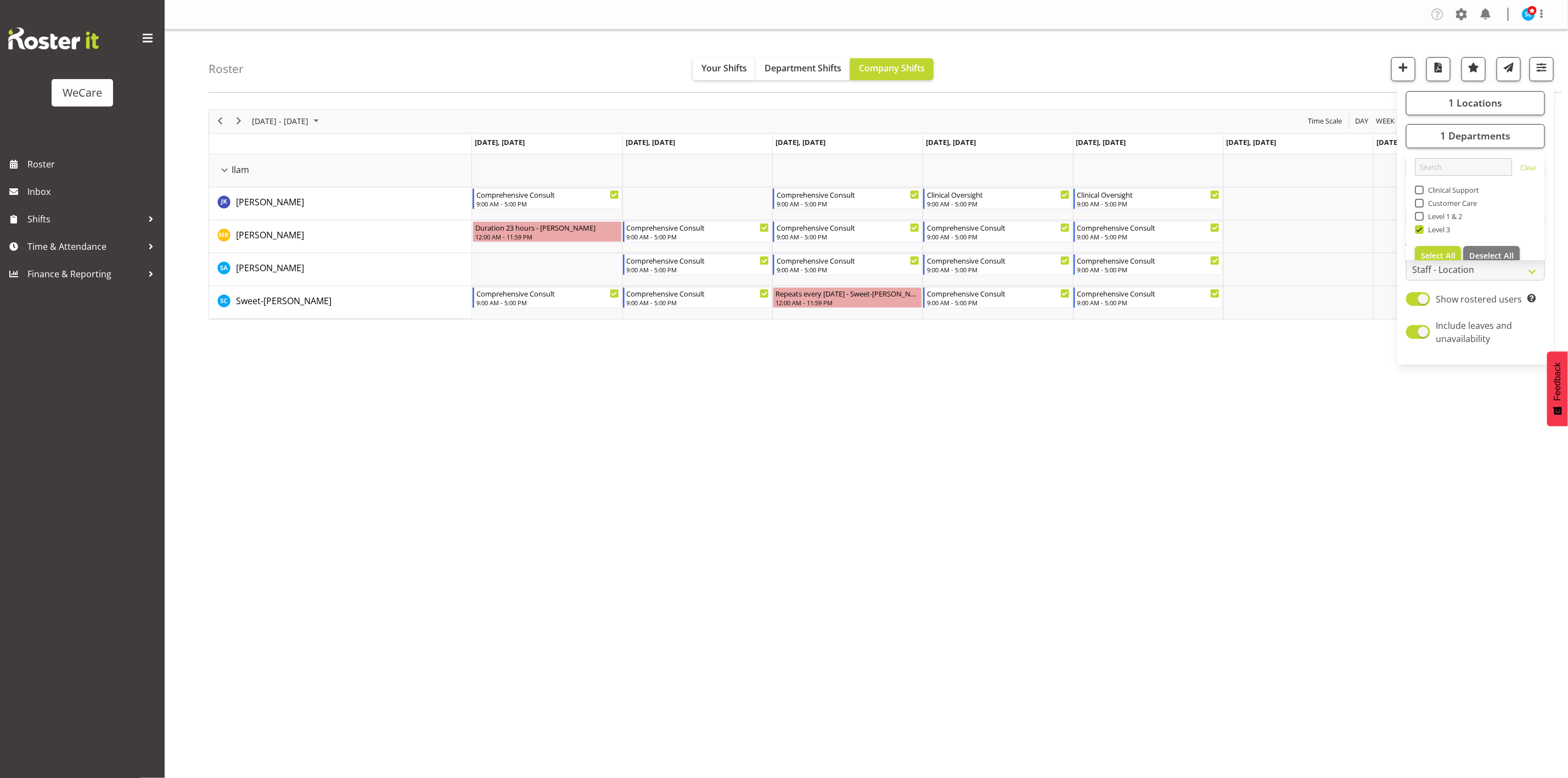
click at [1264, 66] on div "Roster Your Shifts Department Shifts Company Shifts 1 Locations Clear Business …" at bounding box center [885, 61] width 1354 height 64
click at [988, 638] on div "Company Settings Roles & Skills Tasks Jobs Employees Locations & Departments Ac…" at bounding box center [866, 389] width 1404 height 778
click at [1536, 66] on span "button" at bounding box center [1542, 67] width 15 height 15
click at [1494, 137] on span "1 Departments" at bounding box center [1476, 135] width 70 height 13
click at [1416, 233] on span at bounding box center [1419, 229] width 9 height 9
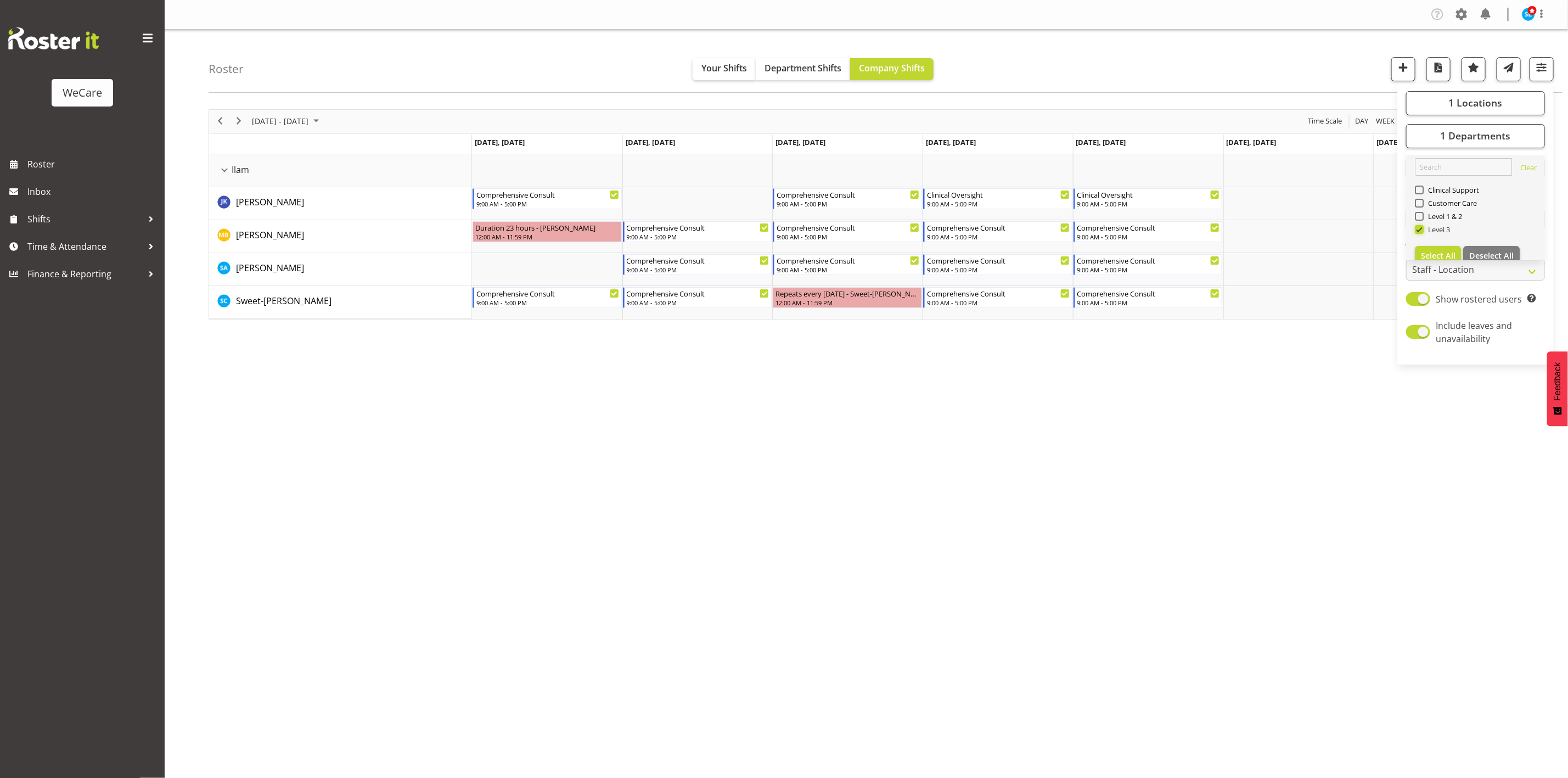
click at [1416, 233] on input "Level 3" at bounding box center [1418, 229] width 7 height 7
checkbox input "false"
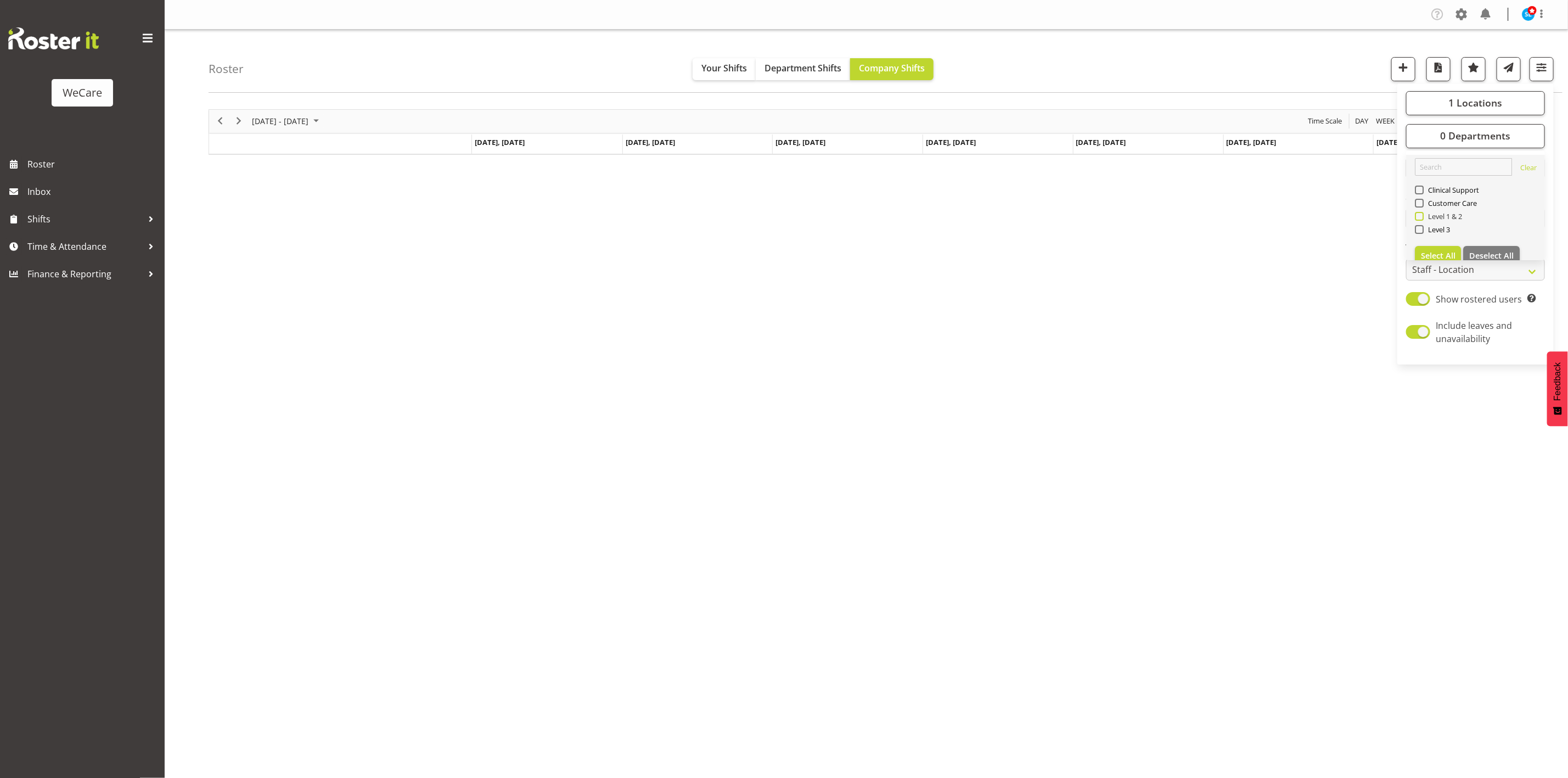
click at [1419, 212] on span at bounding box center [1419, 216] width 9 height 9
click at [1419, 212] on input "Level 1 & 2" at bounding box center [1418, 215] width 7 height 7
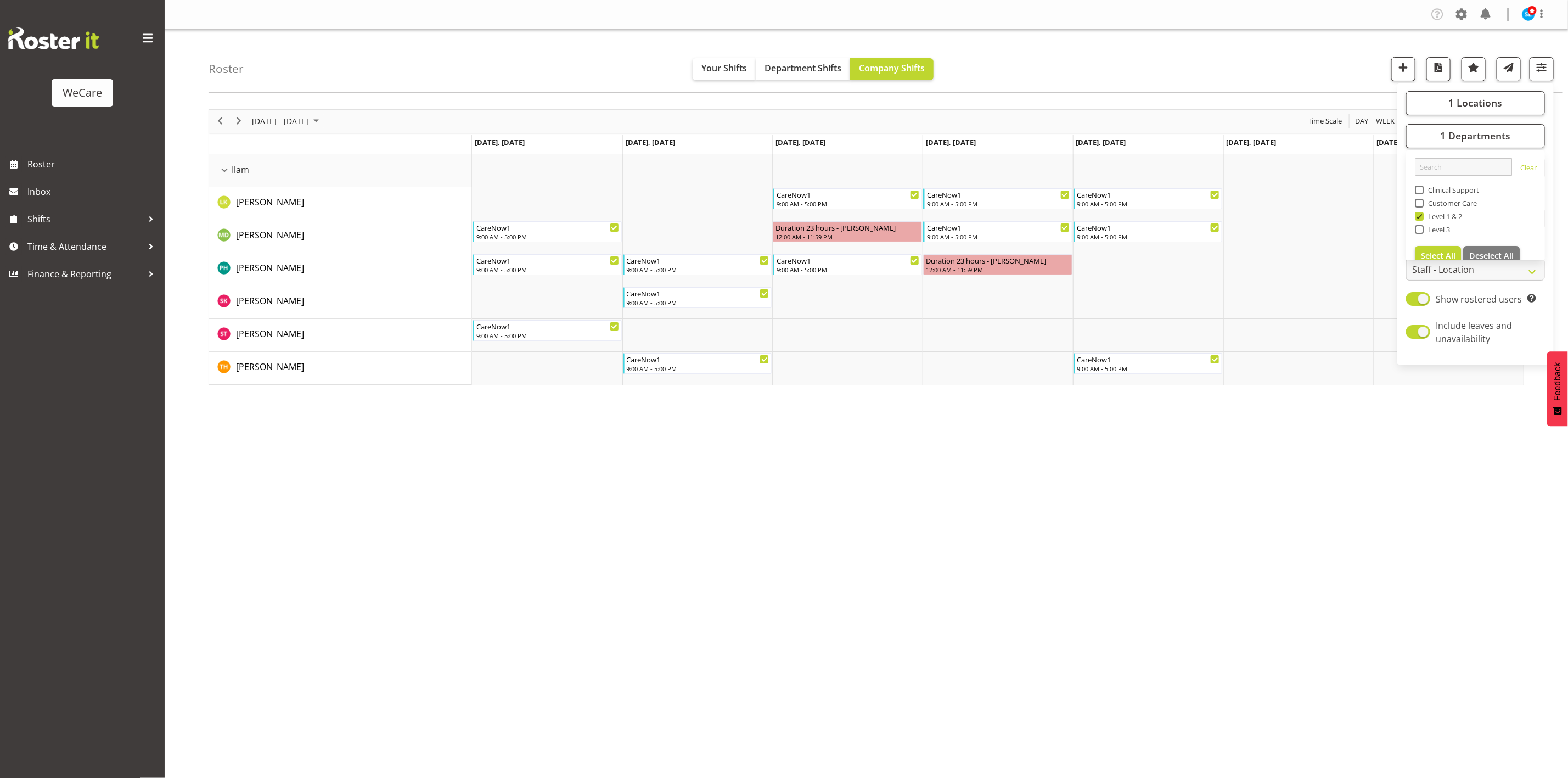
click at [1023, 514] on div "August 25 - 31, 2025 Today Day Week Fortnight Month calendar Month Agenda Time …" at bounding box center [888, 320] width 1360 height 439
click at [917, 670] on div "Company Settings Roles & Skills Tasks Jobs Employees Locations & Departments Ac…" at bounding box center [866, 389] width 1404 height 778
click at [1546, 73] on span "button" at bounding box center [1542, 67] width 15 height 15
click at [1505, 142] on button "1 Departments" at bounding box center [1476, 136] width 139 height 24
click at [1421, 218] on span at bounding box center [1419, 216] width 9 height 9
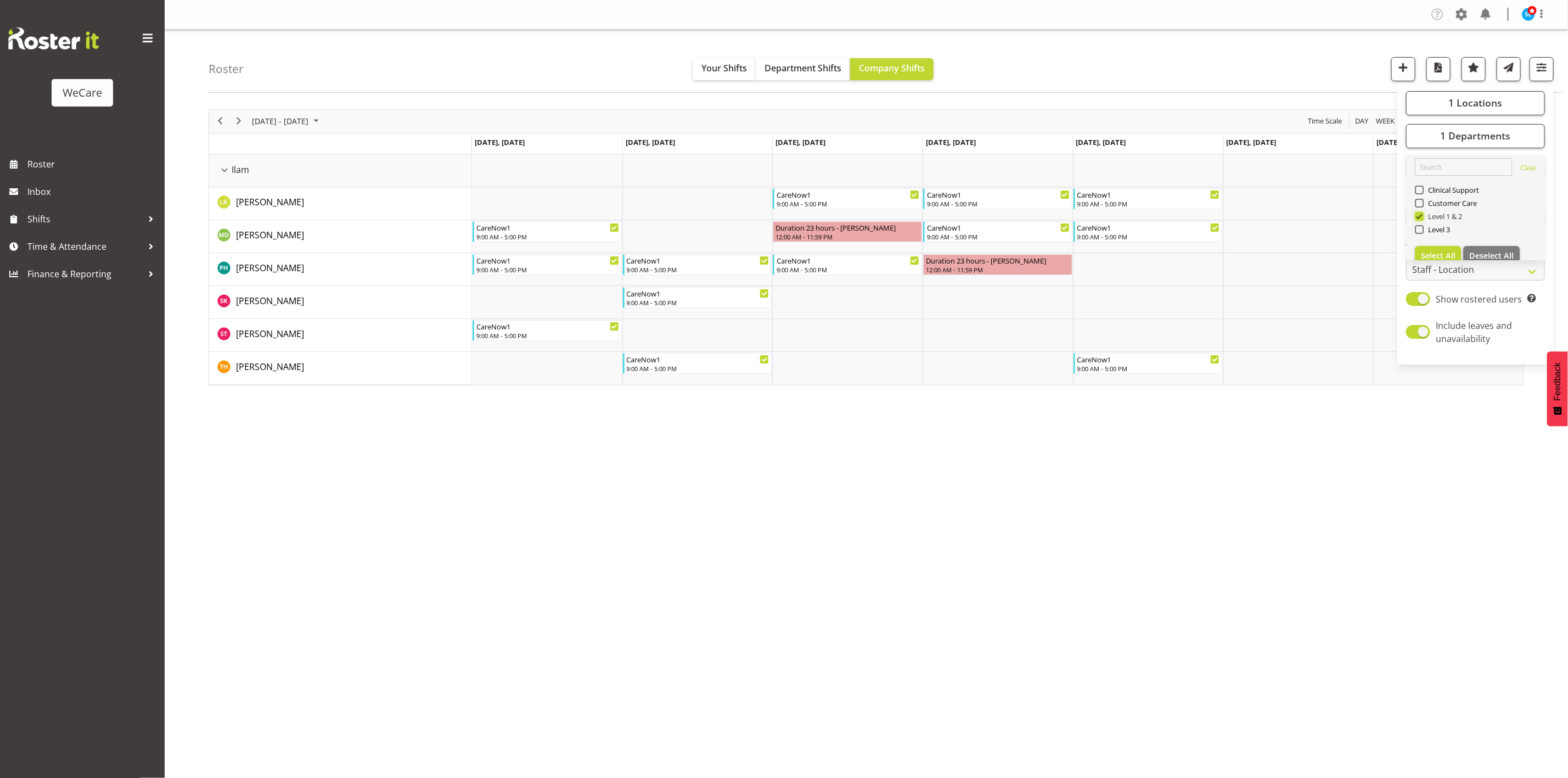
click at [1421, 218] on input "Level 1 & 2" at bounding box center [1418, 215] width 7 height 7
checkbox input "false"
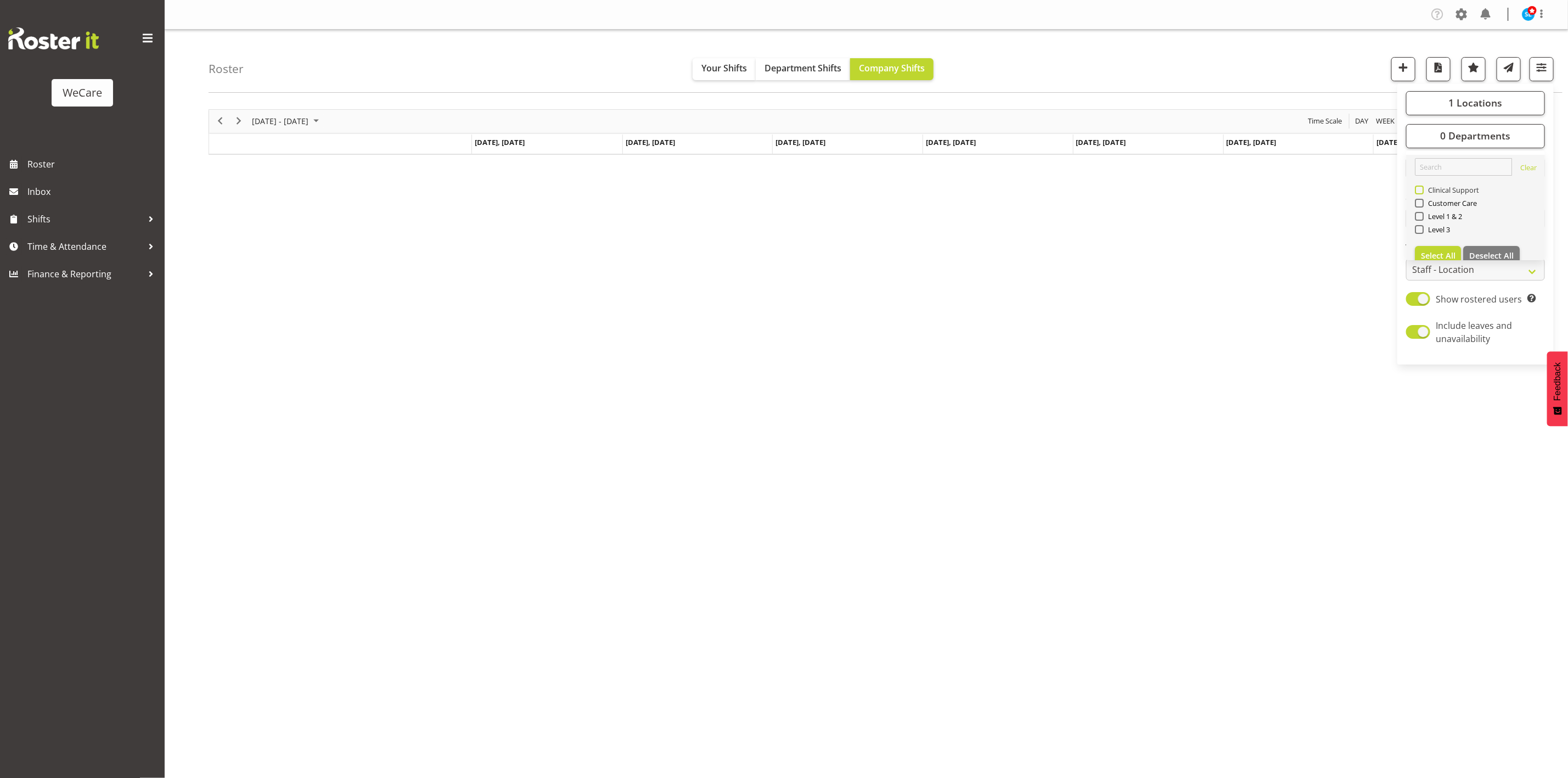
click at [1419, 190] on span at bounding box center [1419, 190] width 9 height 9
click at [1419, 190] on input "Clinical Support" at bounding box center [1418, 189] width 7 height 7
checkbox input "true"
click at [1224, 65] on div "Roster Your Shifts Department Shifts Company Shifts 1 Locations Clear Business …" at bounding box center [885, 61] width 1354 height 64
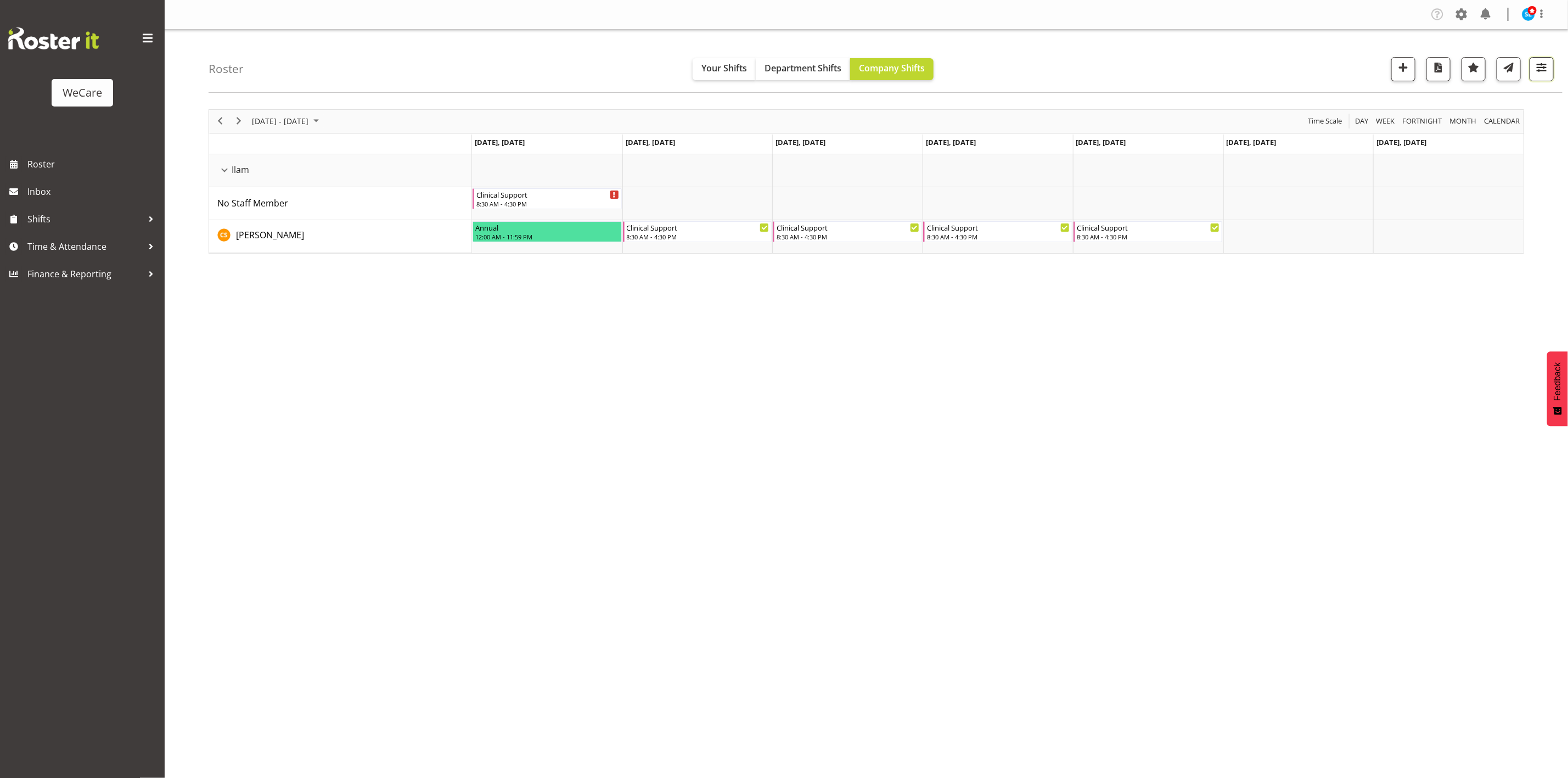
click at [1545, 64] on span "button" at bounding box center [1542, 67] width 15 height 15
click at [1442, 140] on span "1 Departments" at bounding box center [1476, 135] width 70 height 13
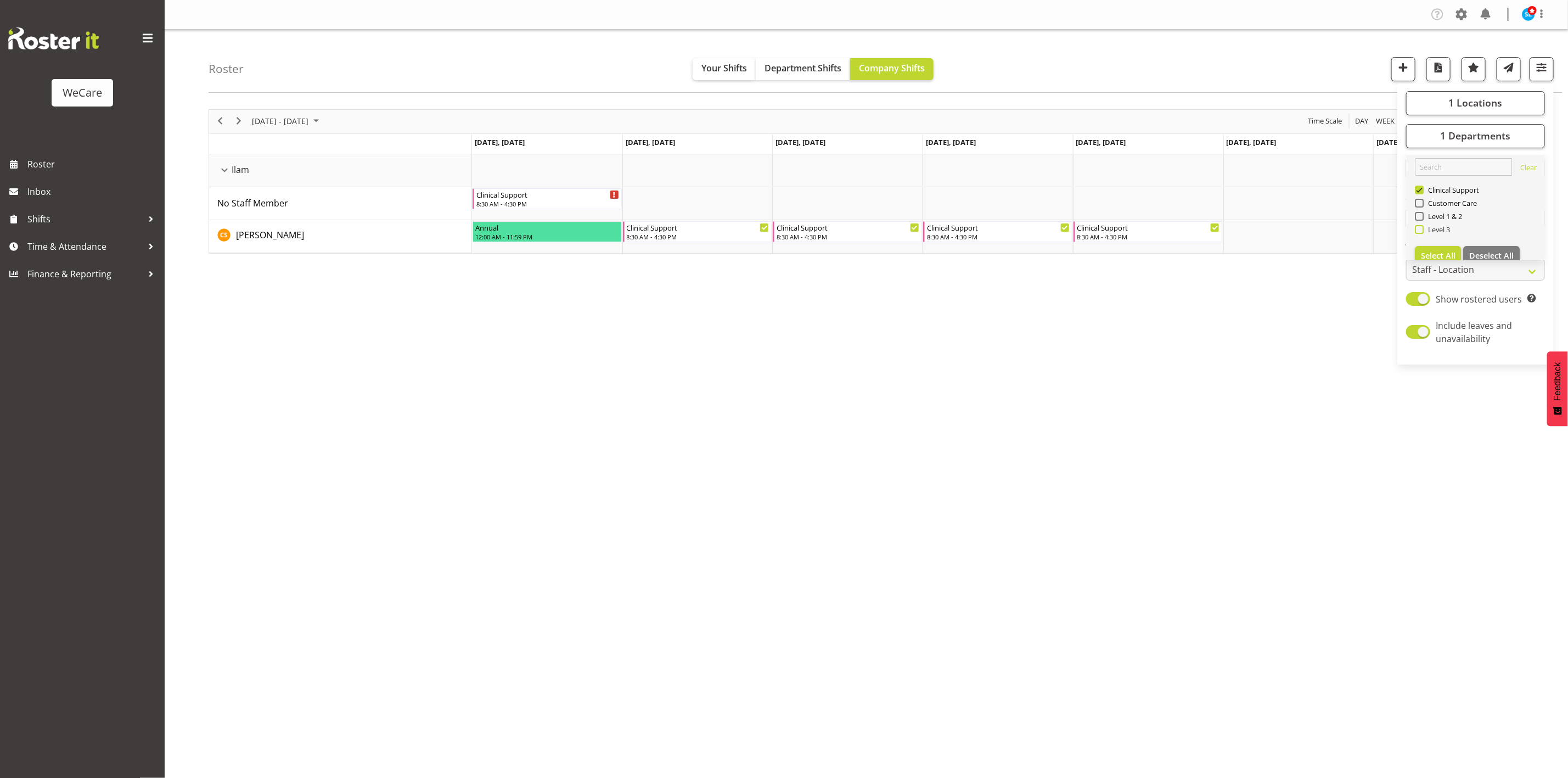
click at [1440, 233] on span "Level 3" at bounding box center [1438, 229] width 27 height 9
click at [1422, 233] on input "Level 3" at bounding box center [1418, 229] width 7 height 7
checkbox input "true"
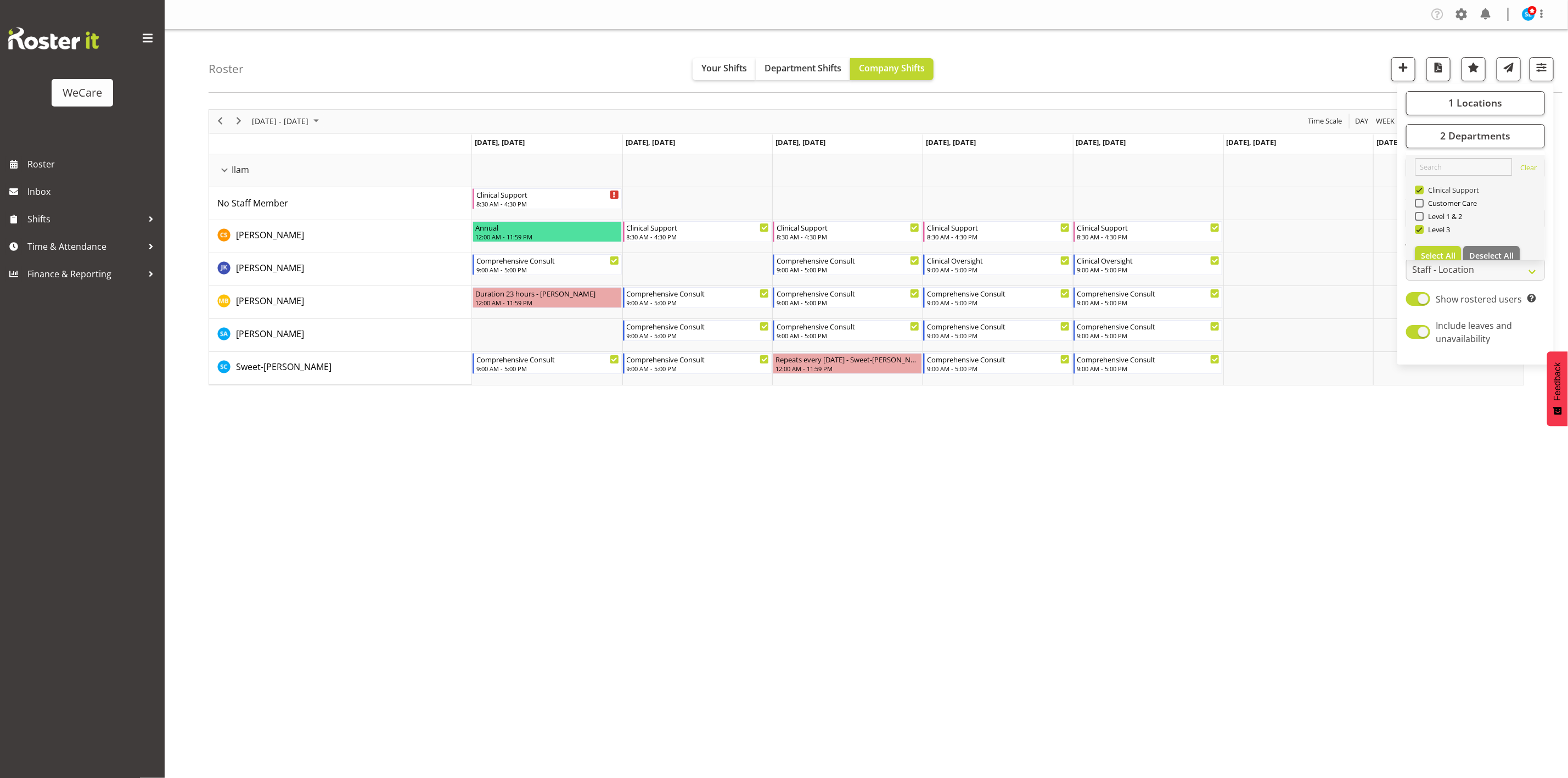
click at [1418, 190] on span at bounding box center [1419, 190] width 9 height 9
click at [1418, 190] on input "Clinical Support" at bounding box center [1418, 189] width 7 height 7
checkbox input "false"
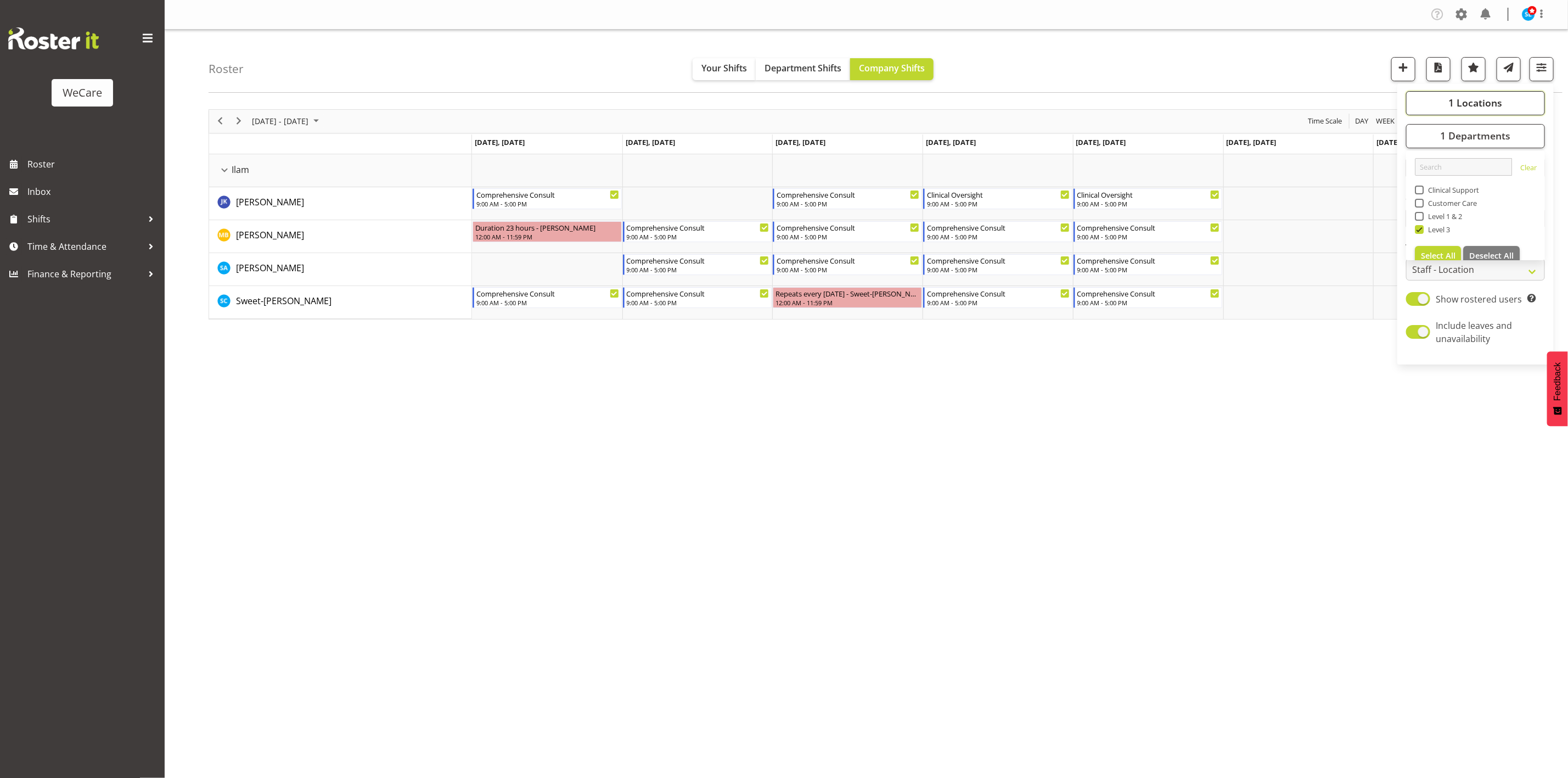
click at [1484, 106] on span "1 Locations" at bounding box center [1475, 102] width 54 height 13
click at [1484, 124] on button "1 Departments" at bounding box center [1476, 136] width 139 height 24
click at [1423, 218] on span at bounding box center [1419, 216] width 9 height 9
click at [1422, 218] on input "Level 1 & 2" at bounding box center [1418, 215] width 7 height 7
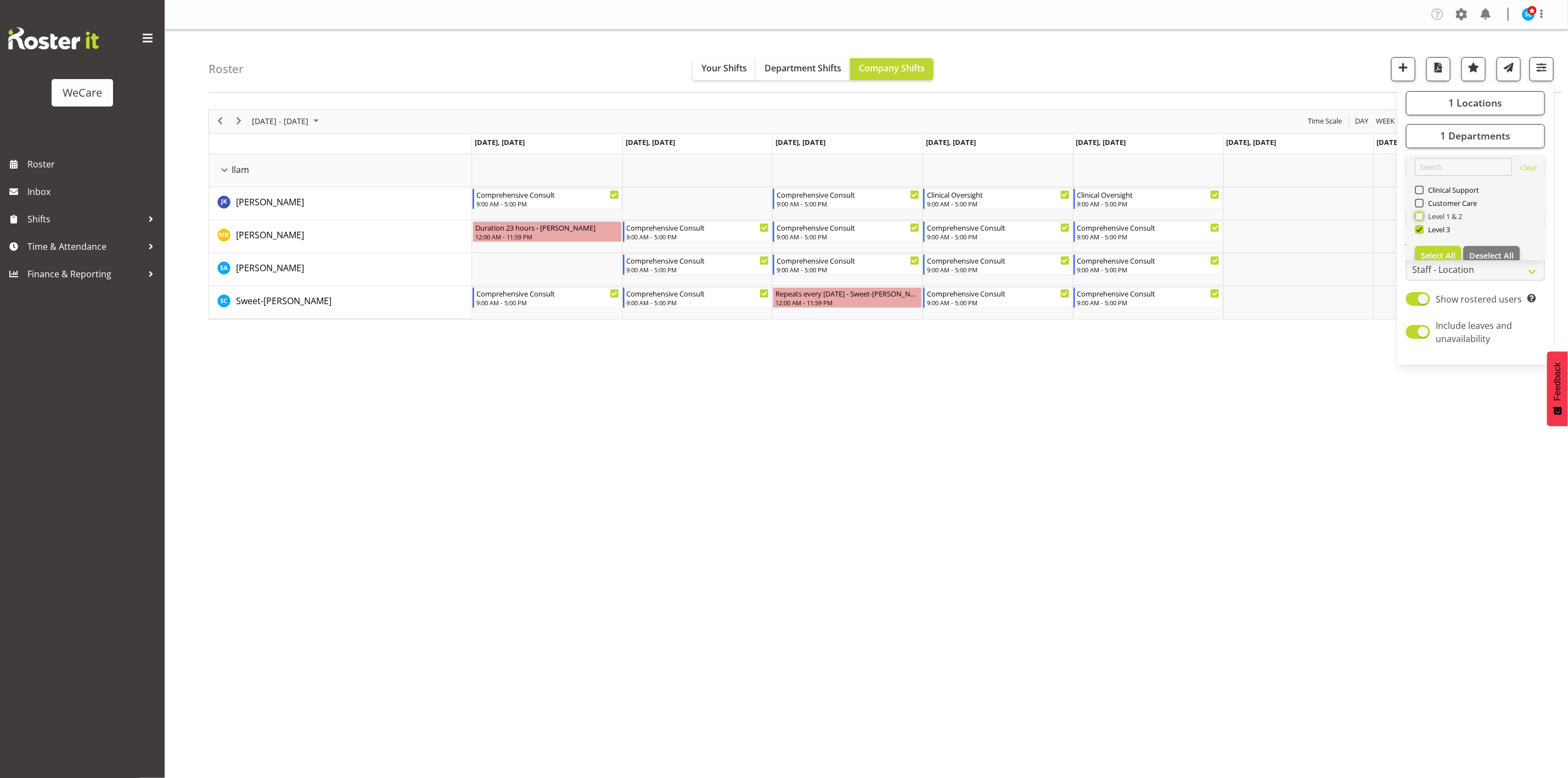
checkbox input "true"
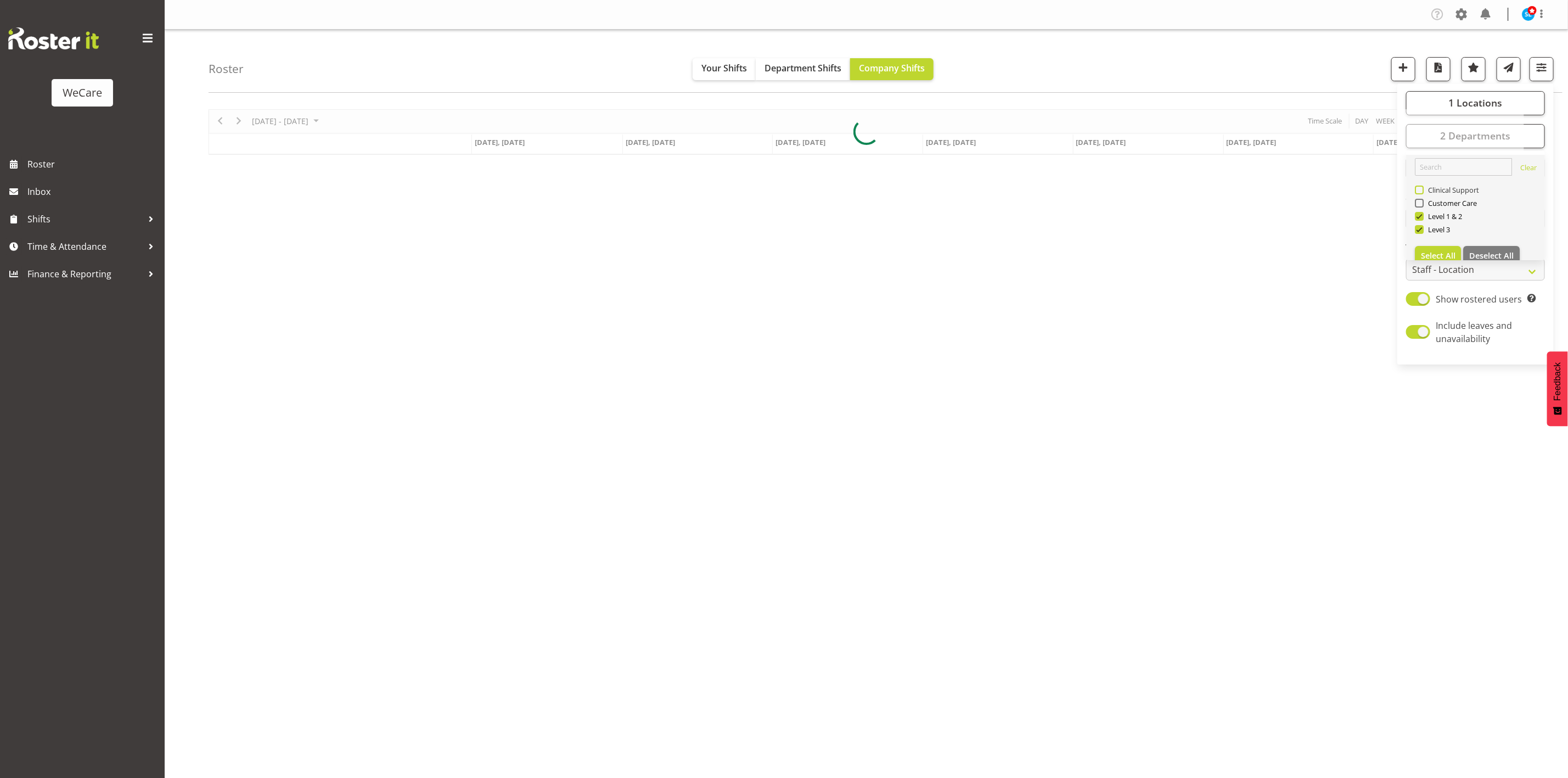
click at [1424, 186] on span "Clinical Support" at bounding box center [1452, 190] width 56 height 9
click at [1422, 186] on input "Clinical Support" at bounding box center [1418, 189] width 7 height 7
checkbox input "true"
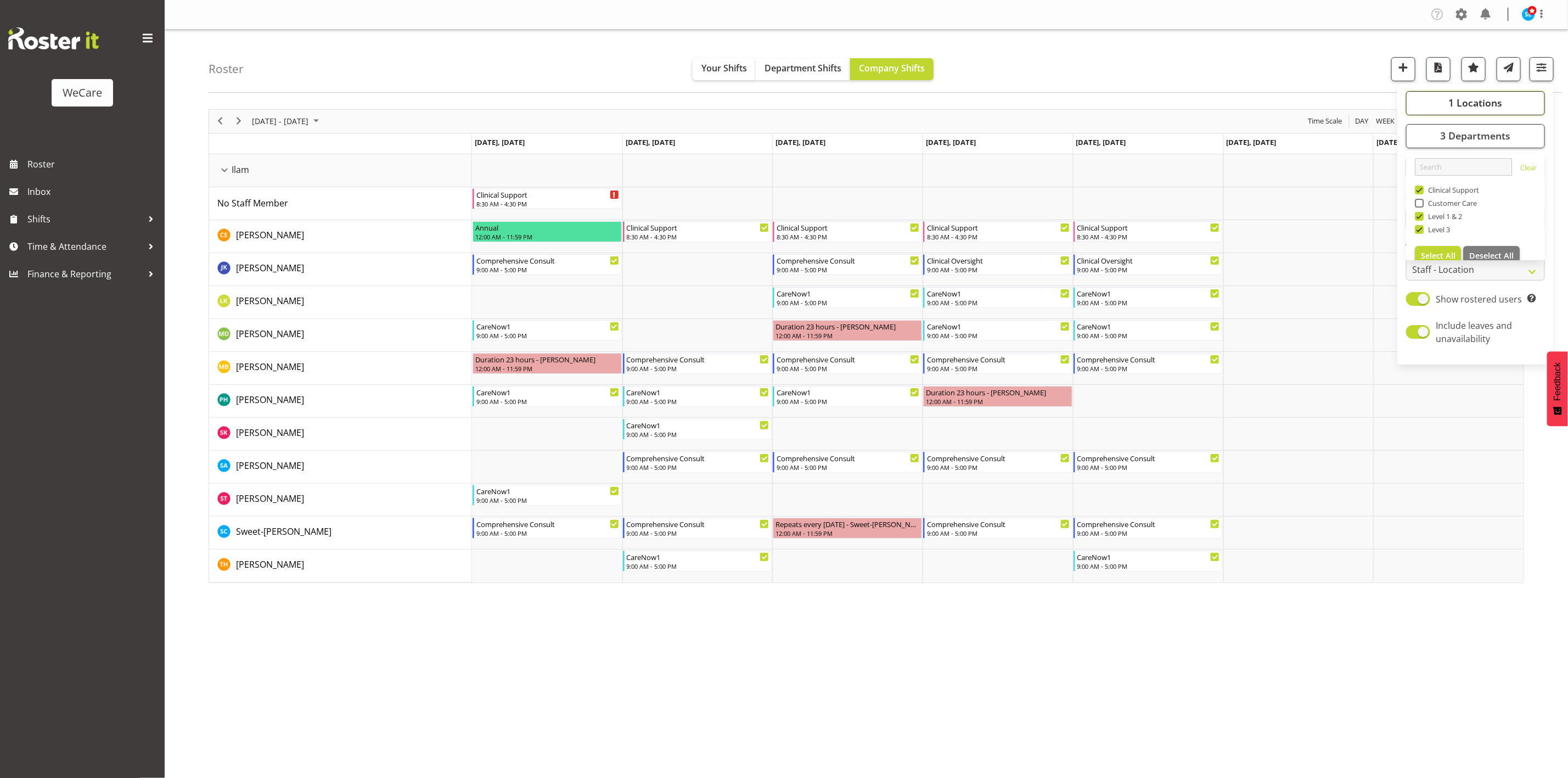
click at [1476, 108] on span "1 Locations" at bounding box center [1475, 102] width 54 height 13
click at [1423, 182] on span at bounding box center [1419, 183] width 9 height 9
click at [1422, 182] on input "Ilam" at bounding box center [1418, 183] width 7 height 7
checkbox input "false"
click at [1418, 209] on span at bounding box center [1419, 209] width 9 height 9
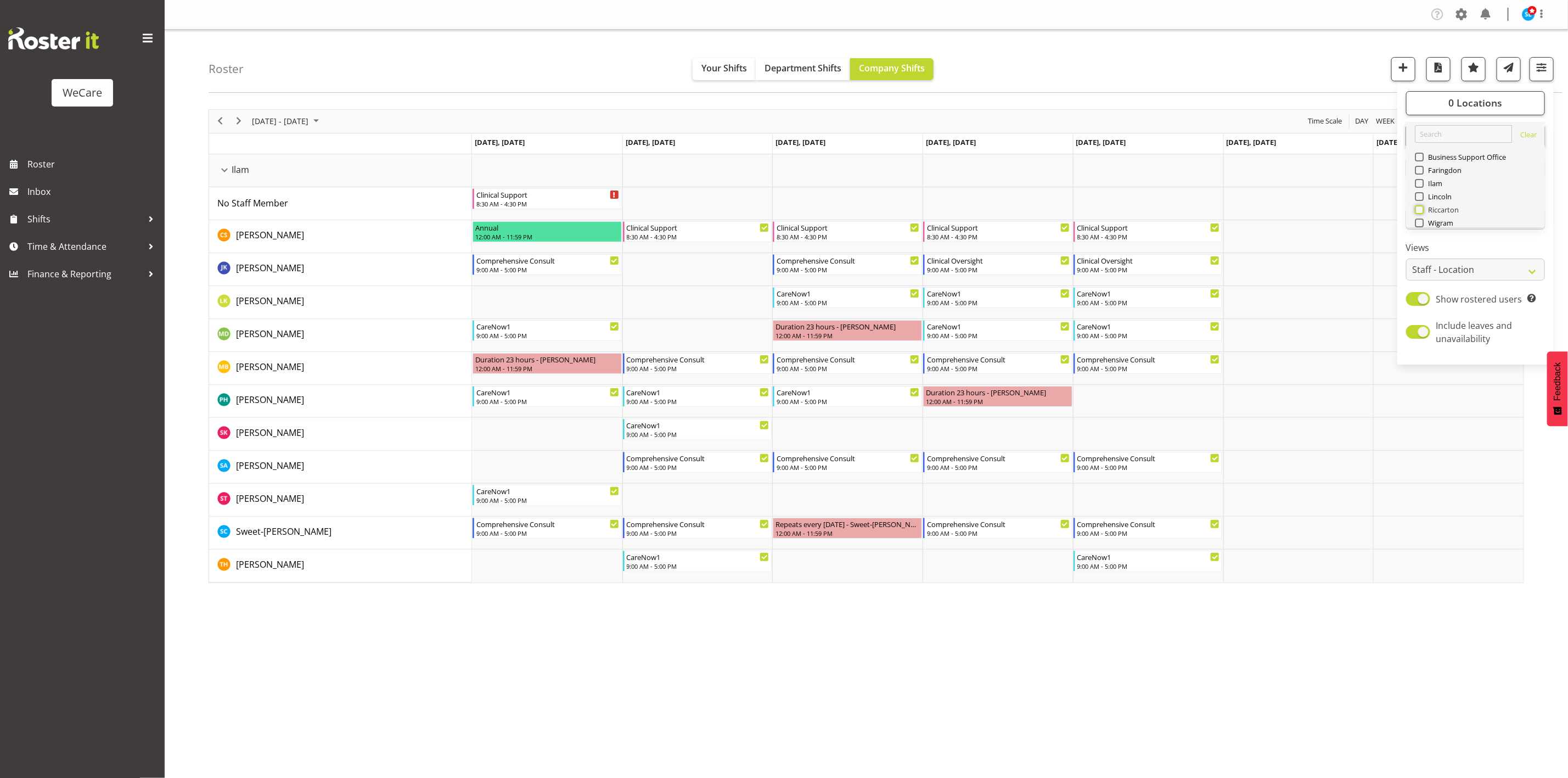
click at [1418, 209] on input "Riccarton" at bounding box center [1418, 209] width 7 height 7
checkbox input "true"
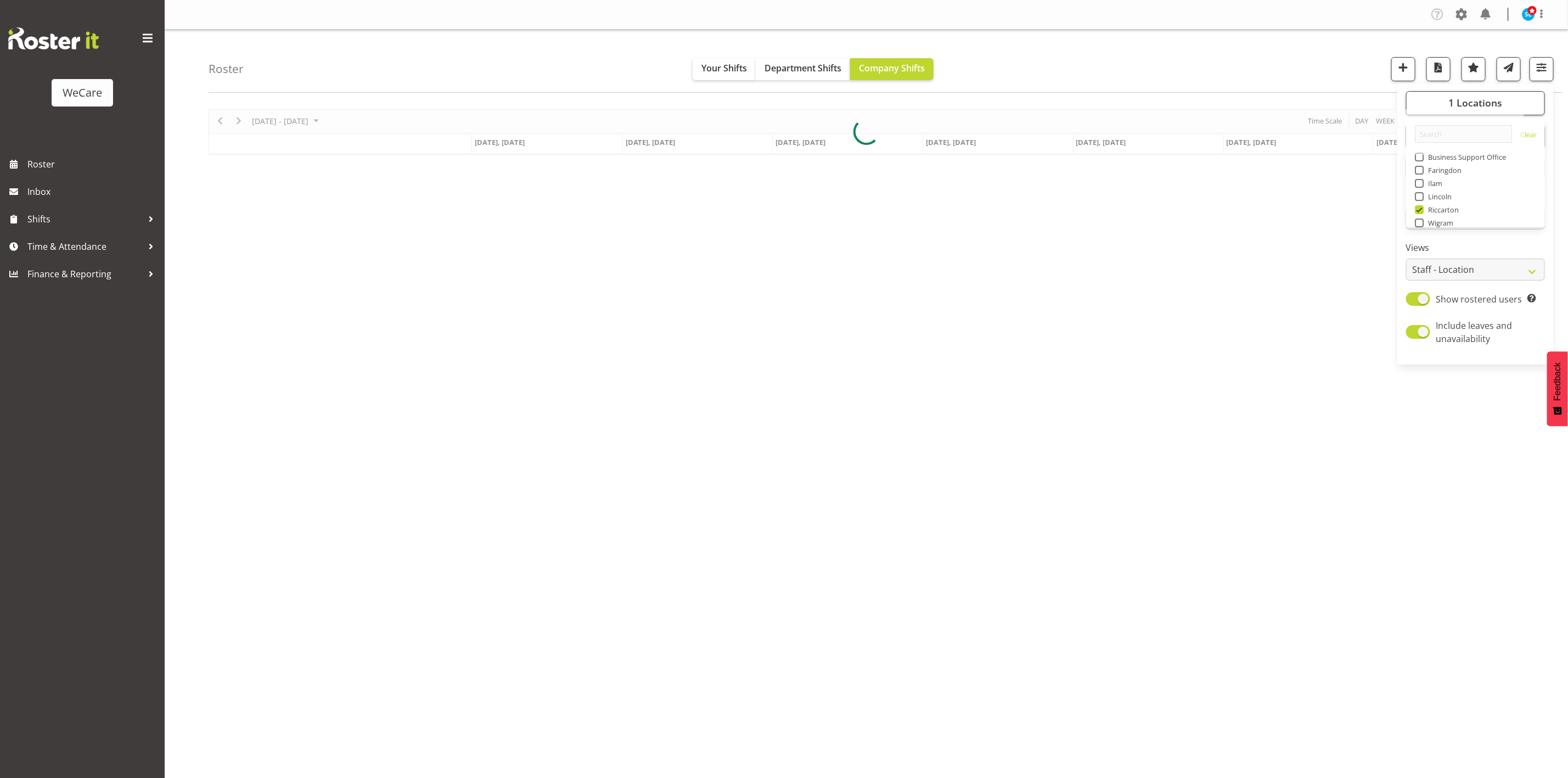
click at [1265, 67] on div "Roster Your Shifts Department Shifts Company Shifts 1 Locations Clear Business …" at bounding box center [885, 61] width 1354 height 64
click at [1553, 65] on button "button" at bounding box center [1542, 68] width 24 height 24
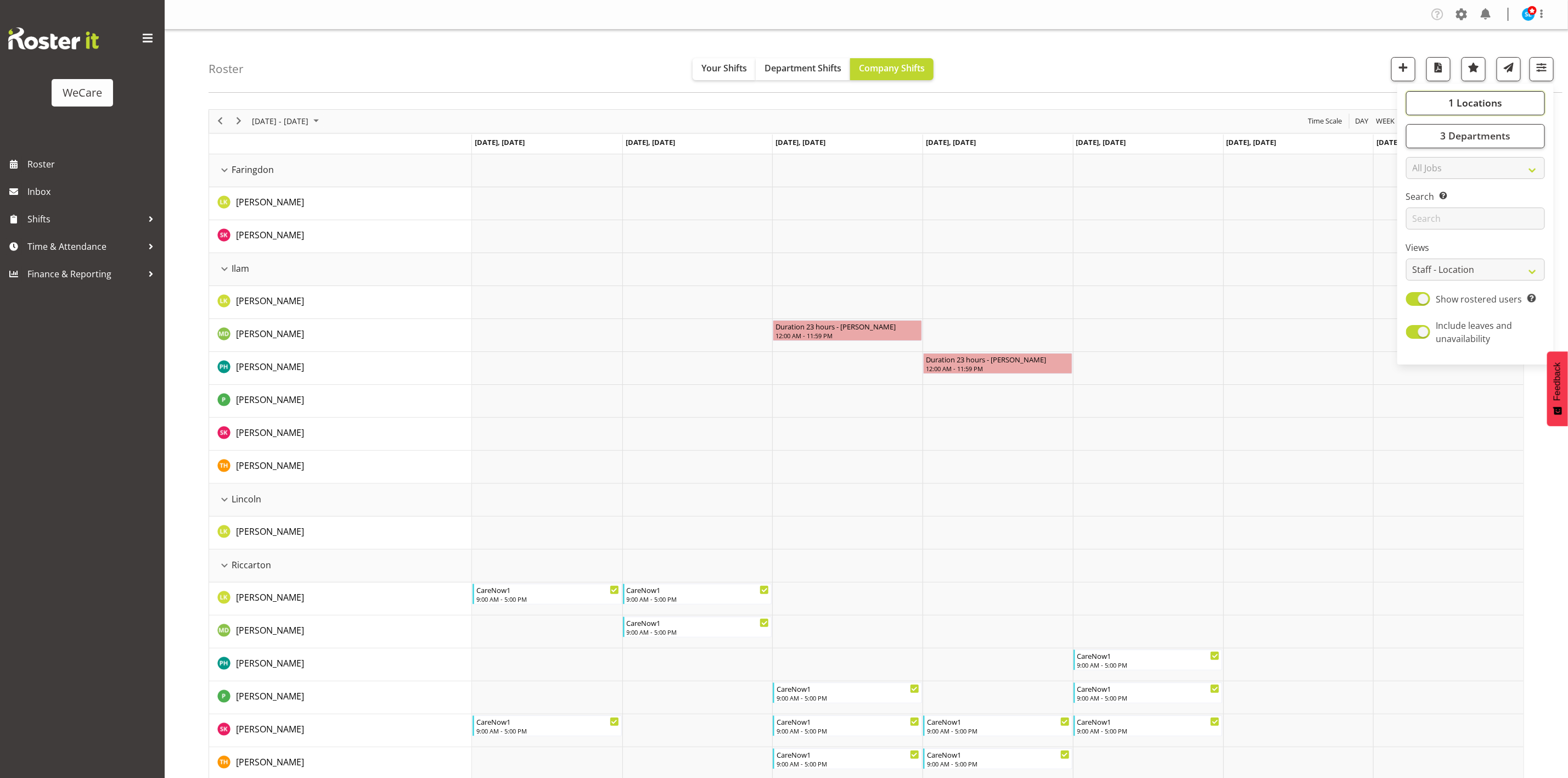
click at [1489, 108] on span "1 Locations" at bounding box center [1475, 102] width 54 height 13
click at [1257, 79] on div "Roster Your Shifts Department Shifts Company Shifts 1 Locations Clear Business …" at bounding box center [885, 61] width 1354 height 64
